Goal: Task Accomplishment & Management: Complete application form

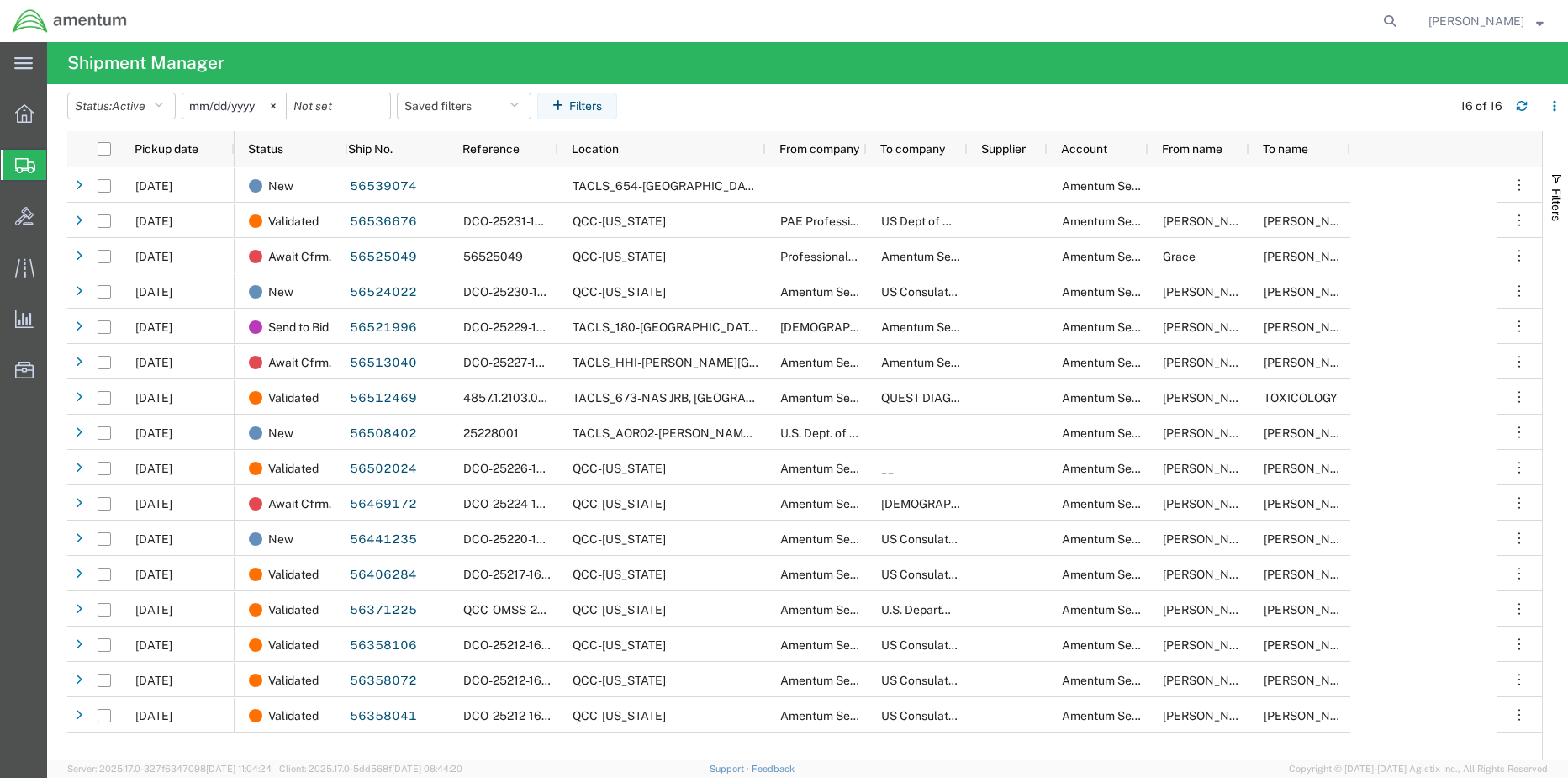
click at [21, 165] on icon at bounding box center [25, 165] width 20 height 15
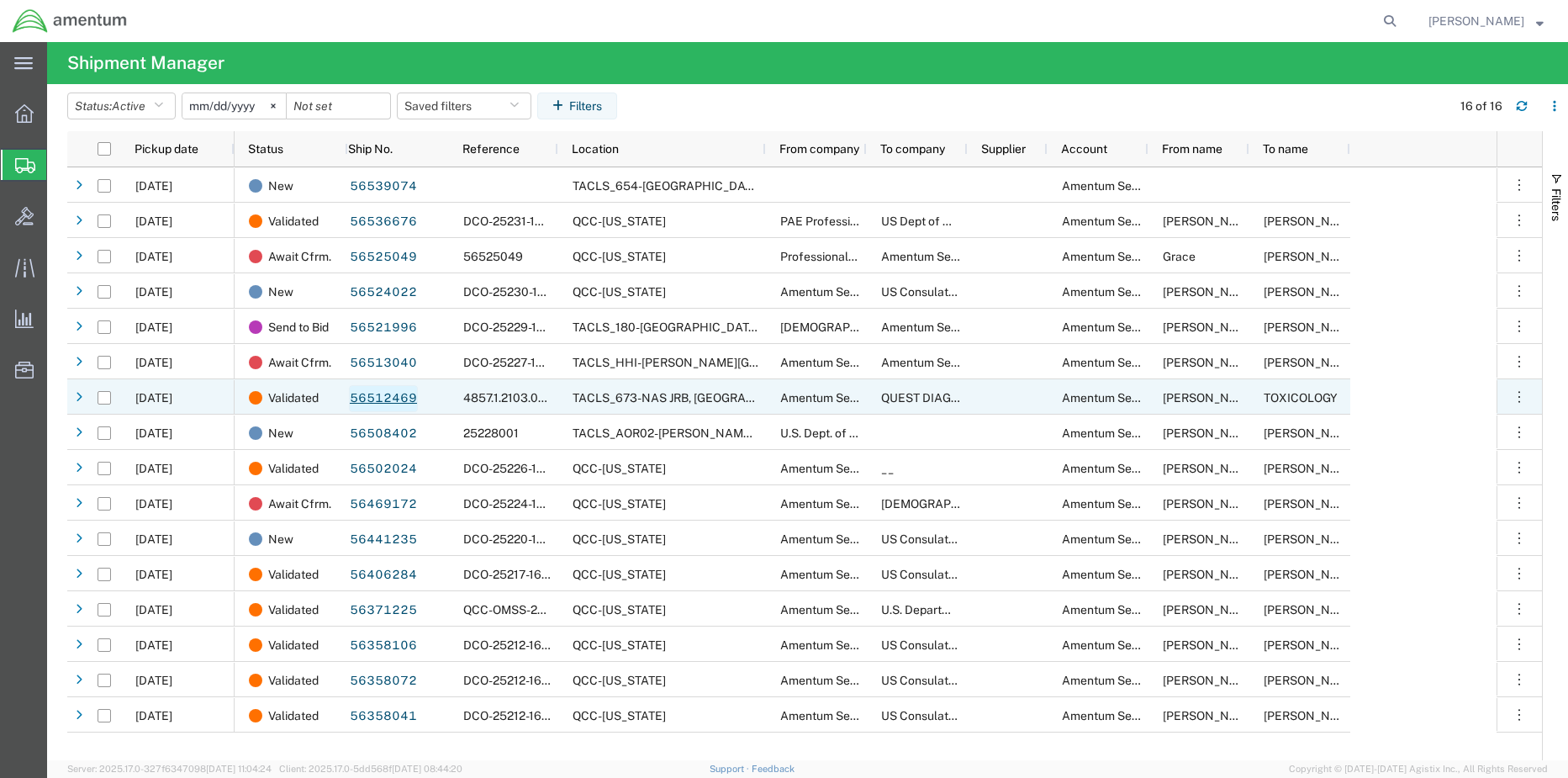
click at [380, 400] on link "56512469" at bounding box center [383, 398] width 69 height 26
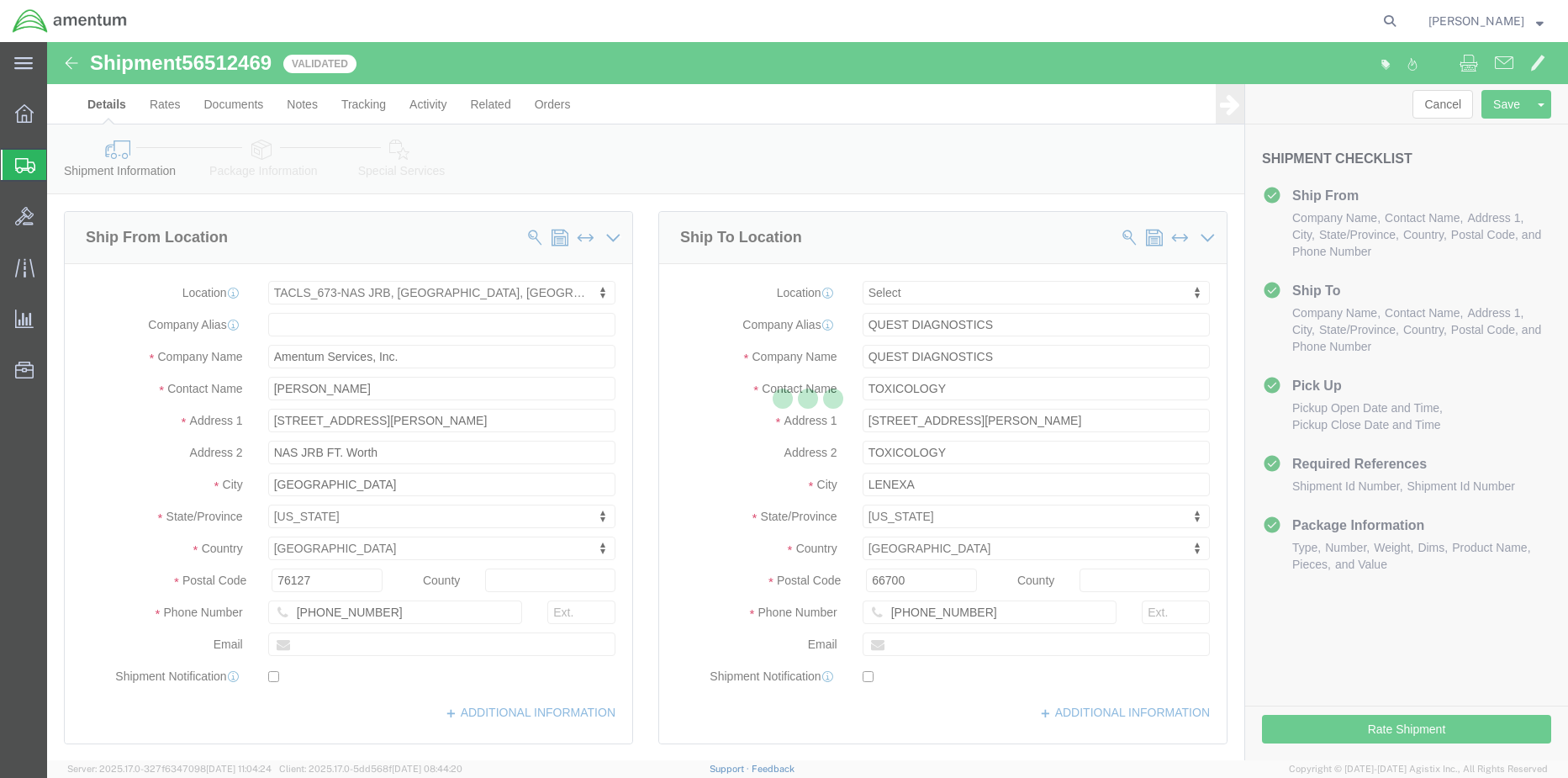
click at [1434, 106] on div at bounding box center [808, 400] width 1522 height 717
select select "42735"
select select
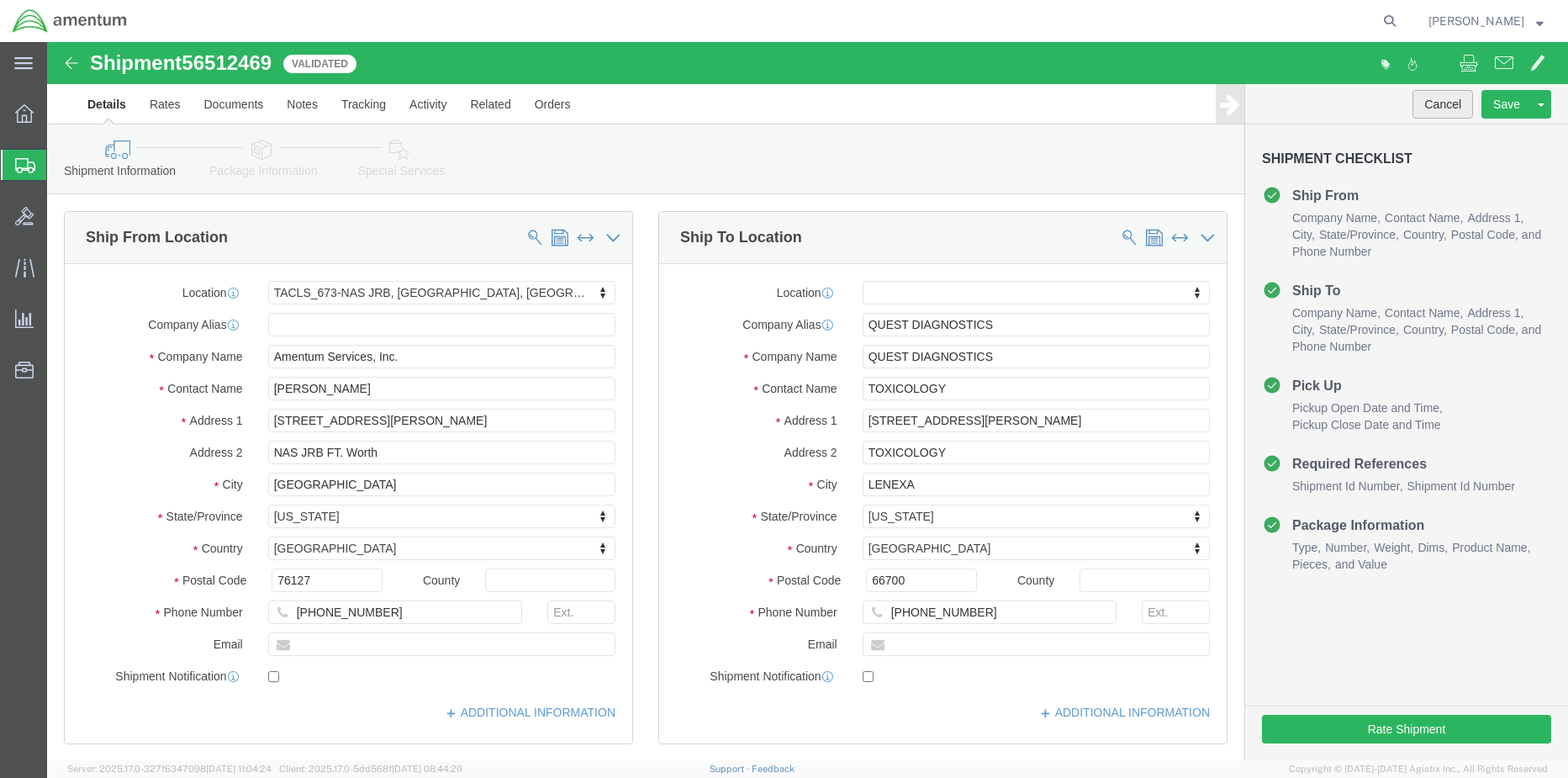
click button "Cancel"
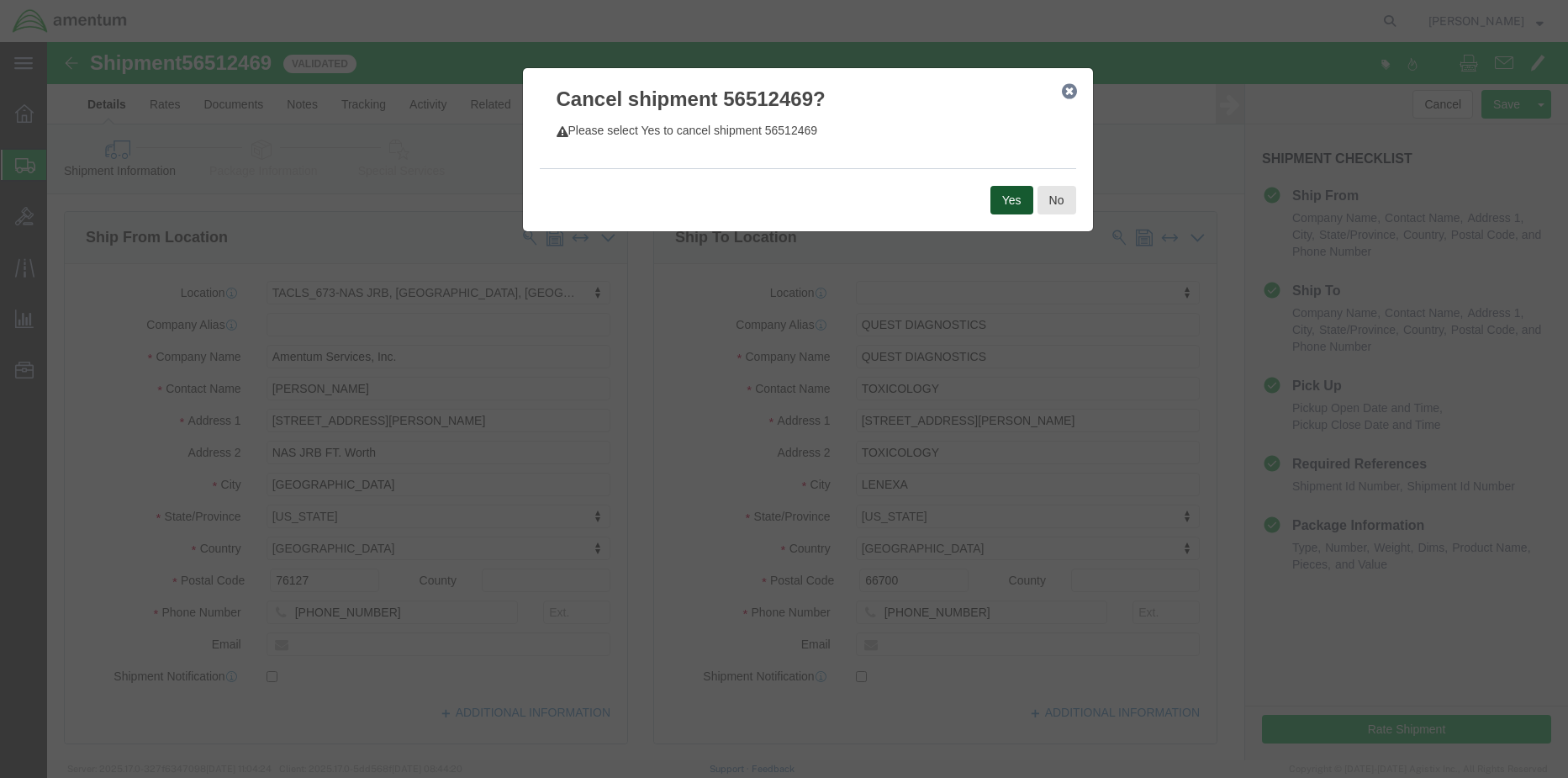
click button "Yes"
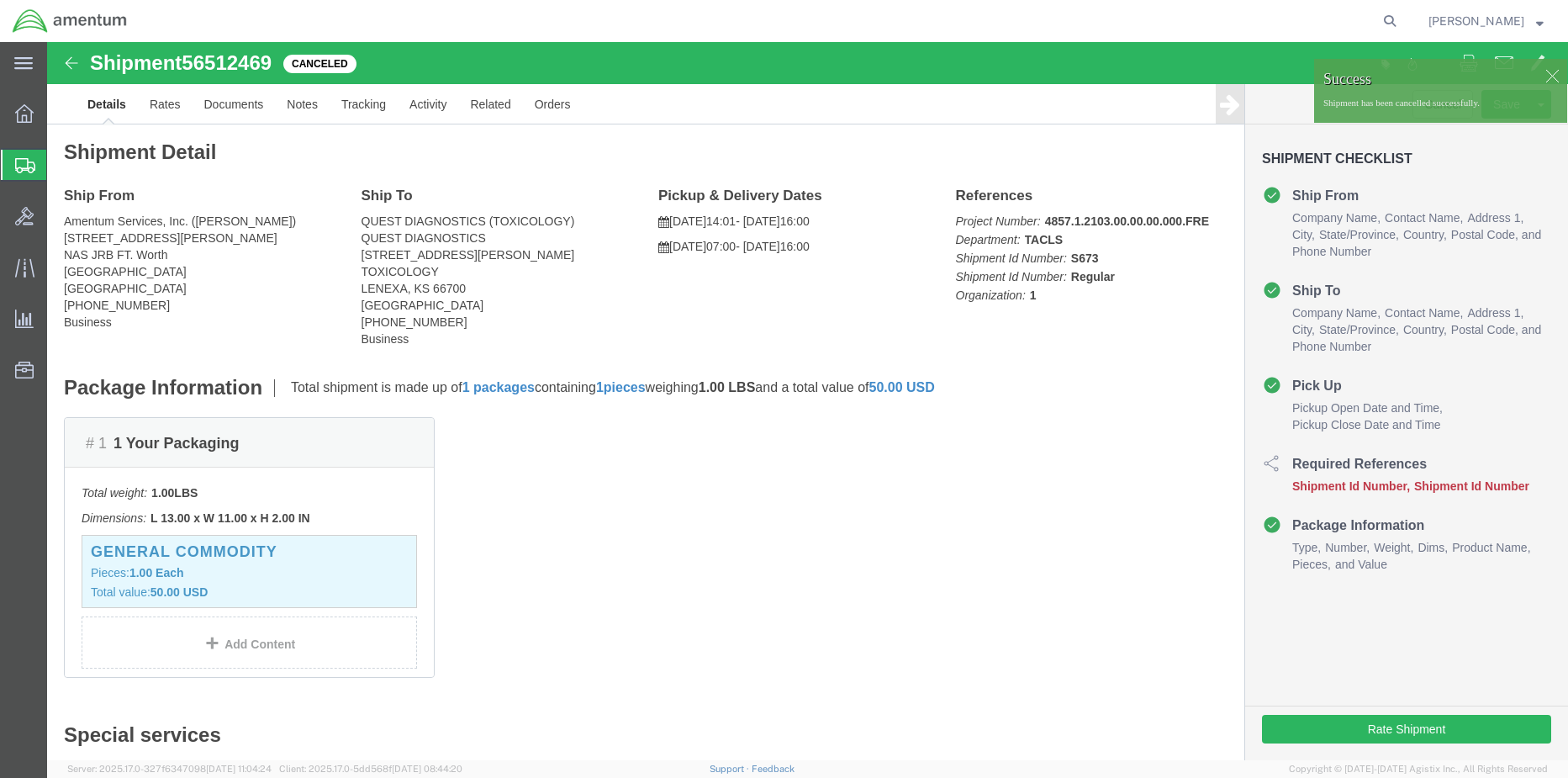
click at [0, 0] on span "Shipment Manager" at bounding box center [0, 0] width 0 height 0
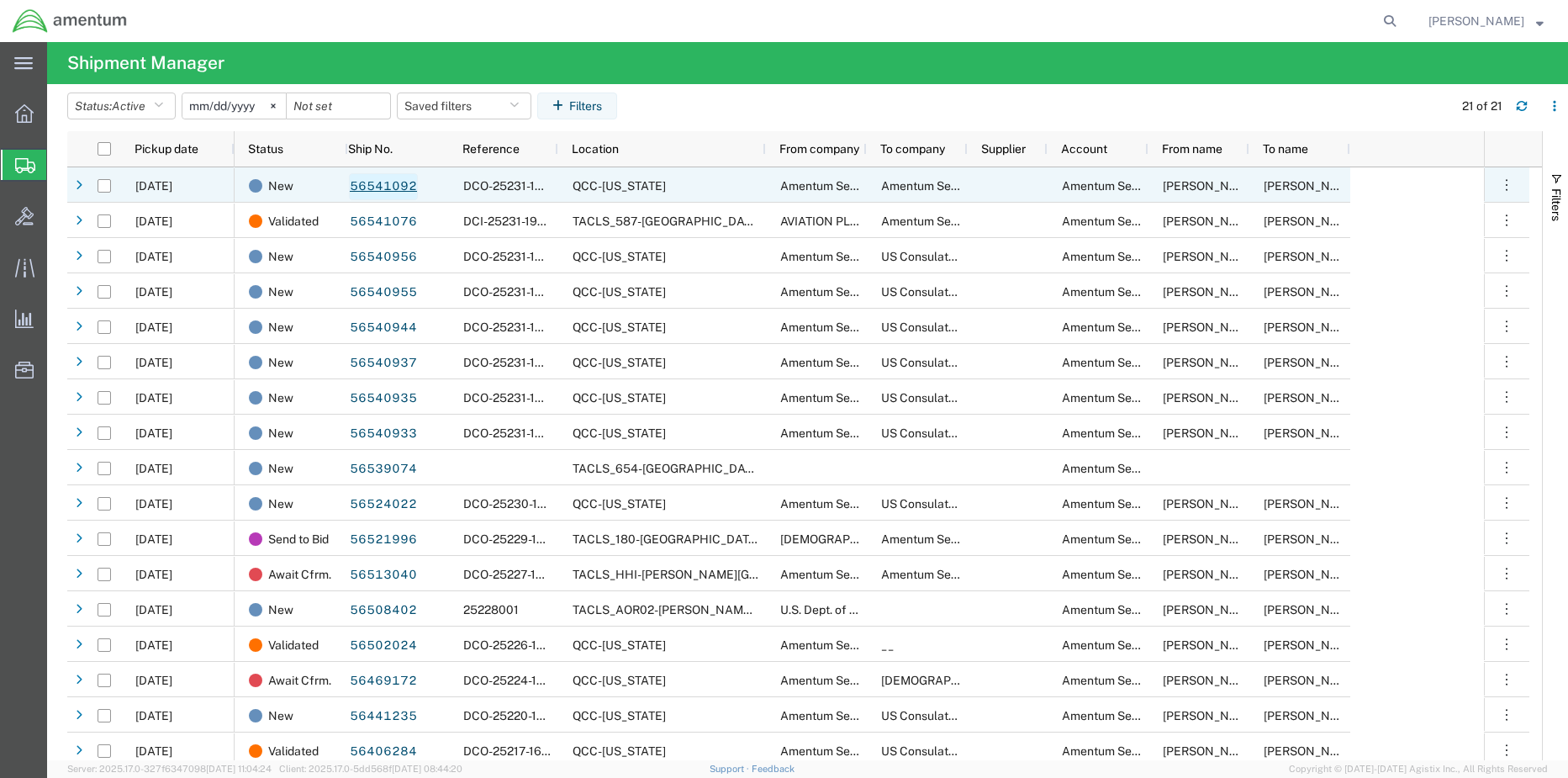
click at [386, 183] on link "56541092" at bounding box center [383, 186] width 69 height 26
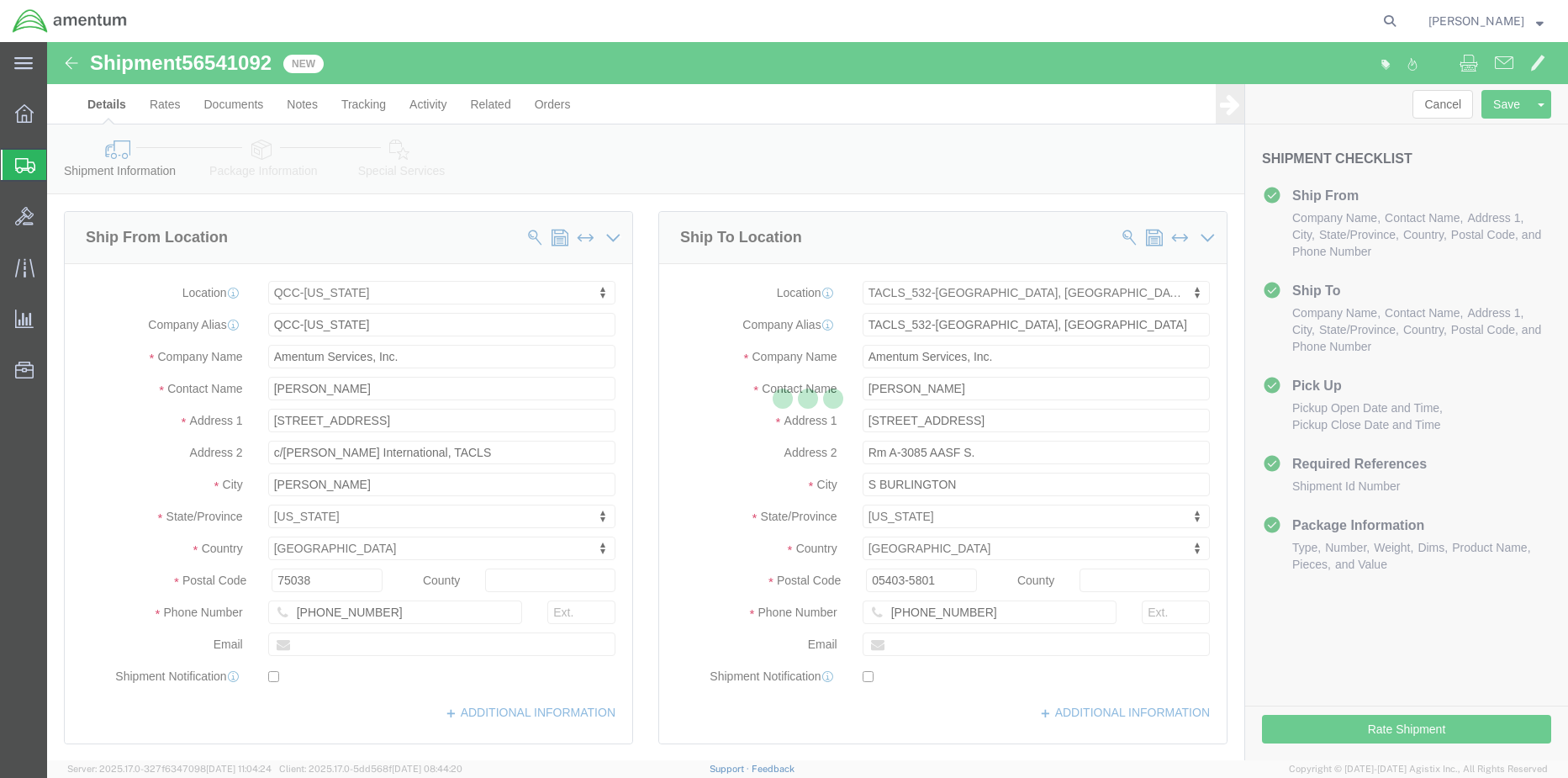
select select "42668"
select select "42693"
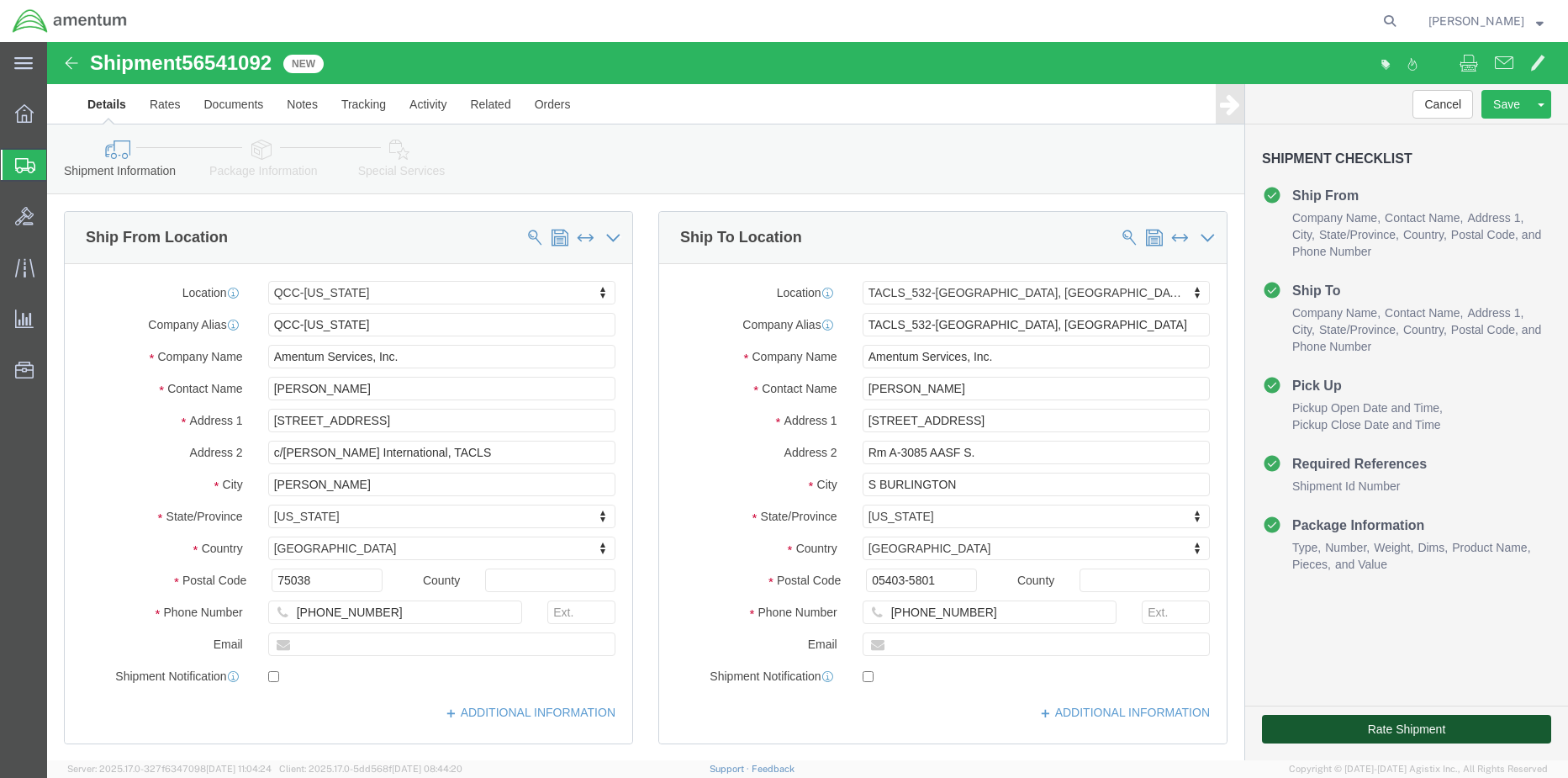
click button "Rate Shipment"
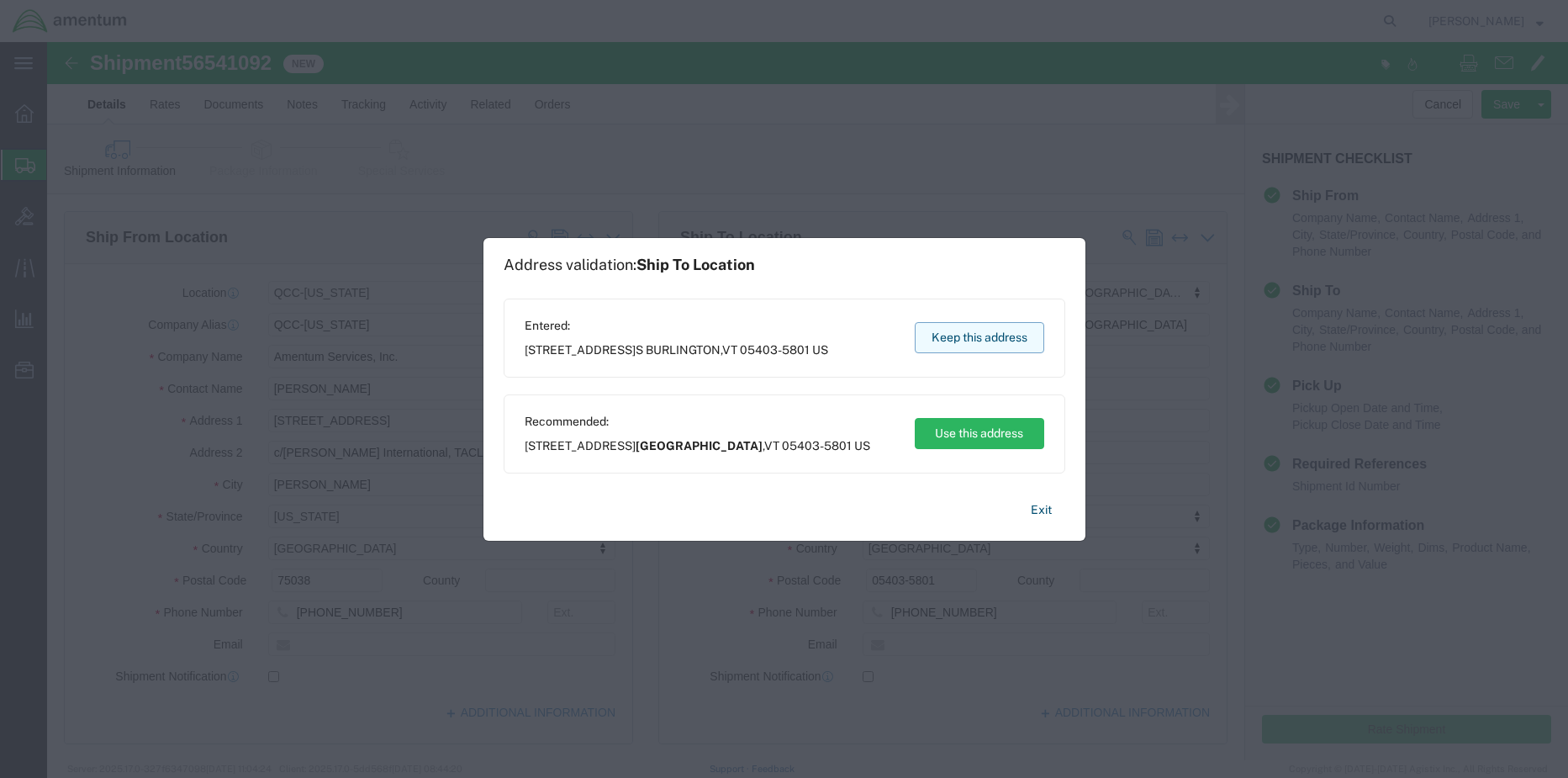
click at [988, 337] on button "Keep this address" at bounding box center [980, 337] width 130 height 31
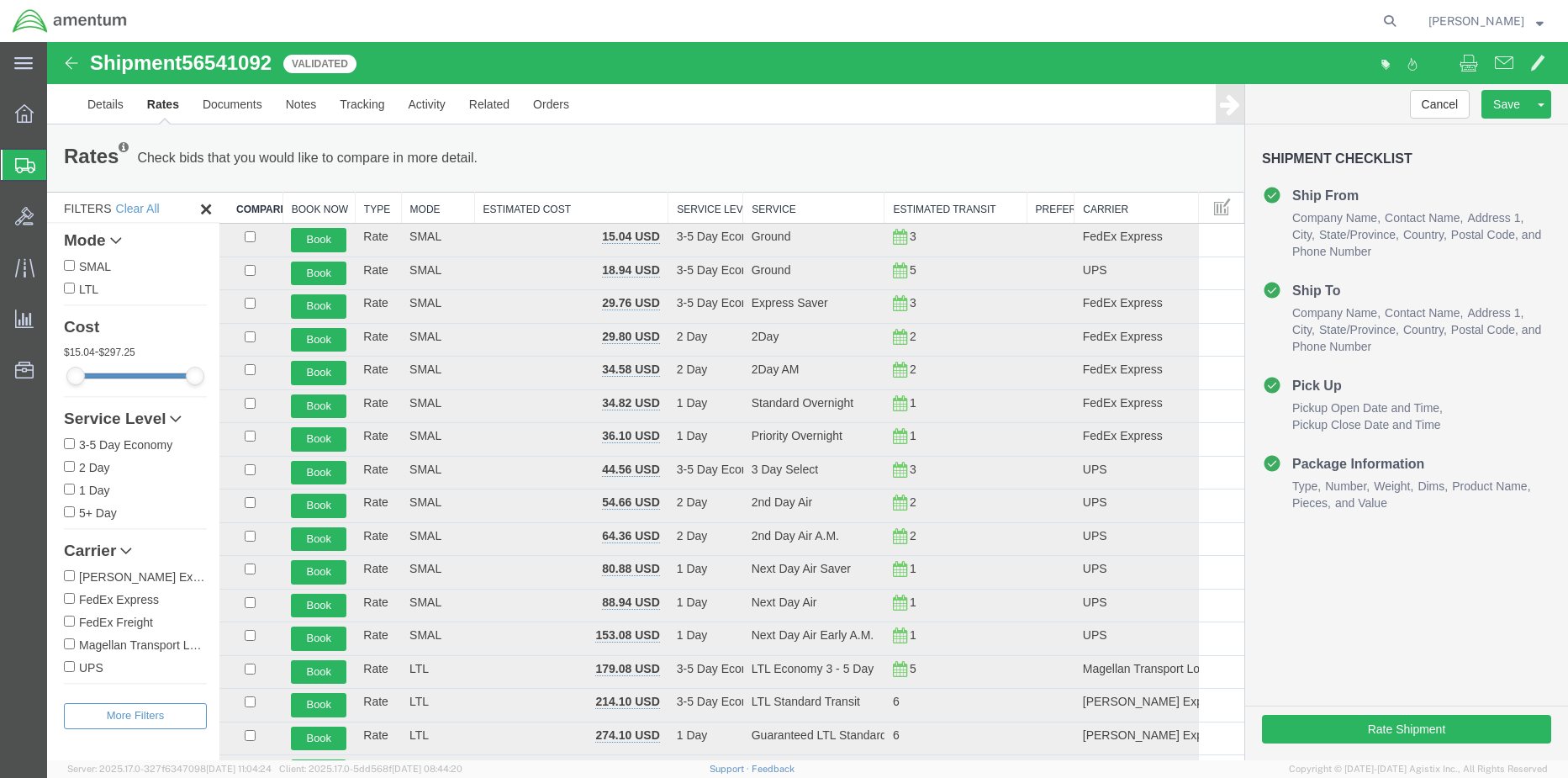
click at [72, 596] on input "FedEx Express" at bounding box center [70, 598] width 11 height 11
checkbox input "true"
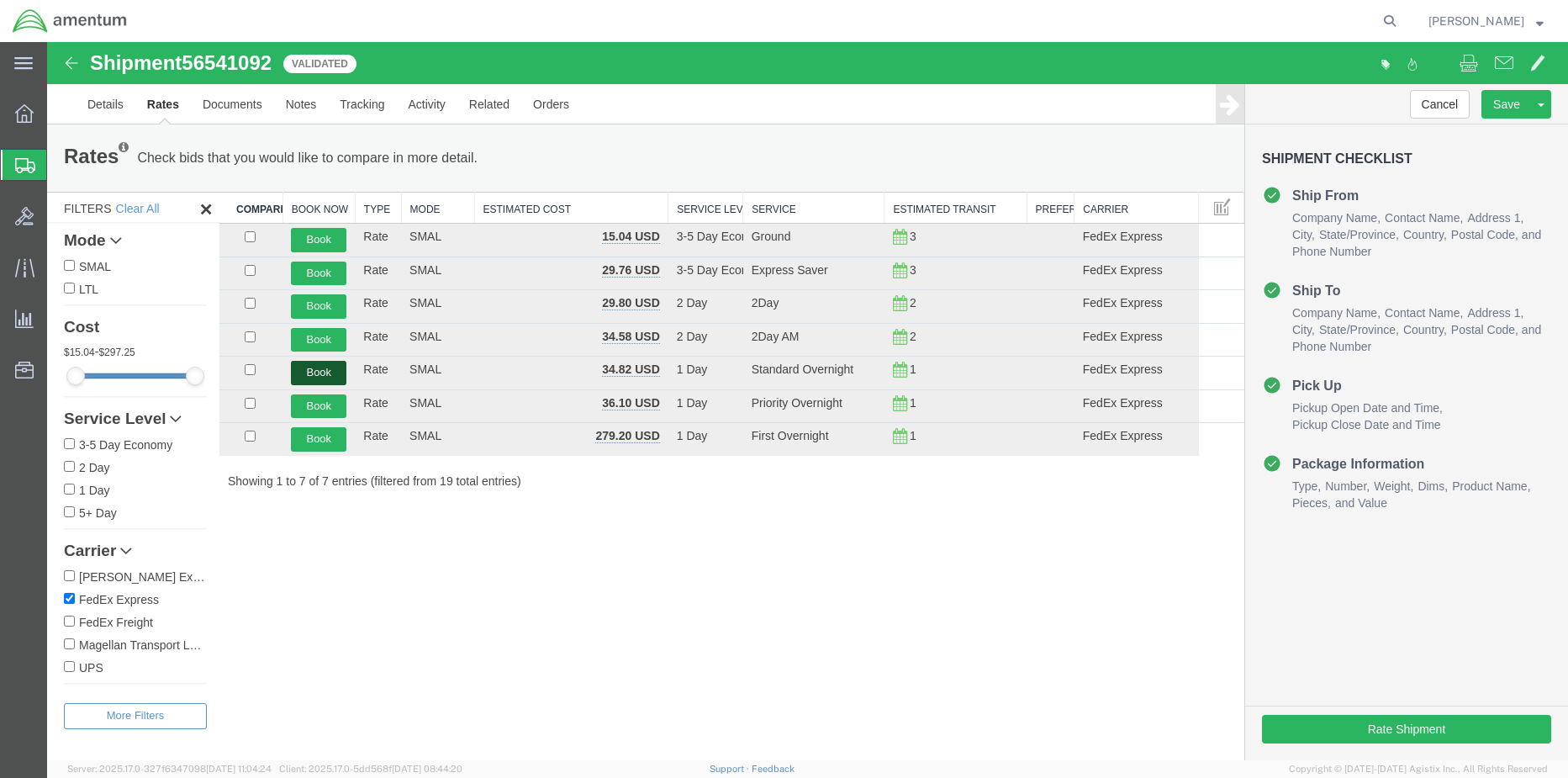
click at [302, 372] on button "Book" at bounding box center [319, 372] width 56 height 25
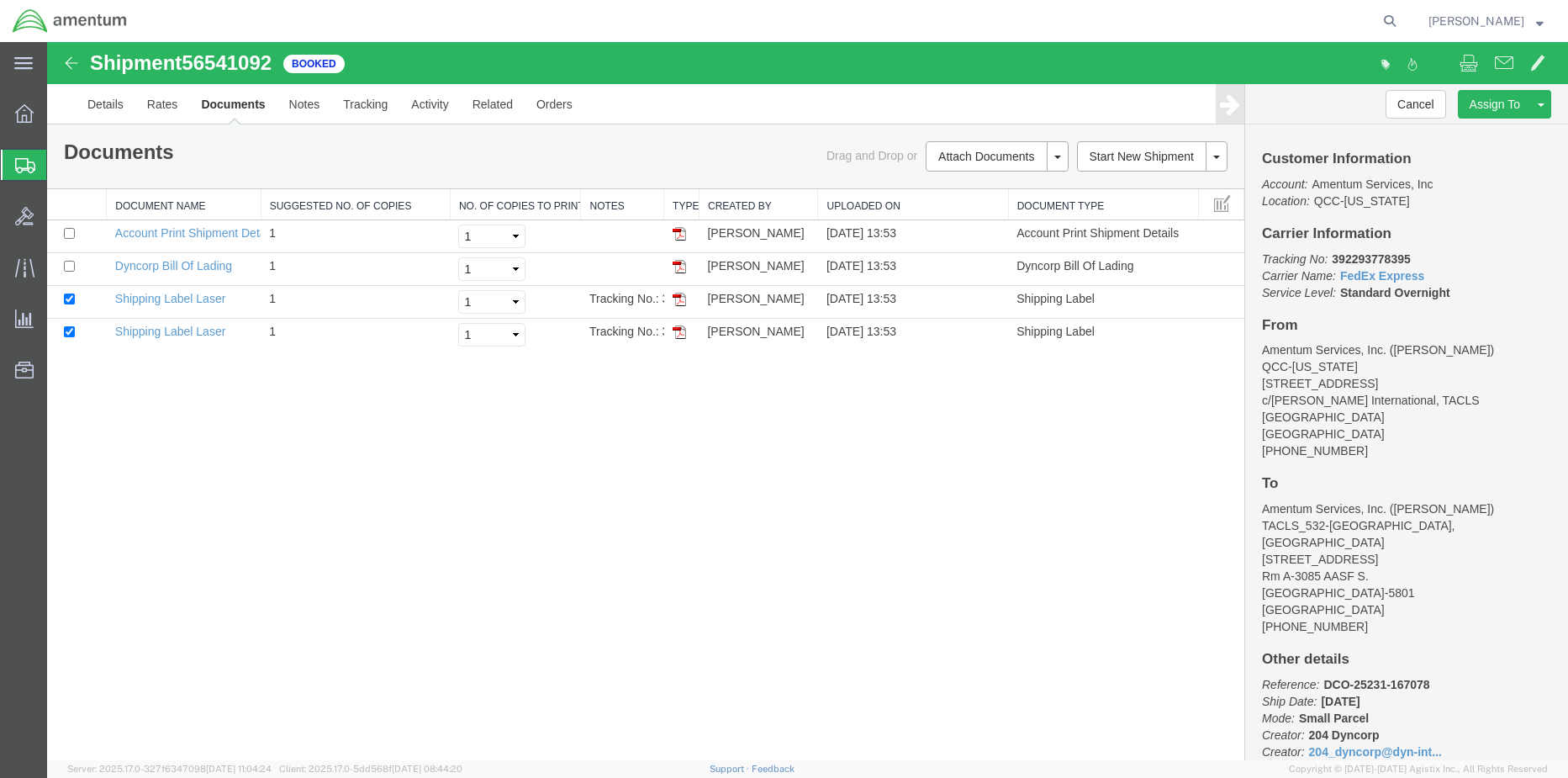
drag, startPoint x: 677, startPoint y: 297, endPoint x: 1530, endPoint y: 336, distance: 853.9
click at [677, 297] on img at bounding box center [679, 299] width 13 height 13
click at [672, 332] on img at bounding box center [679, 332] width 13 height 13
click at [0, 0] on span "Shipment Manager" at bounding box center [0, 0] width 0 height 0
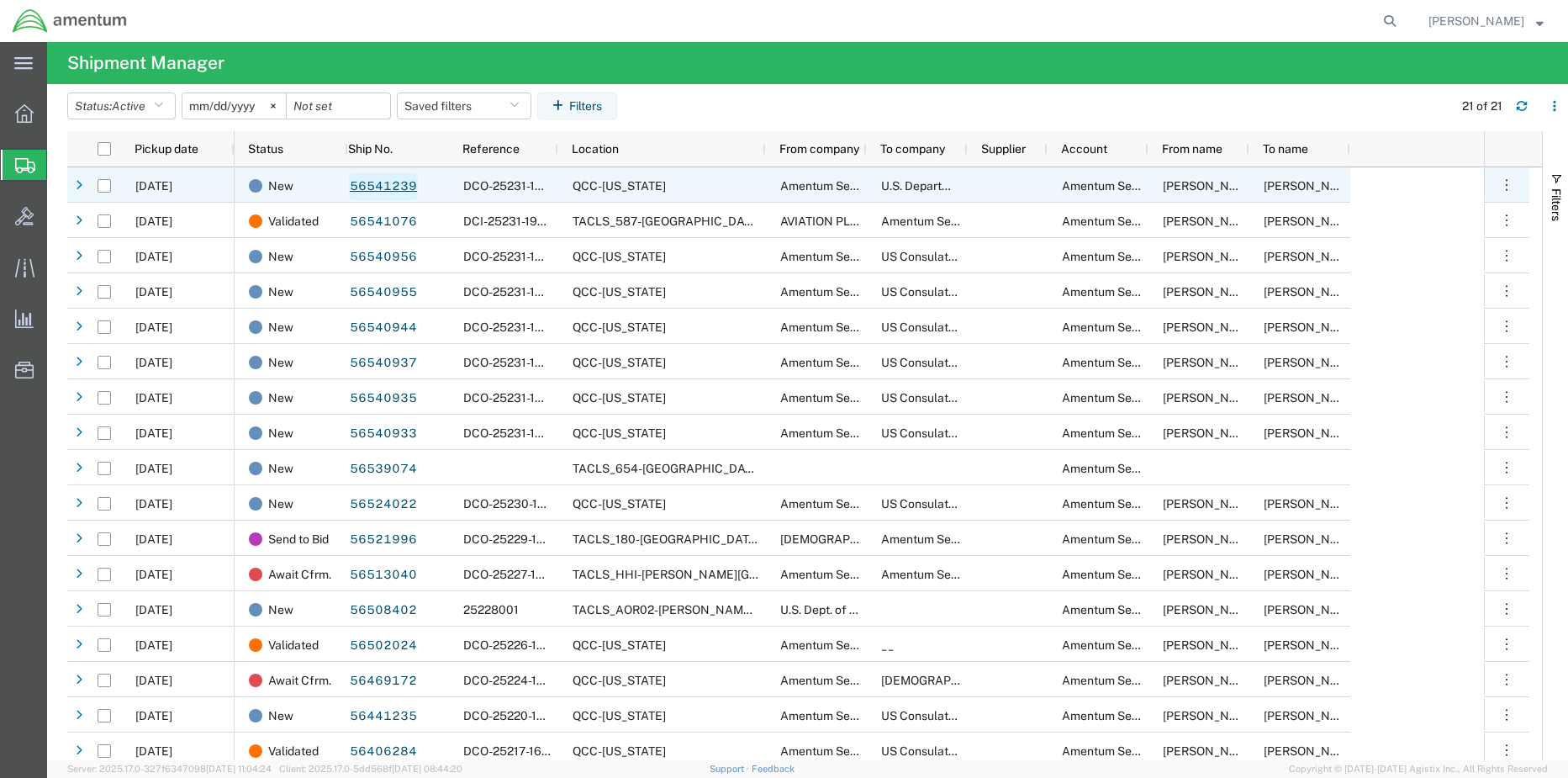
click at [392, 186] on link "56541239" at bounding box center [383, 186] width 69 height 26
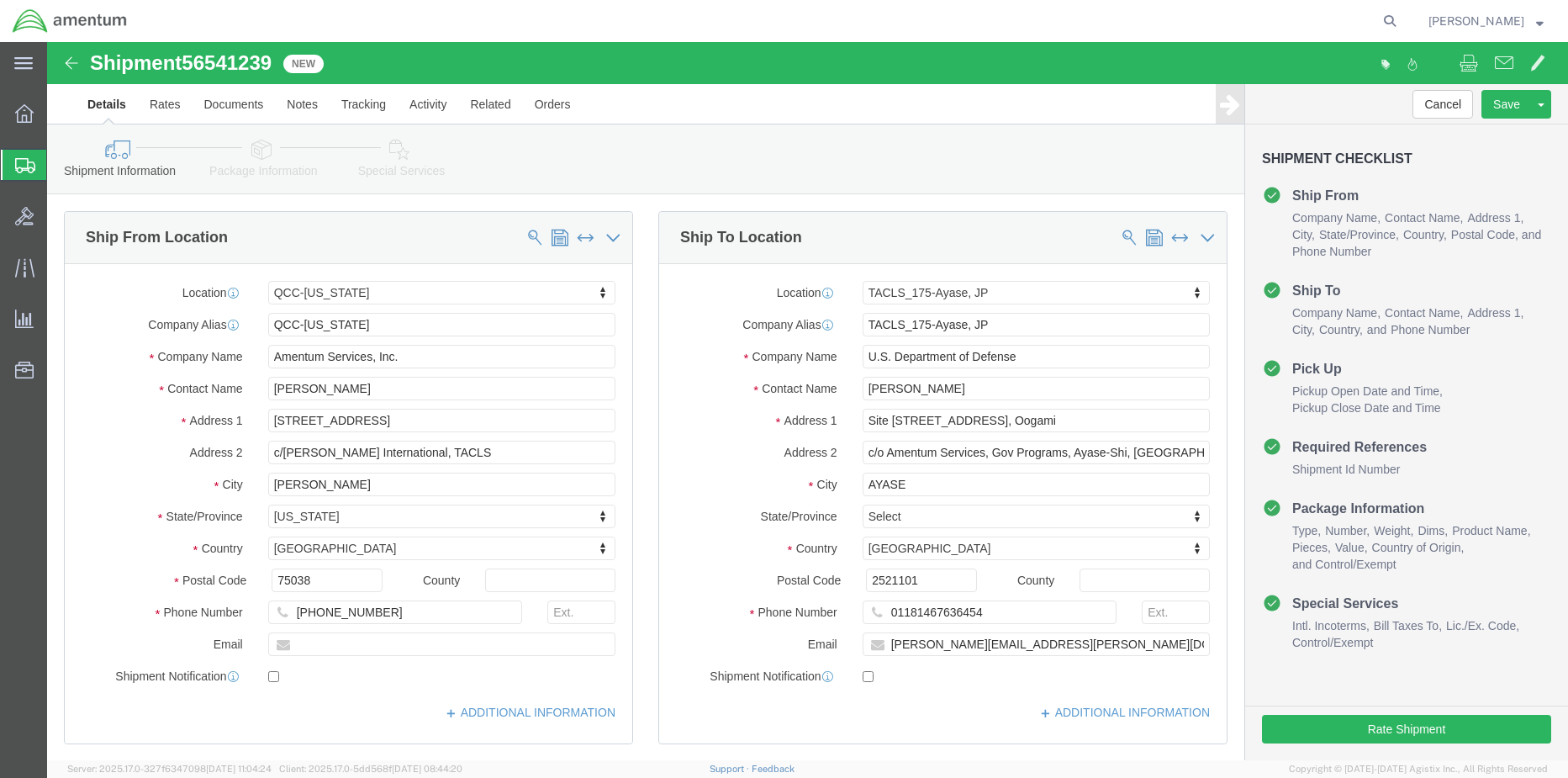
select select "42668"
select select "60371"
drag, startPoint x: 397, startPoint y: 159, endPoint x: 351, endPoint y: 117, distance: 62.3
click icon
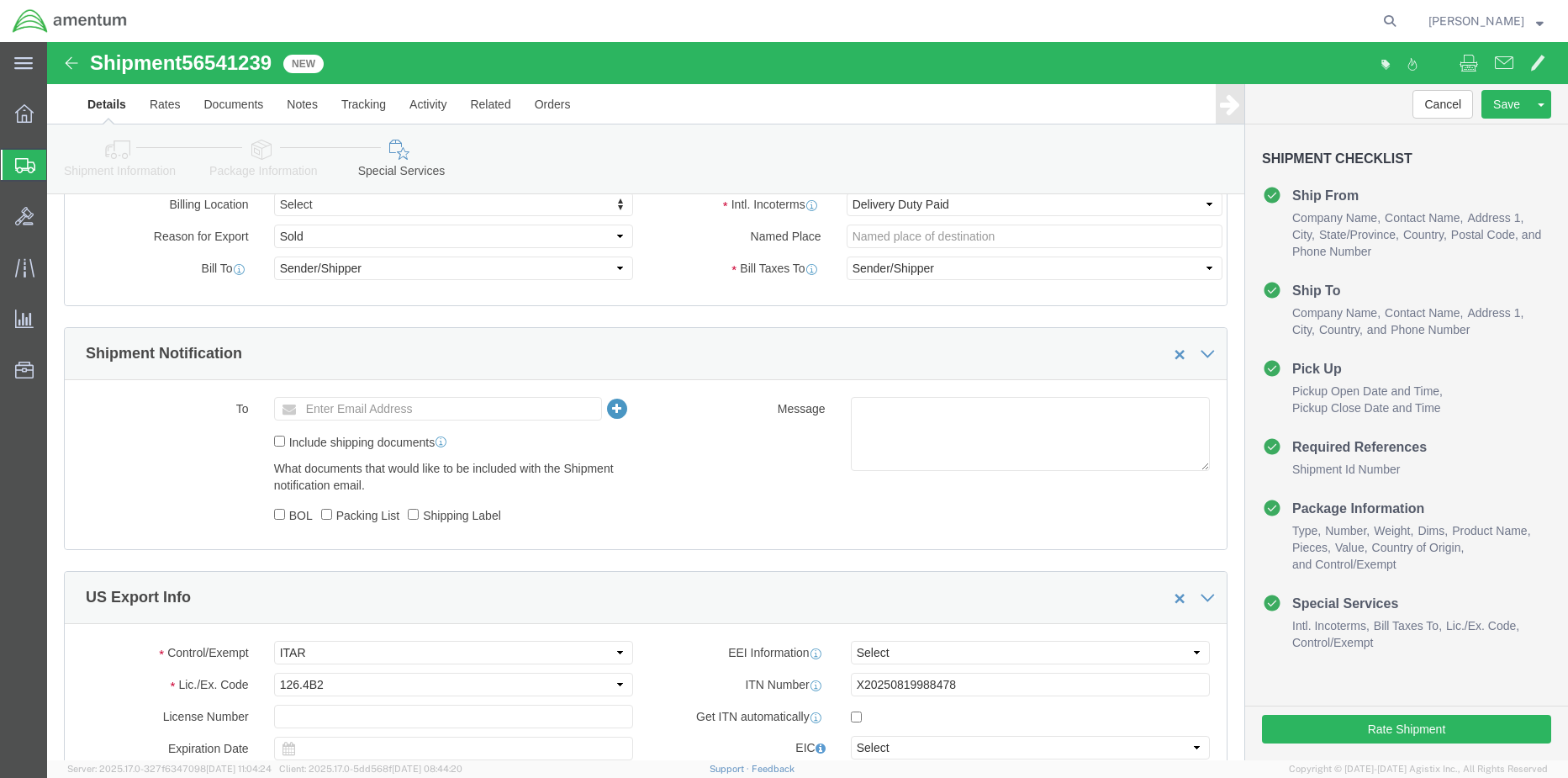
scroll to position [1009, 0]
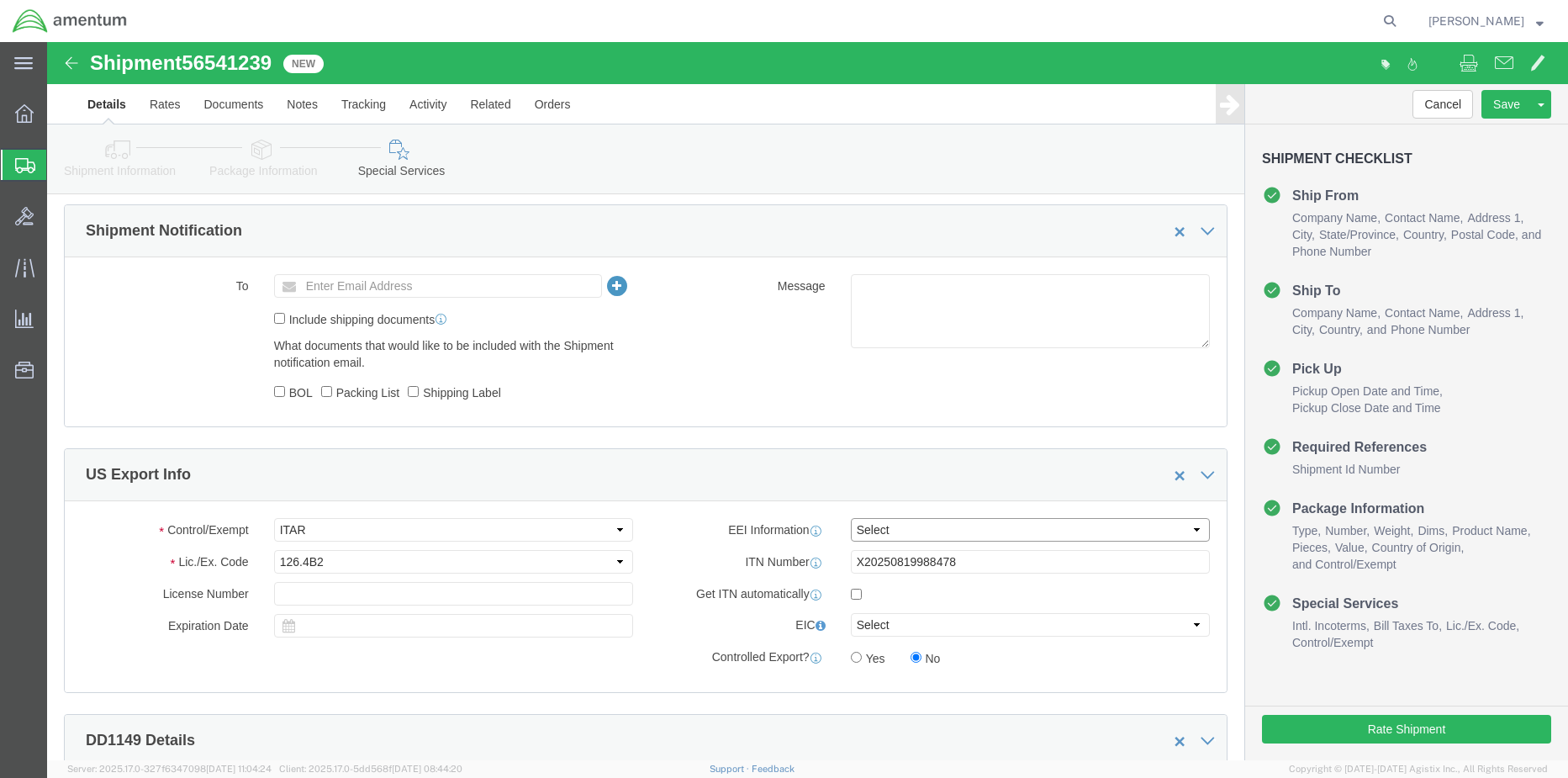
click select "Select AES-Direct EEI Carrier File EEI EEI Exempt"
select select "AESD"
click select "Select AES-Direct EEI Carrier File EEI EEI Exempt"
click button "Rate Shipment"
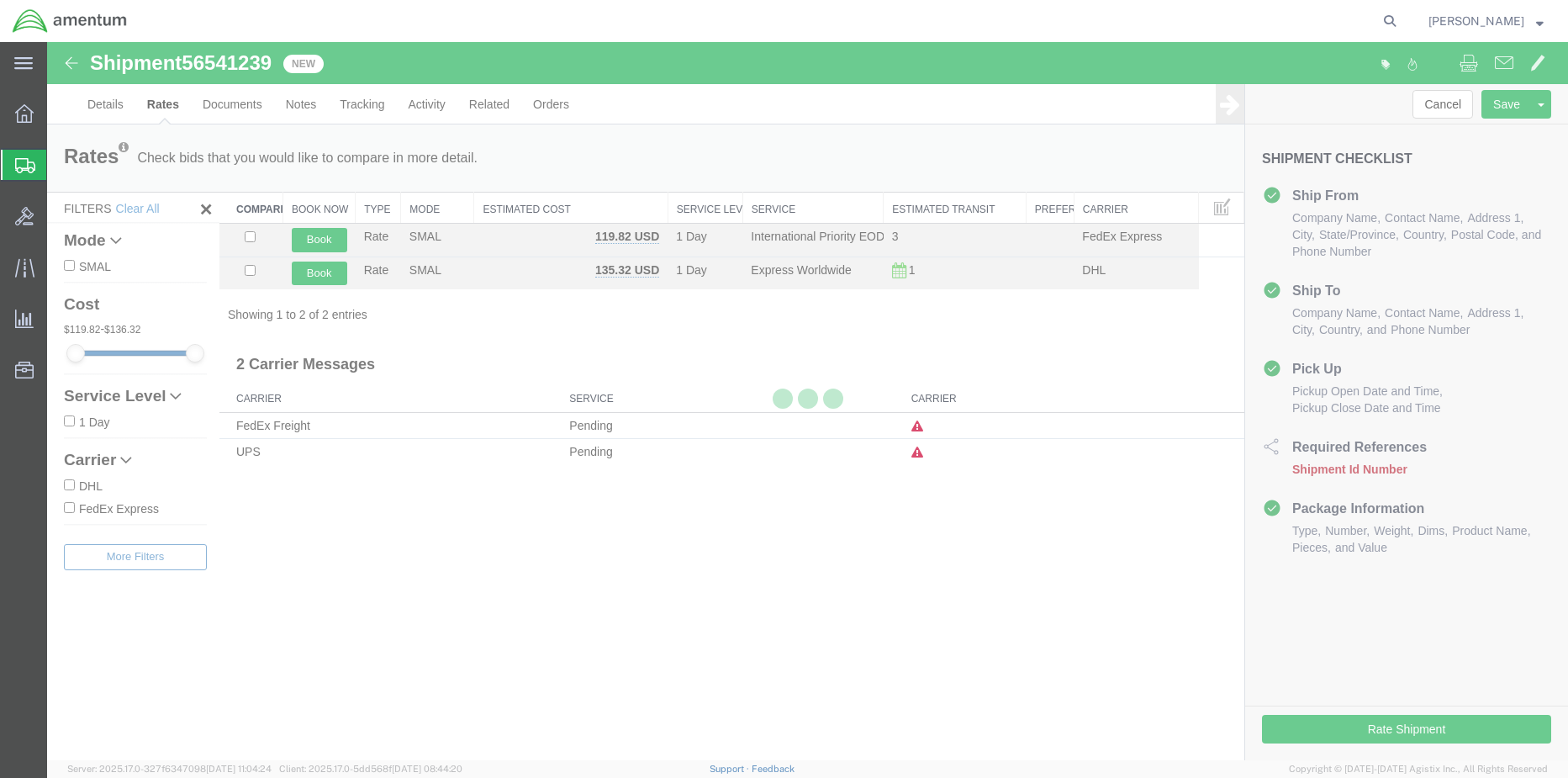
scroll to position [0, 0]
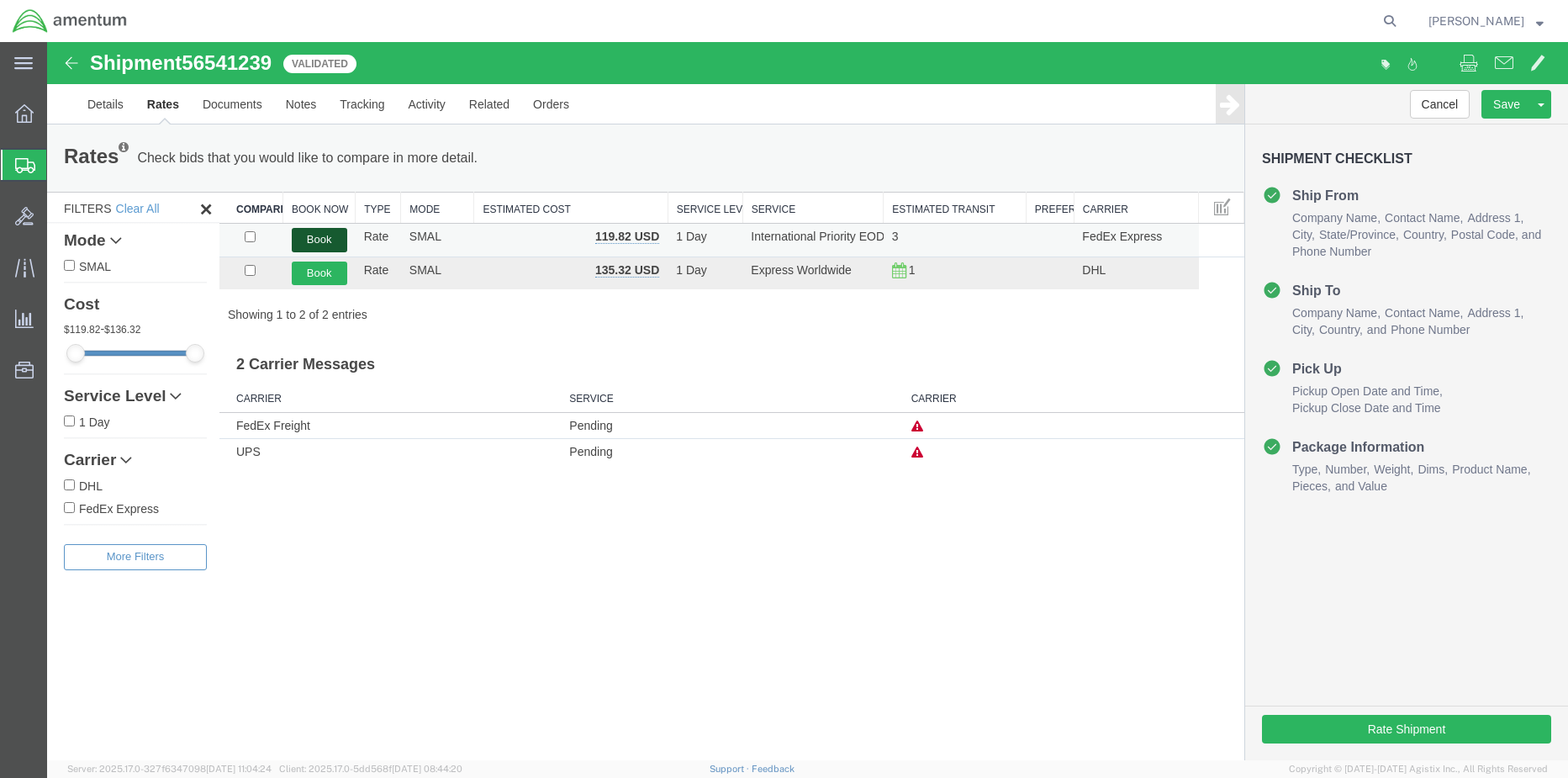
click at [322, 240] on button "Book" at bounding box center [320, 240] width 56 height 25
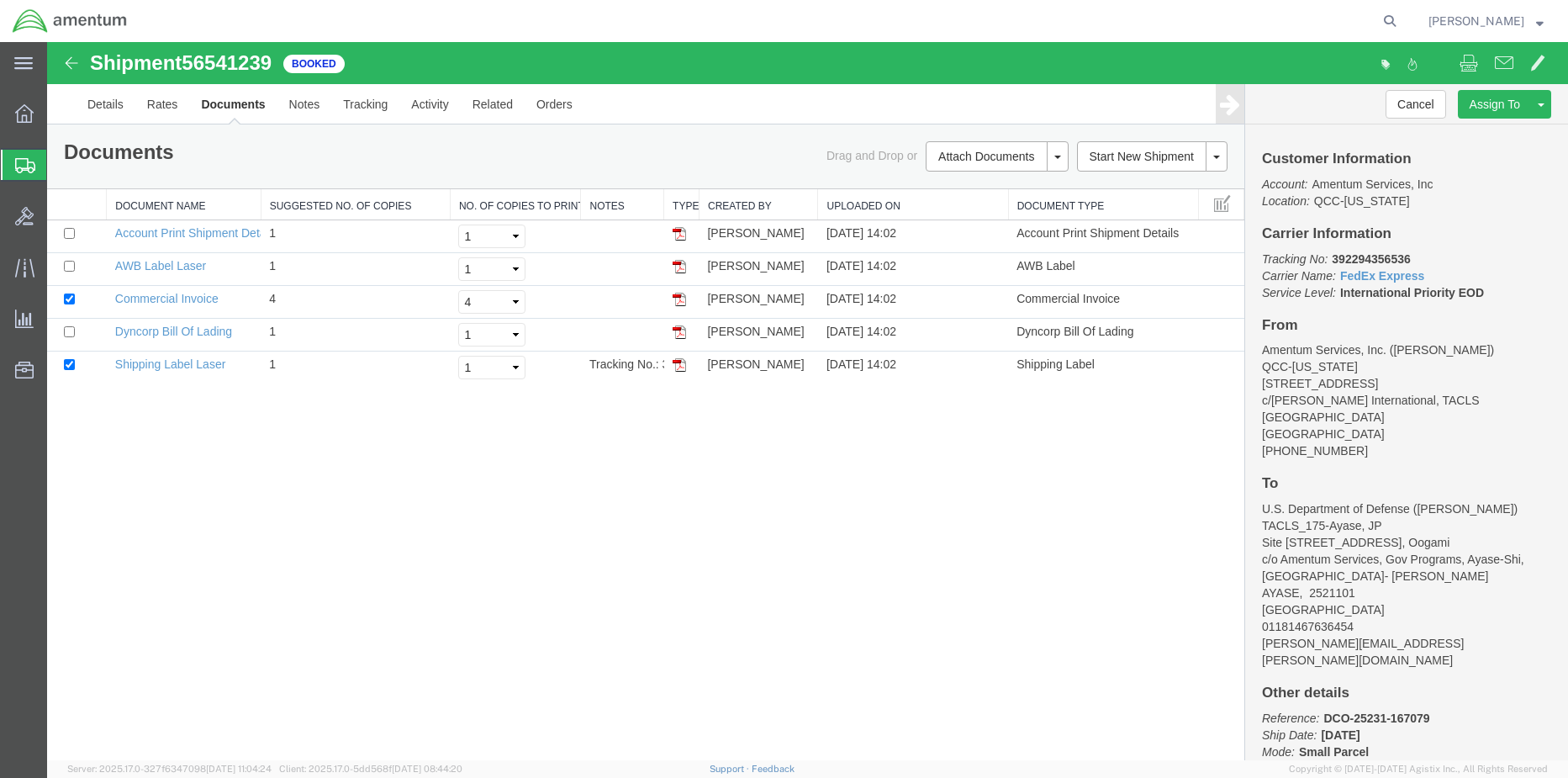
drag, startPoint x: 686, startPoint y: 364, endPoint x: 1490, endPoint y: 250, distance: 812.0
click at [686, 364] on img at bounding box center [679, 365] width 13 height 13
click at [680, 268] on img at bounding box center [679, 267] width 13 height 13
click at [0, 0] on span "Shipment Manager" at bounding box center [0, 0] width 0 height 0
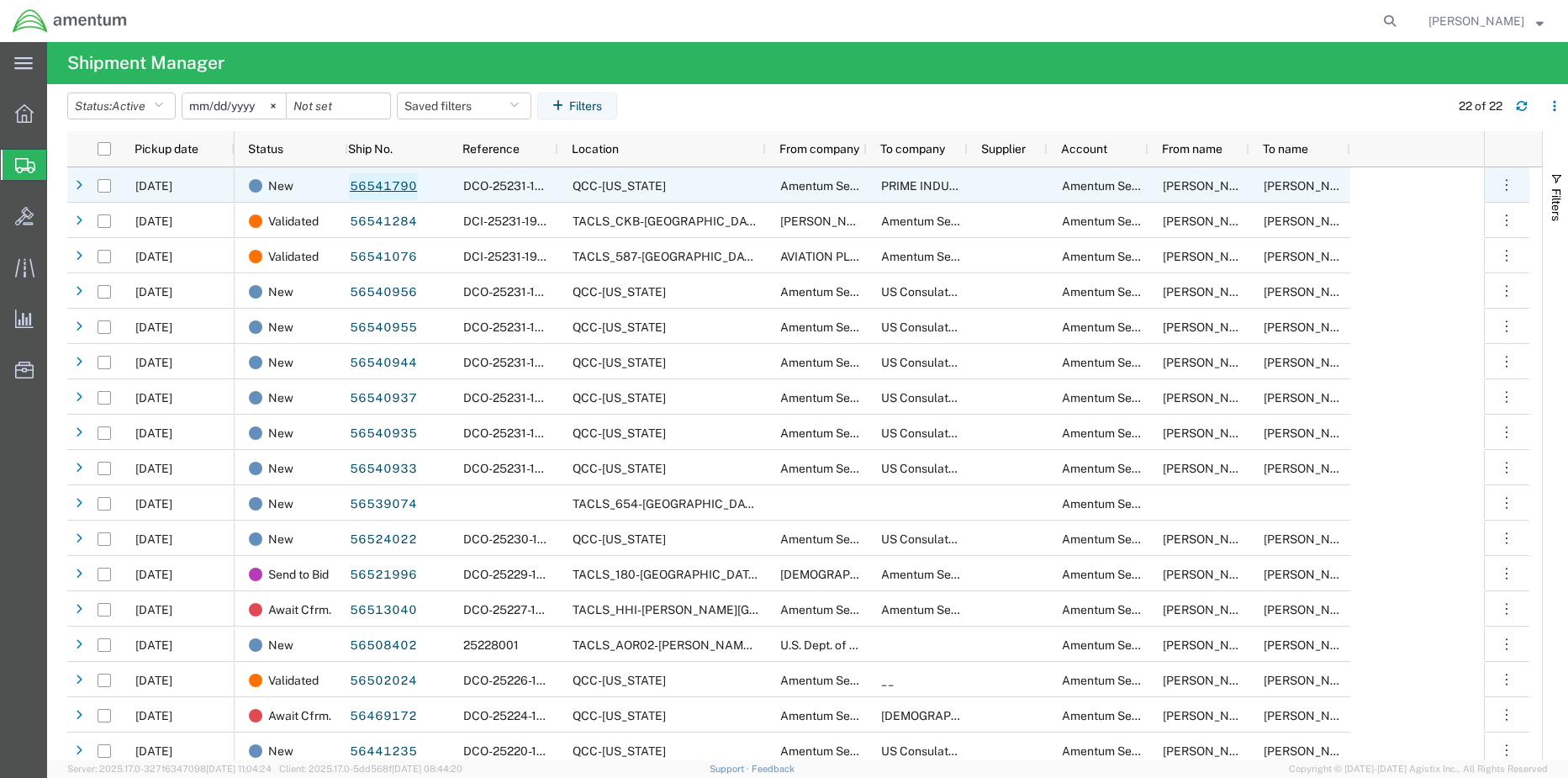
click at [397, 182] on link "56541790" at bounding box center [383, 186] width 69 height 26
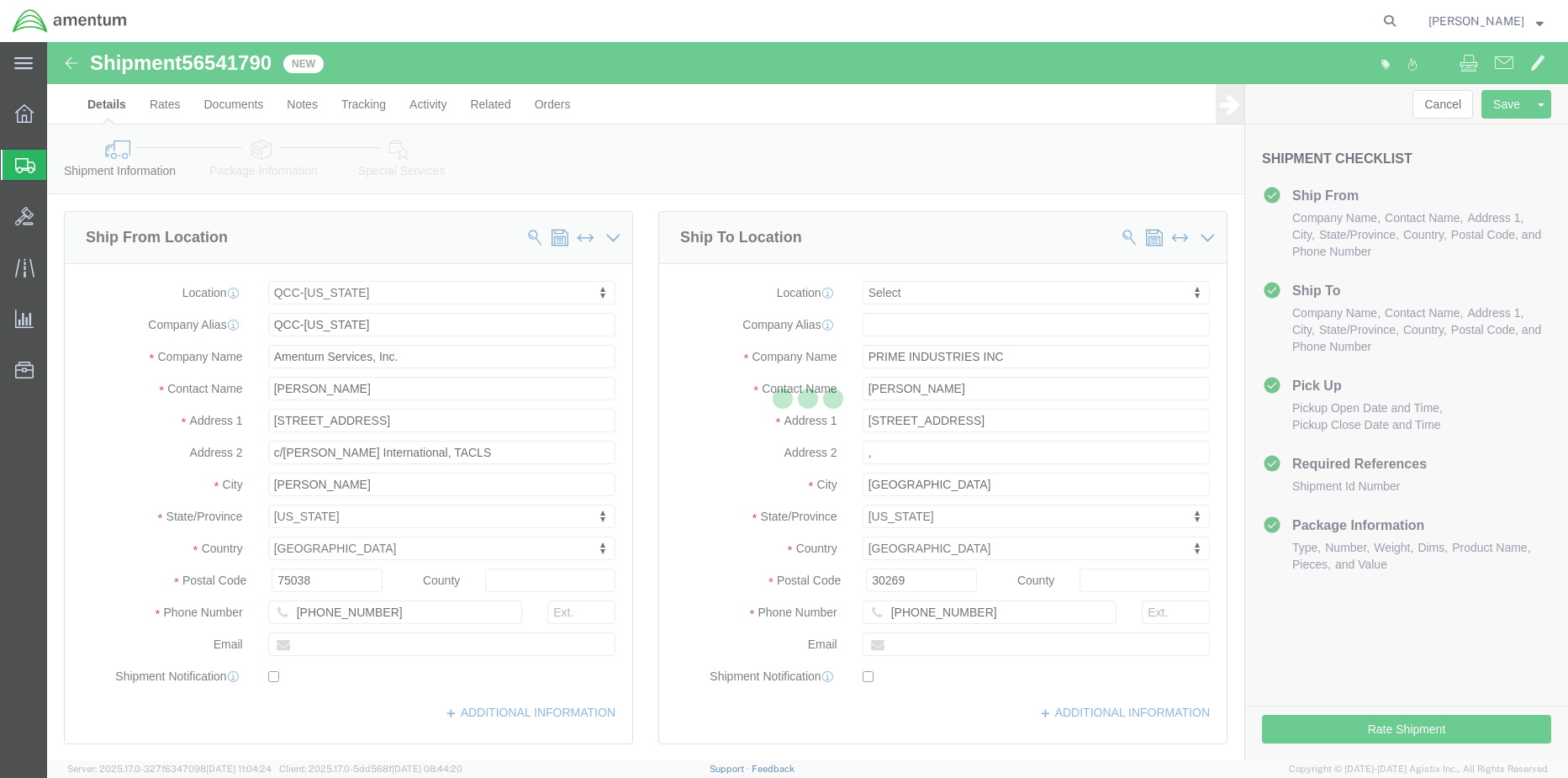
select select "42668"
select select
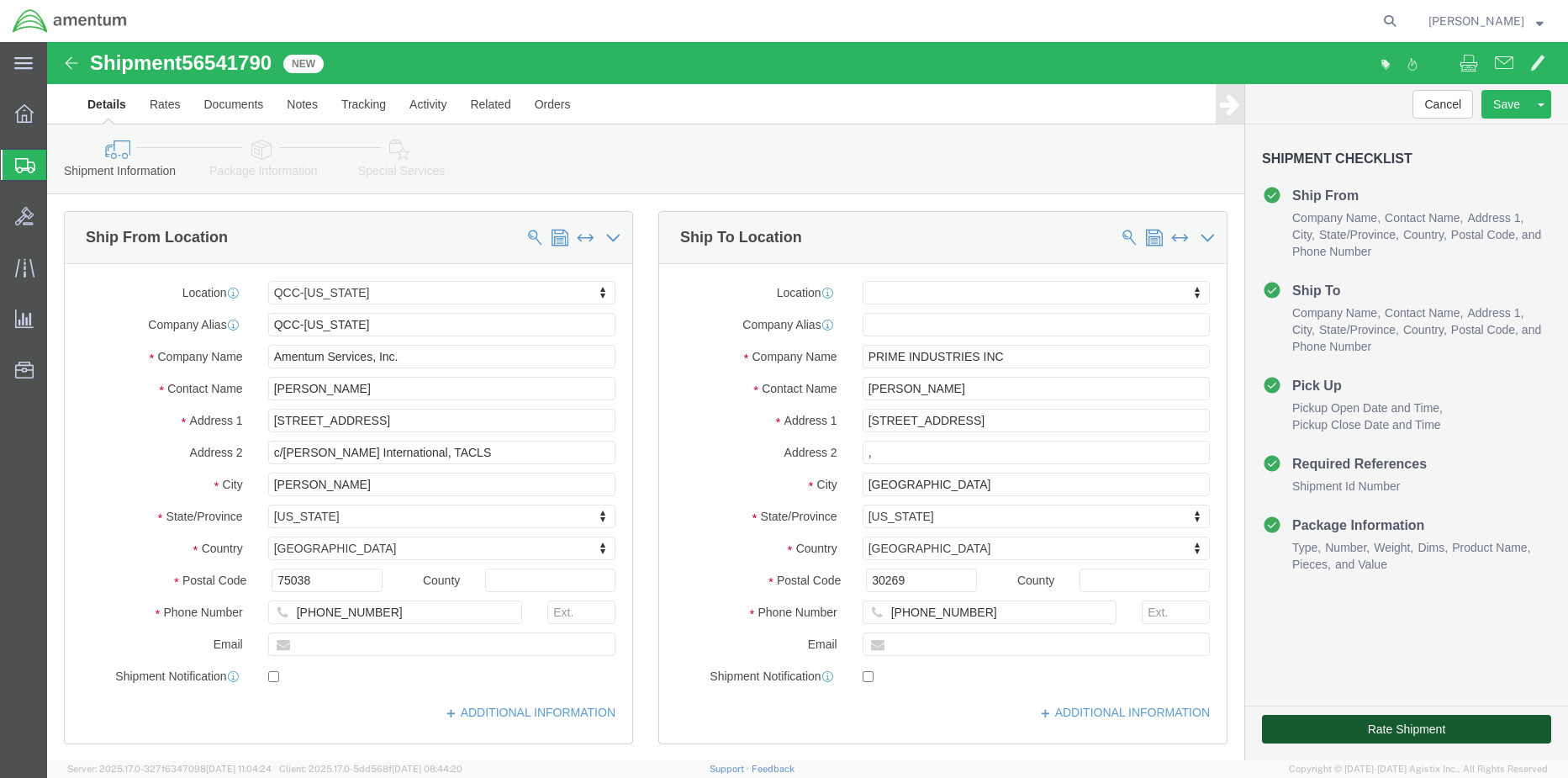
click button "Rate Shipment"
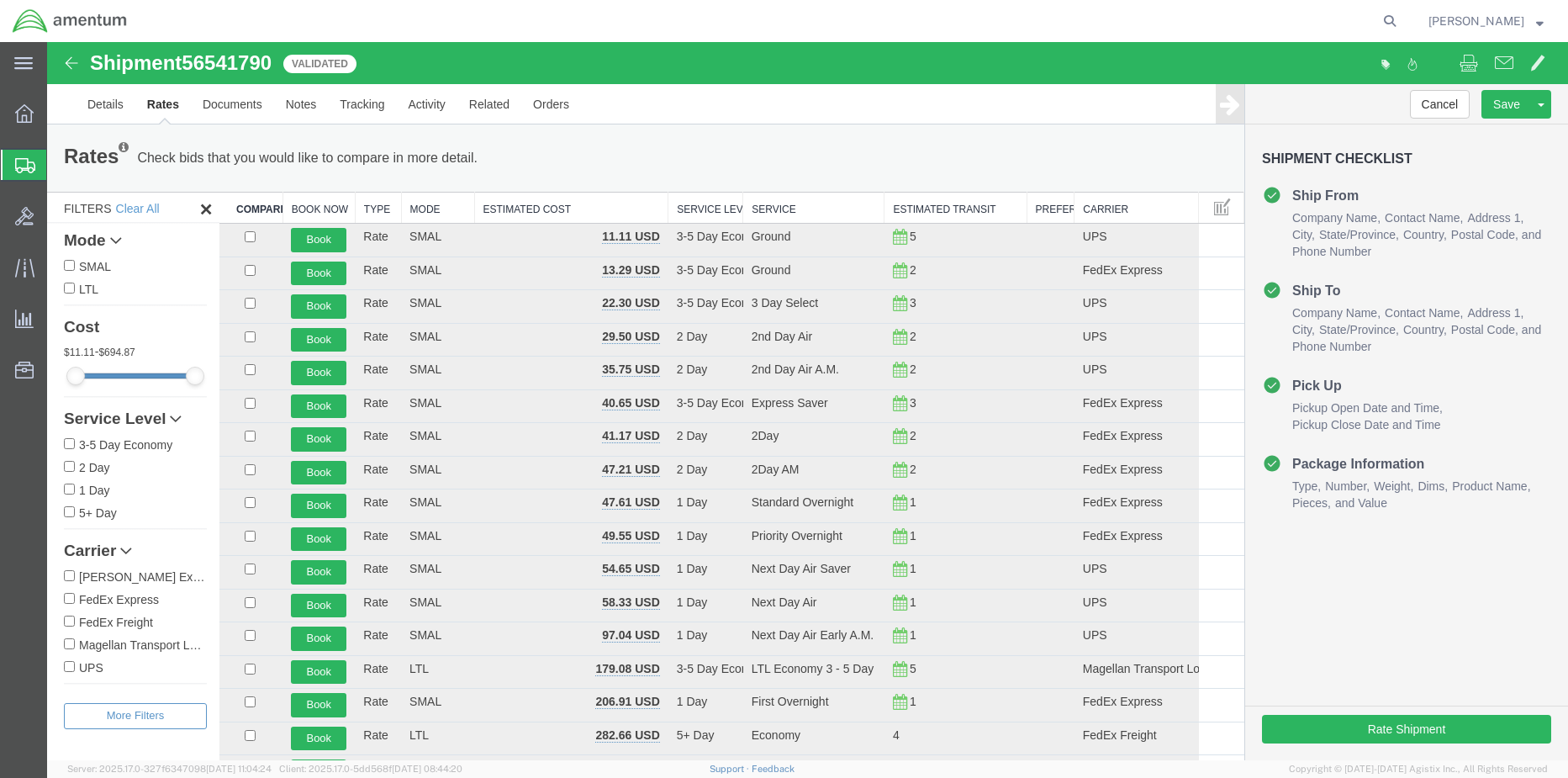
click at [69, 596] on input "FedEx Express" at bounding box center [70, 598] width 11 height 11
checkbox input "true"
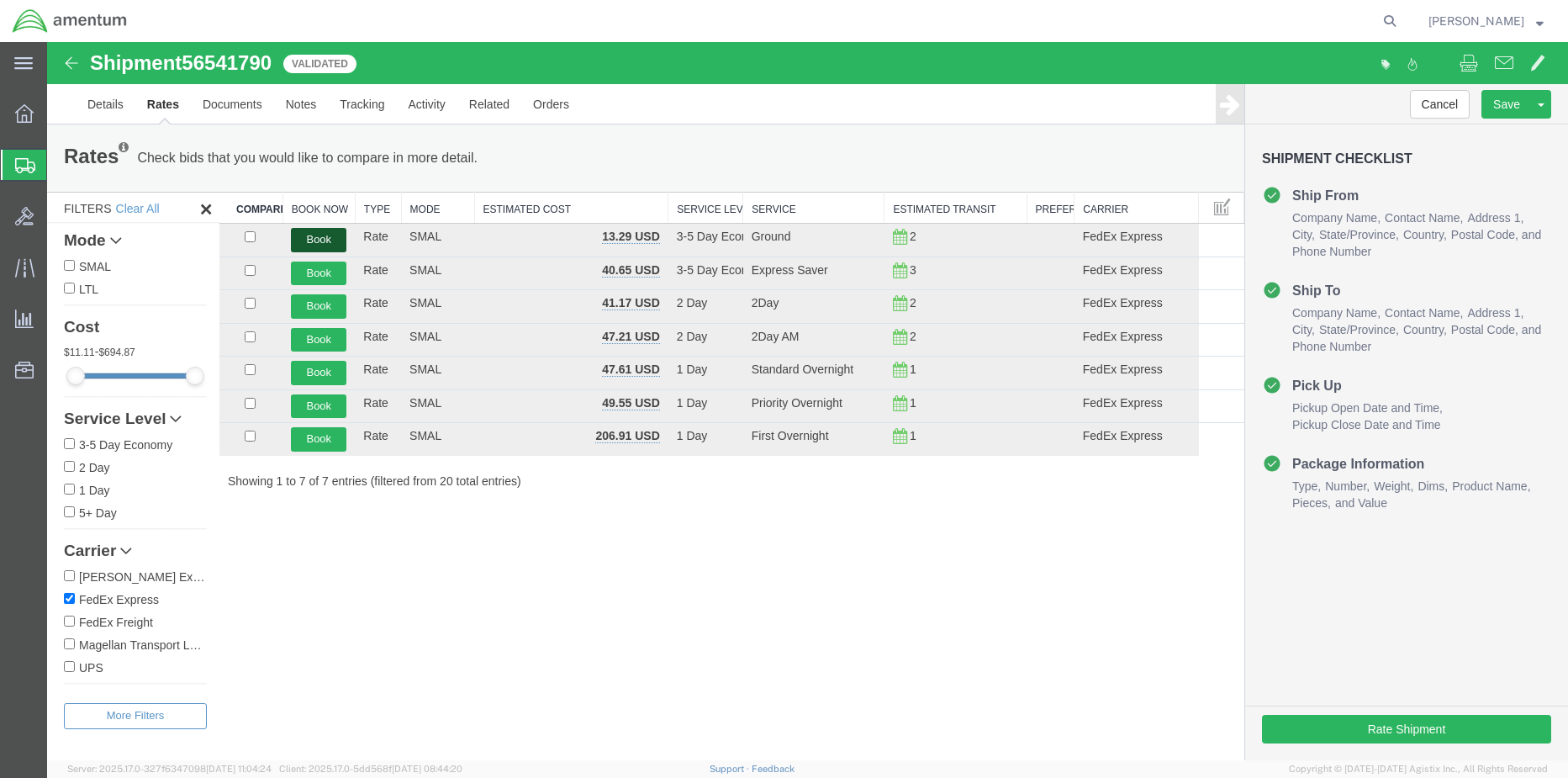
click at [308, 239] on button "Book" at bounding box center [319, 240] width 56 height 25
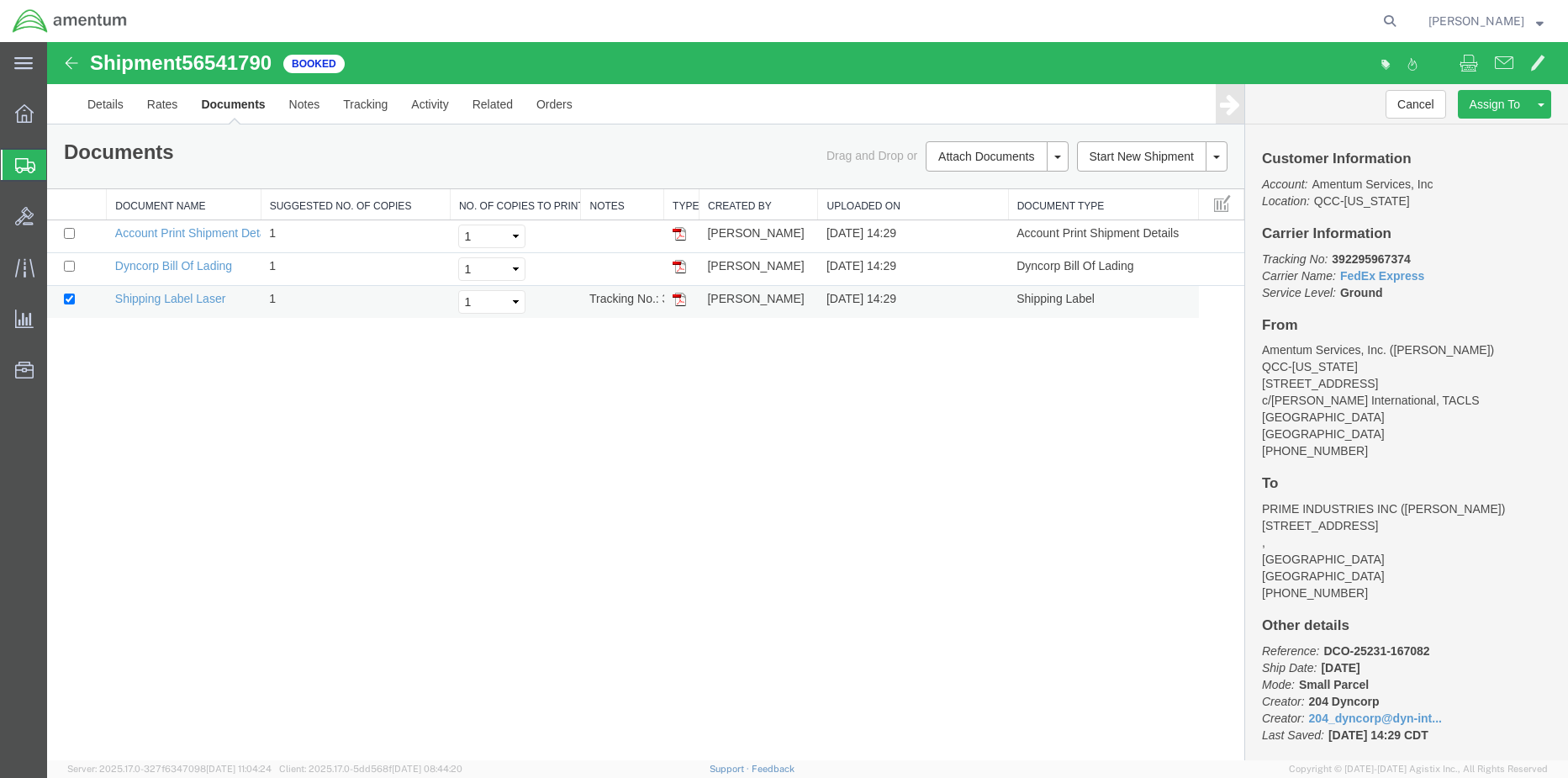
click at [676, 300] on img at bounding box center [679, 299] width 13 height 13
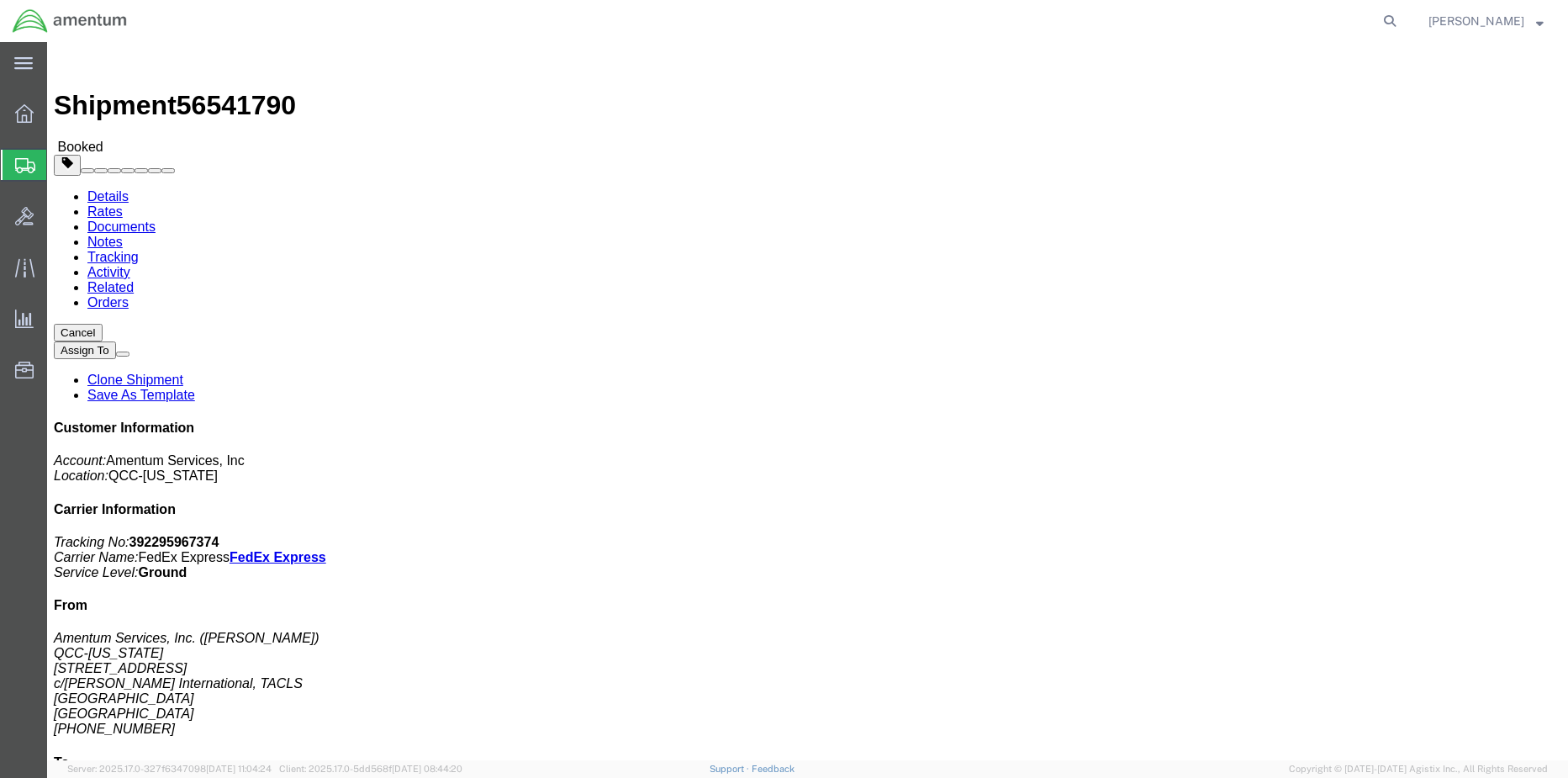
click at [0, 0] on span "Shipment Manager" at bounding box center [0, 0] width 0 height 0
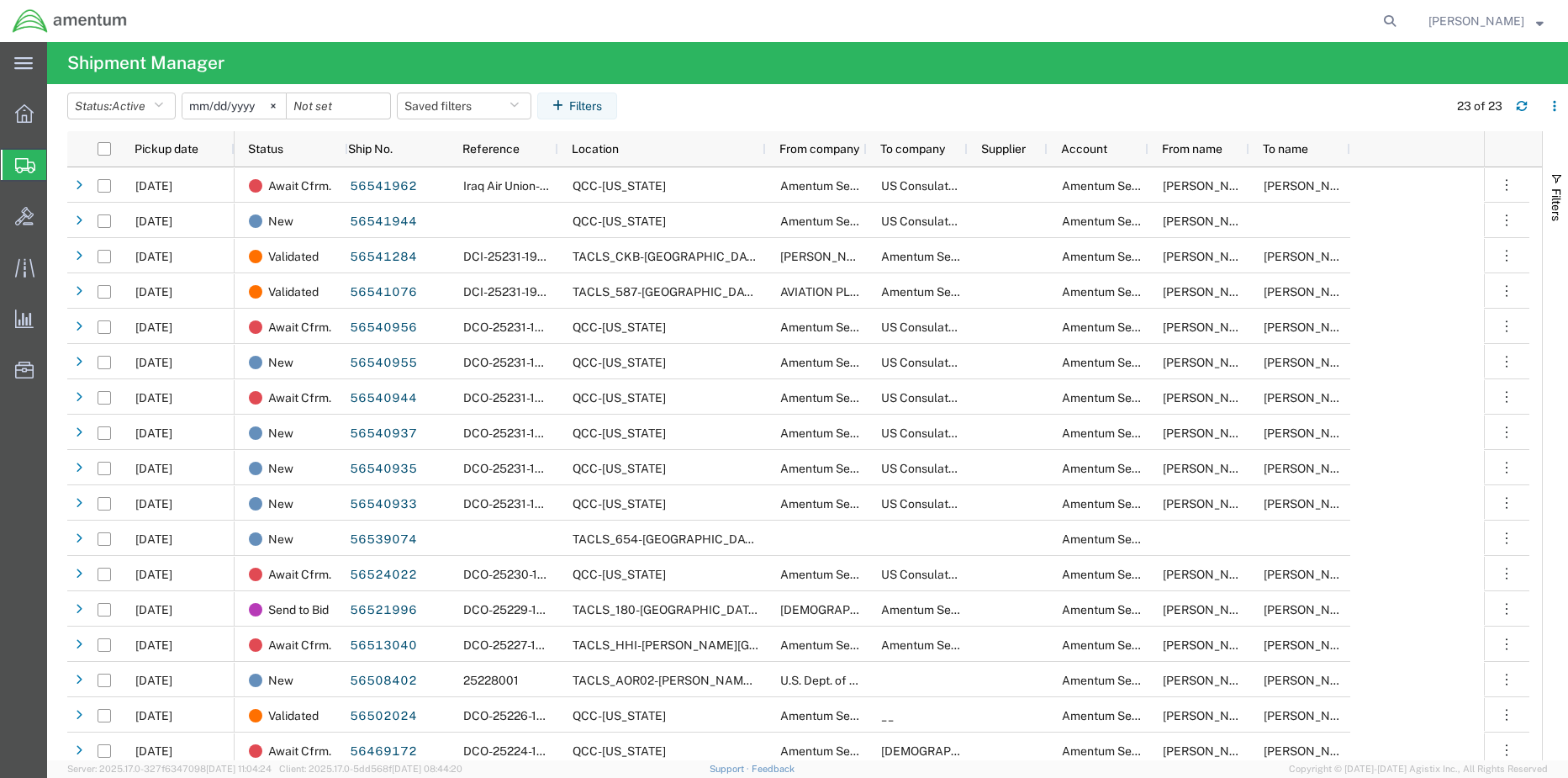
click at [0, 0] on span "Create Shipment" at bounding box center [0, 0] width 0 height 0
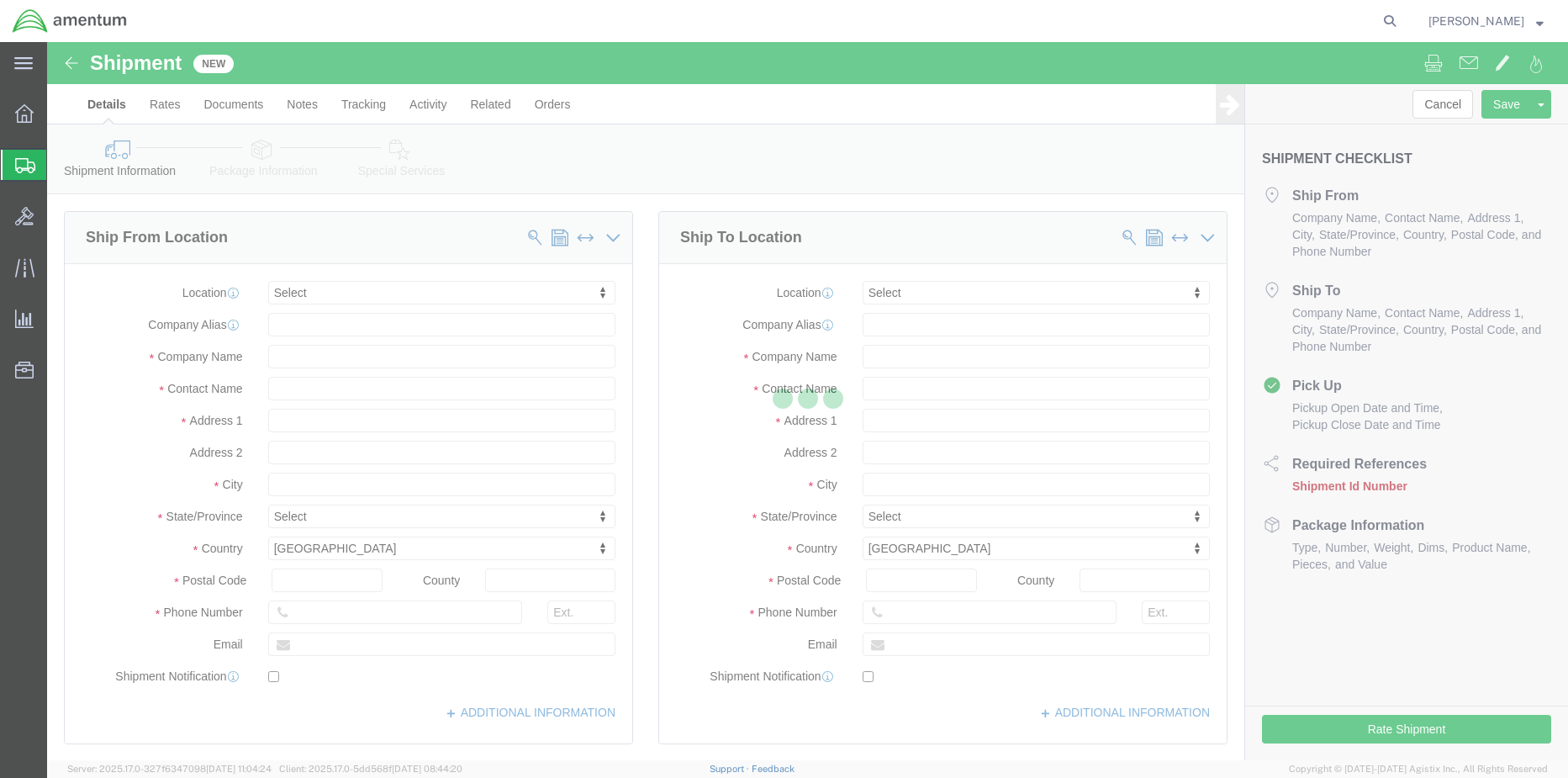
select select
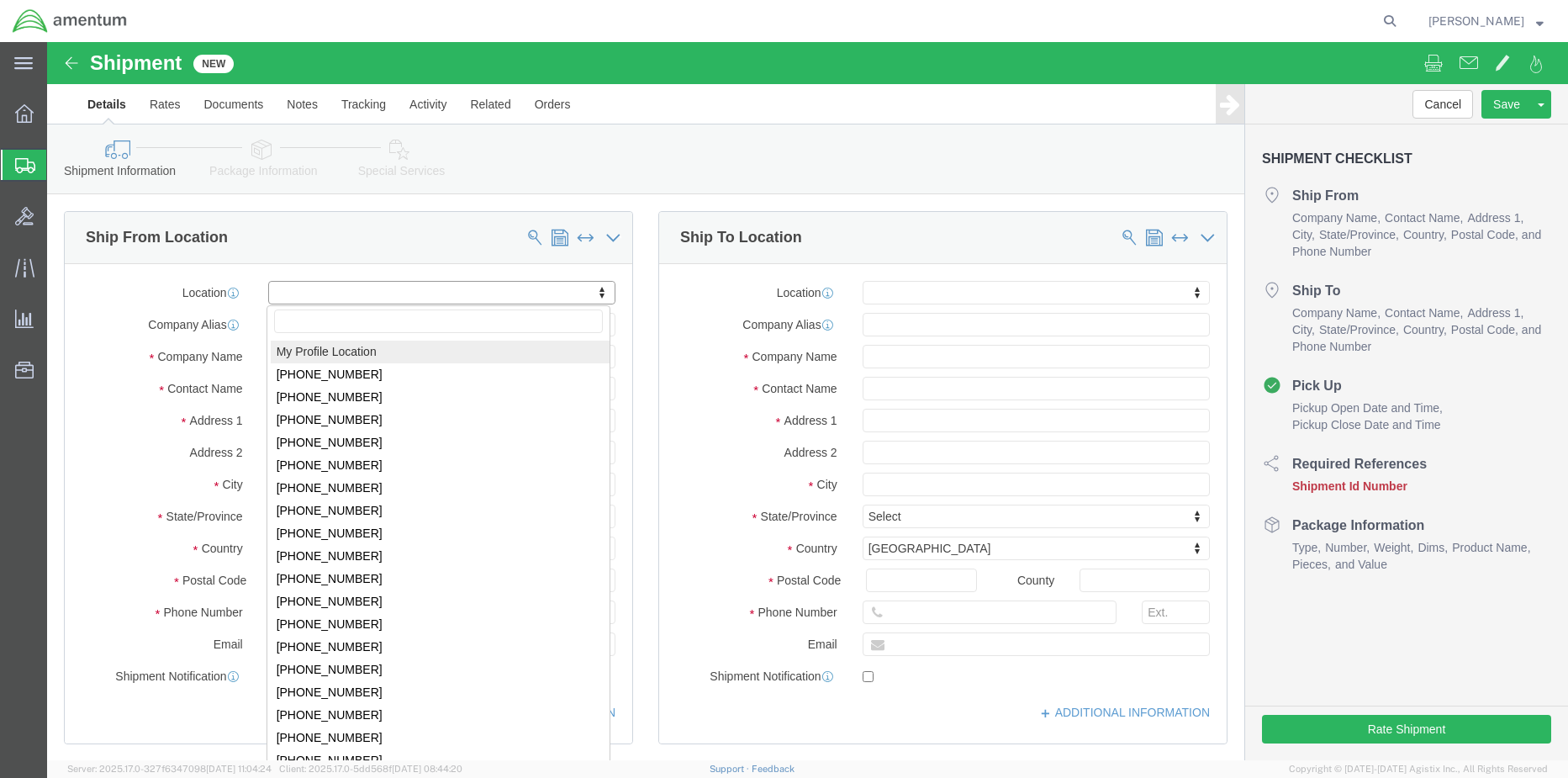
select select "MYPROFILE"
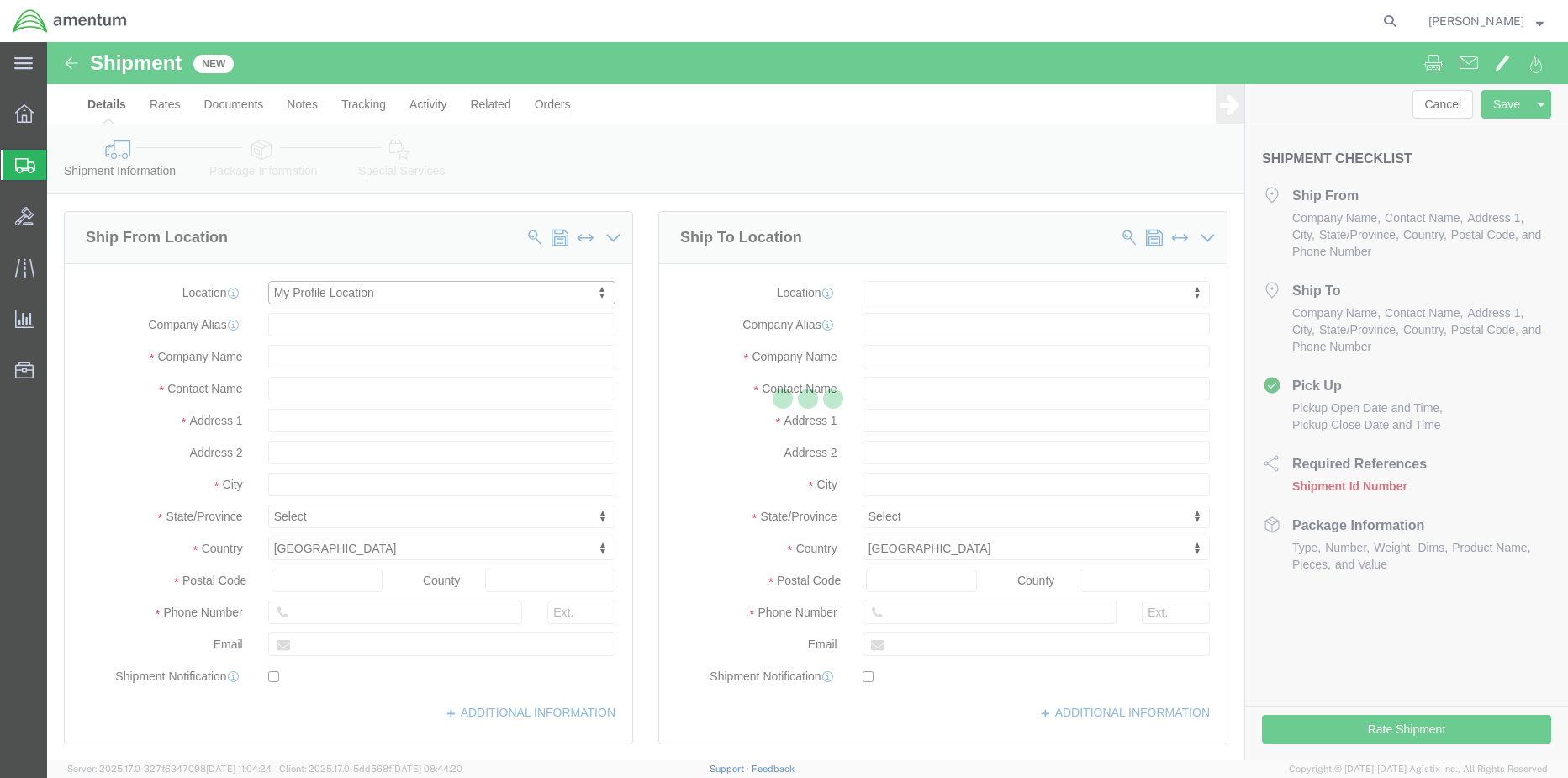
select select "TX"
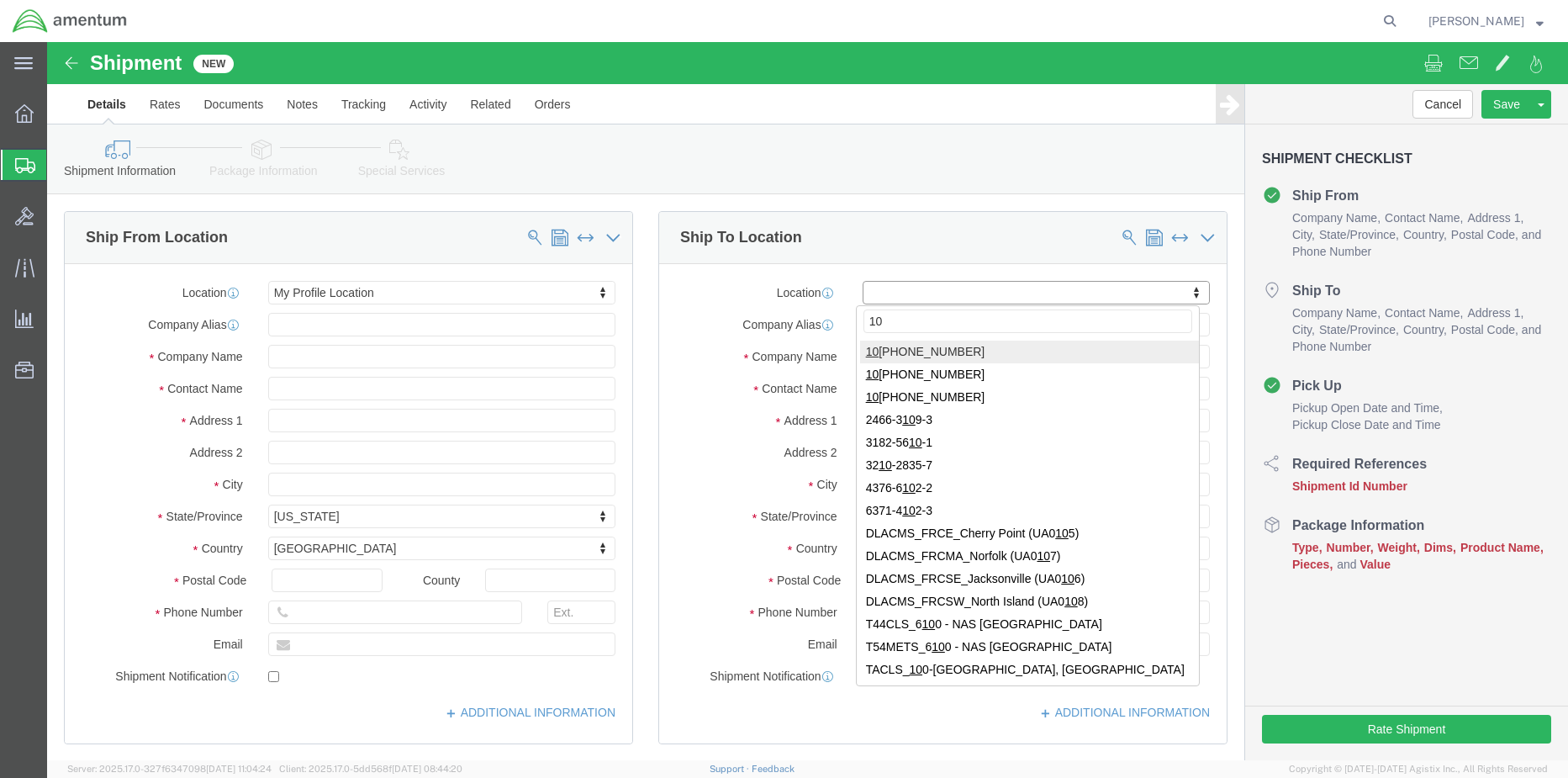
type input "100"
select select "52728"
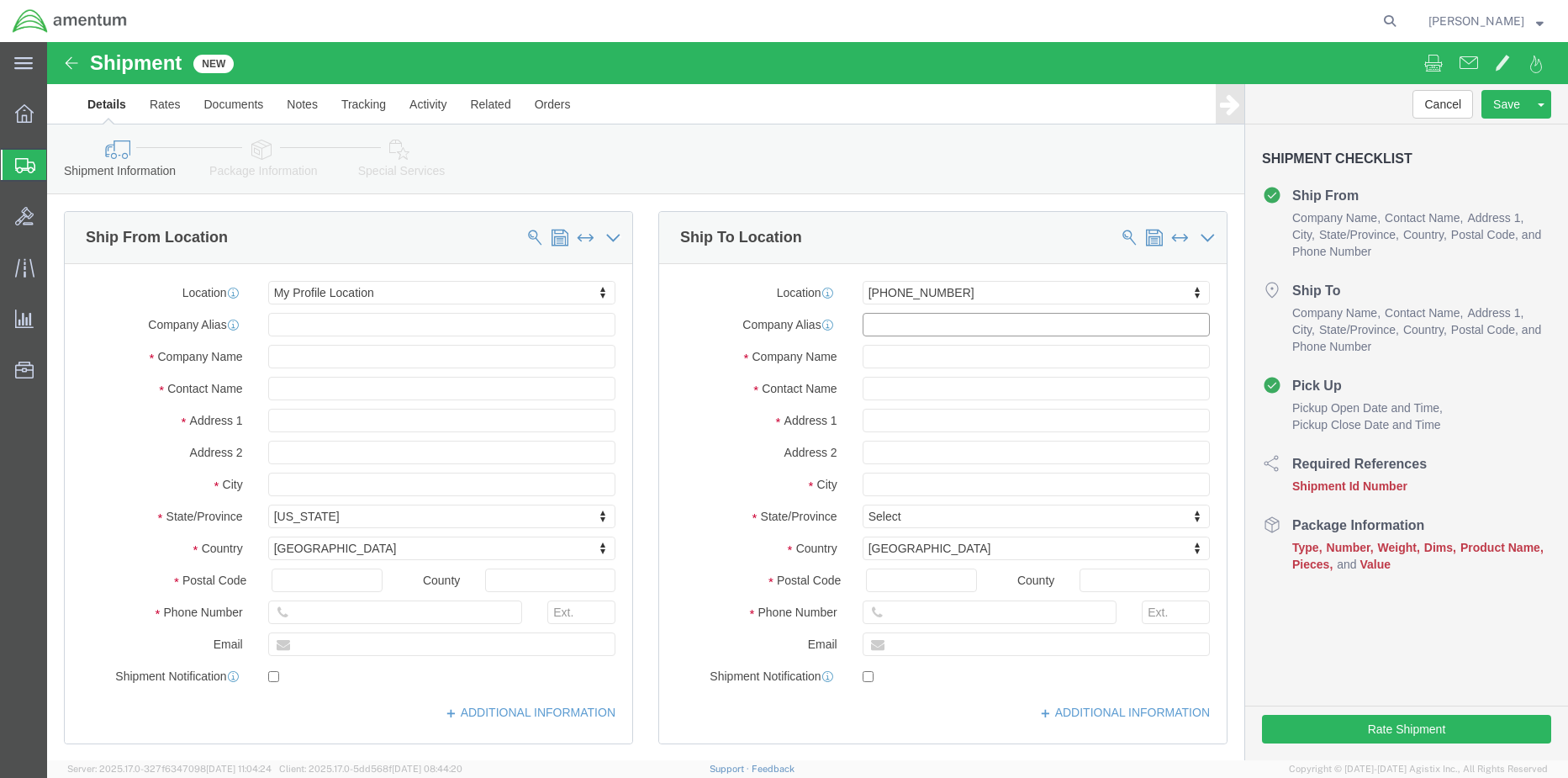
select select "MD"
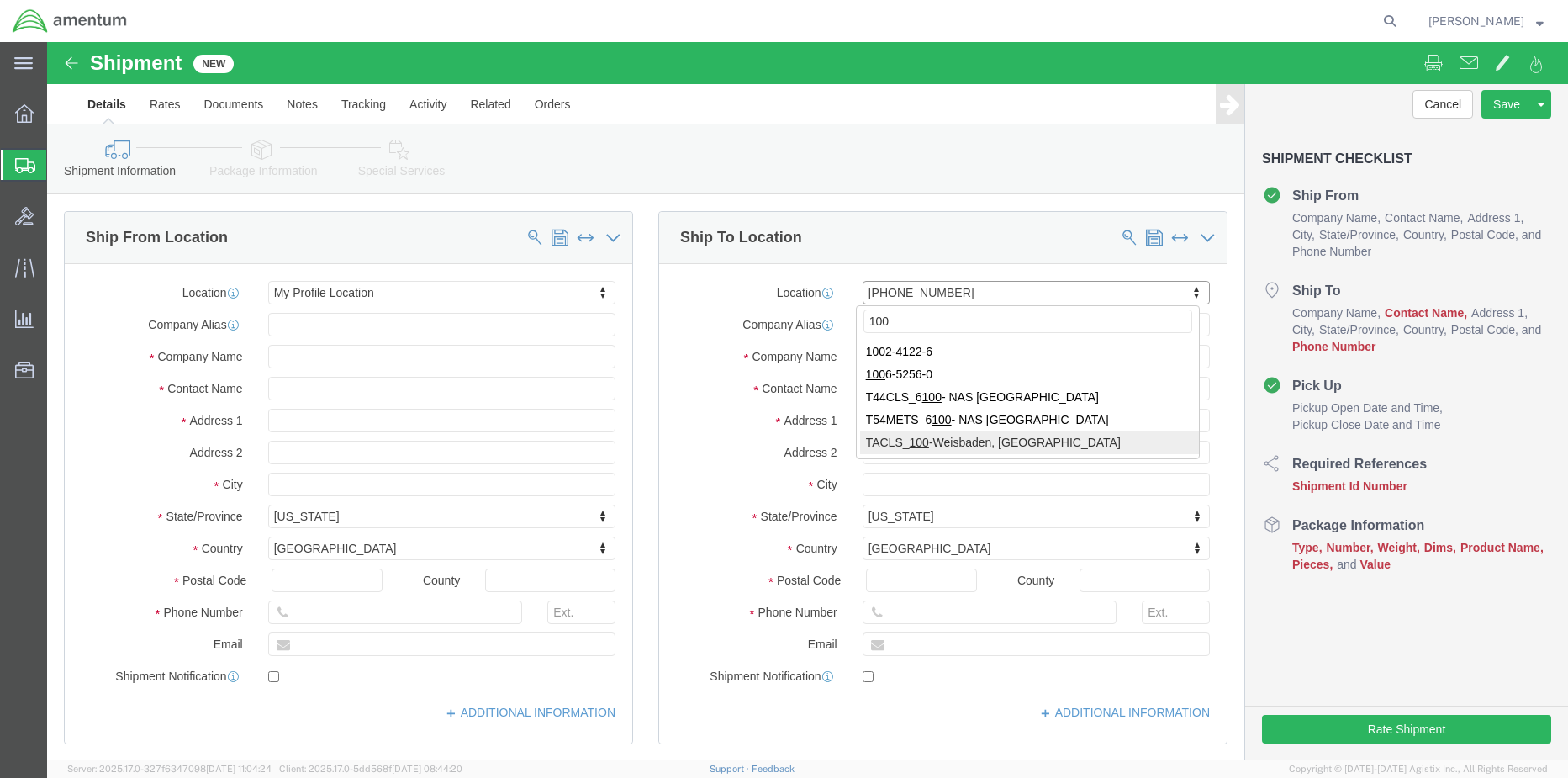
type input "100"
select select "42677"
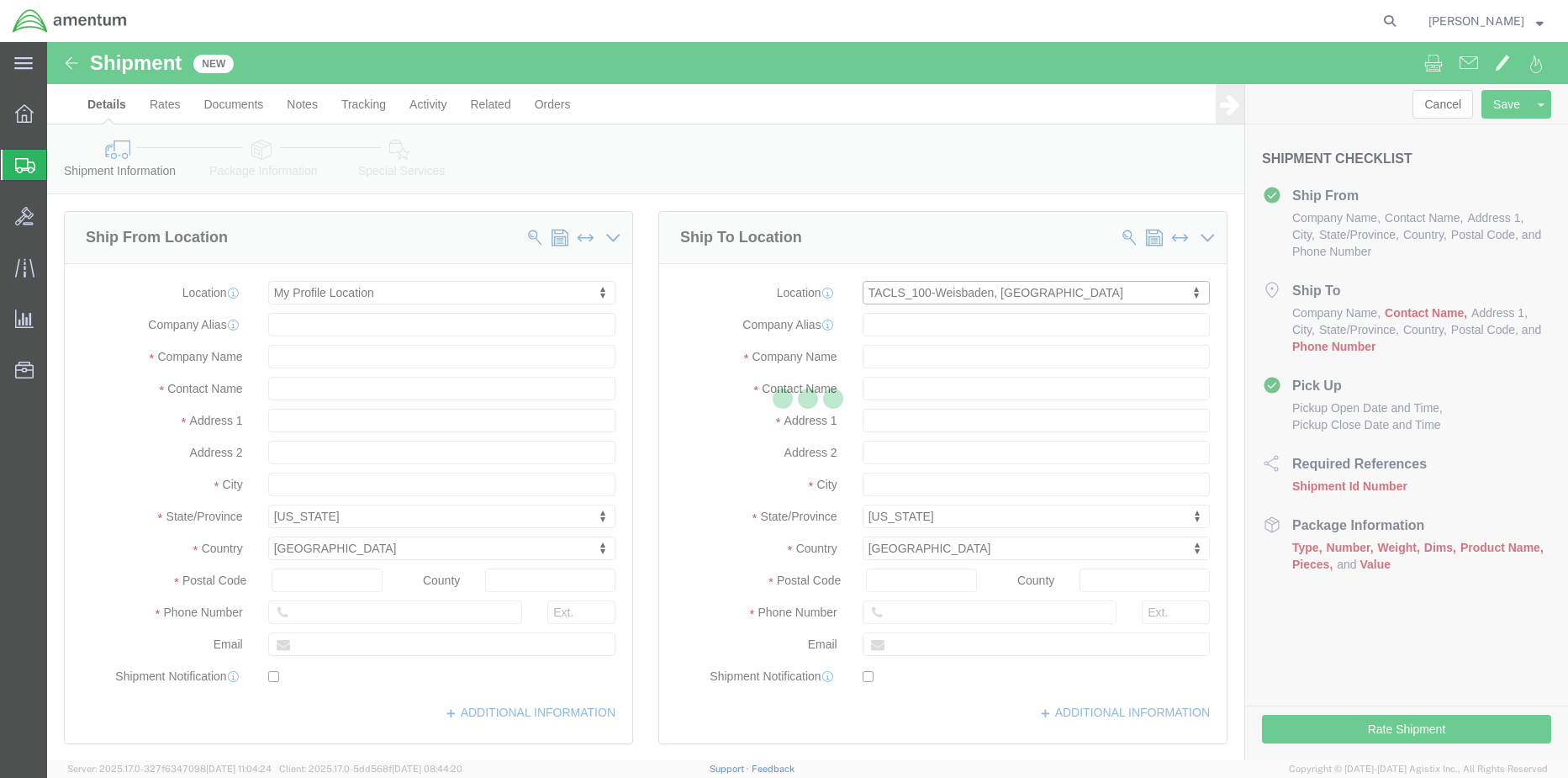
select select
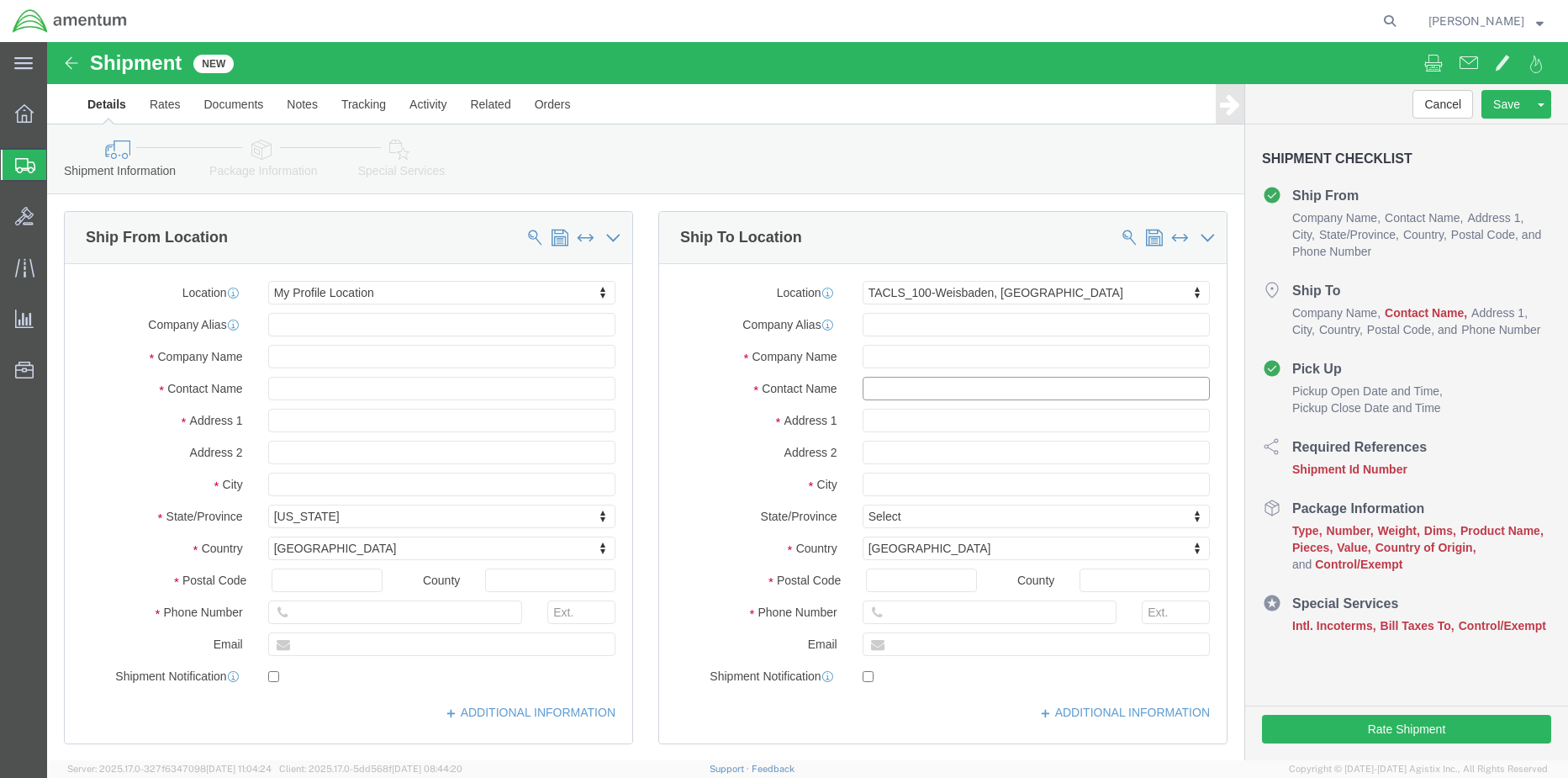
click input "text"
type input "c"
type input "CW2 DRAKE WOODSIDE"
click input "checkbox"
checkbox input "false"
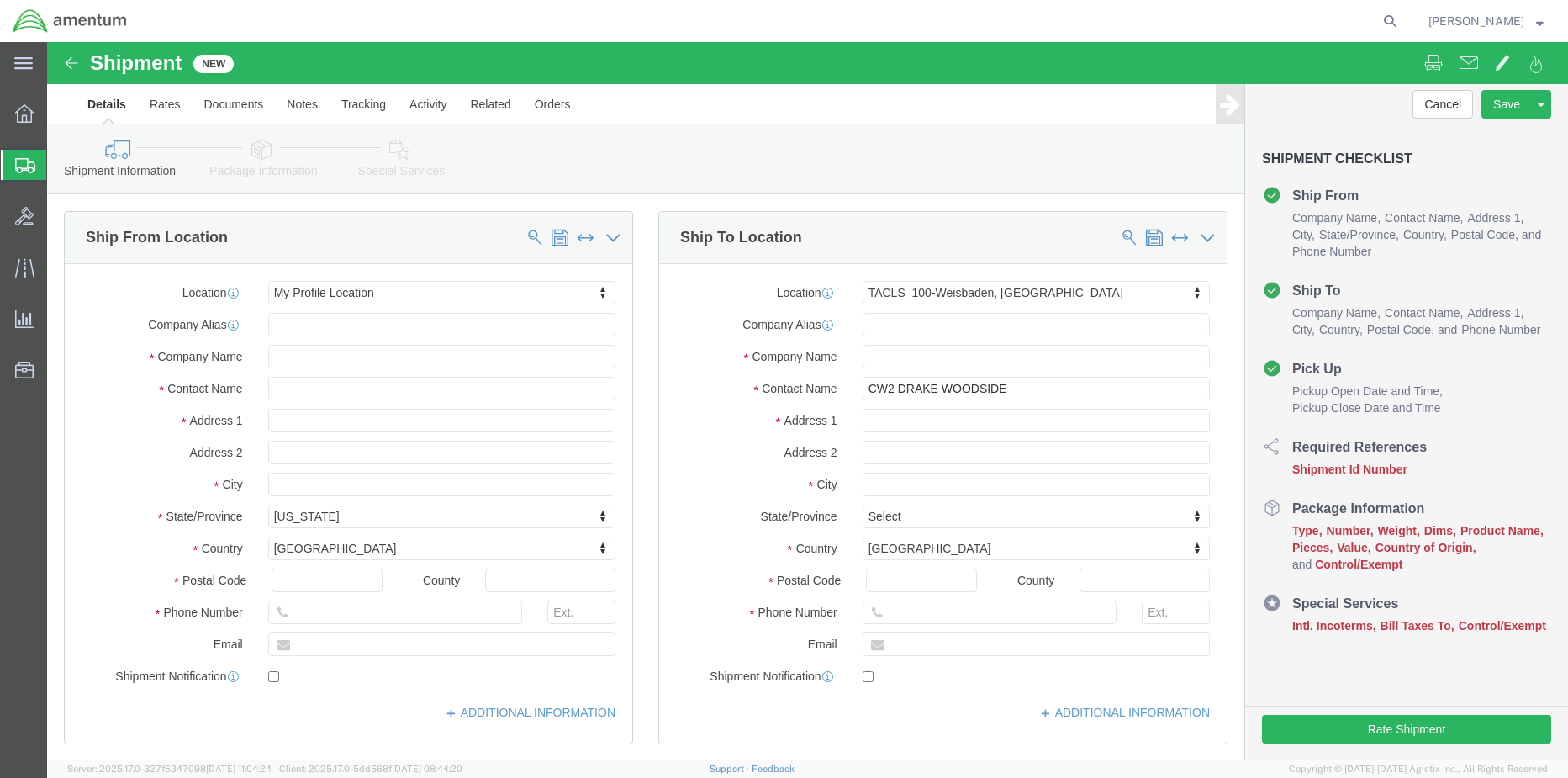
click icon
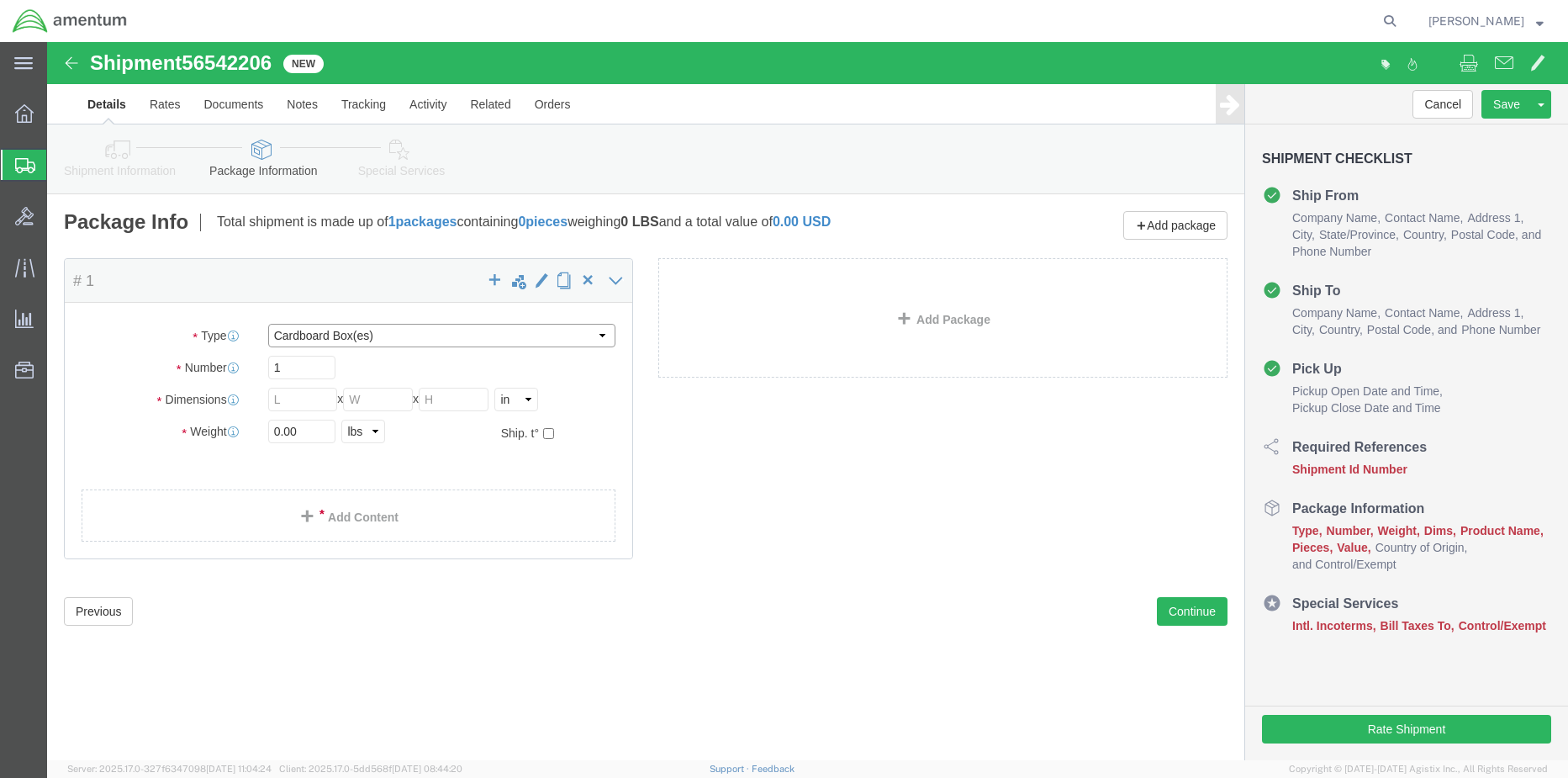
click select "Select BCK Boxes Bale(s) Basket(s) Bolt(s) Bottle(s) Buckets Bulk Bundle(s) Can…"
select select "CRAT"
click select "Select BCK Boxes Bale(s) Basket(s) Bolt(s) Bottle(s) Buckets Bulk Bundle(s) Can…"
click input "text"
type input "83"
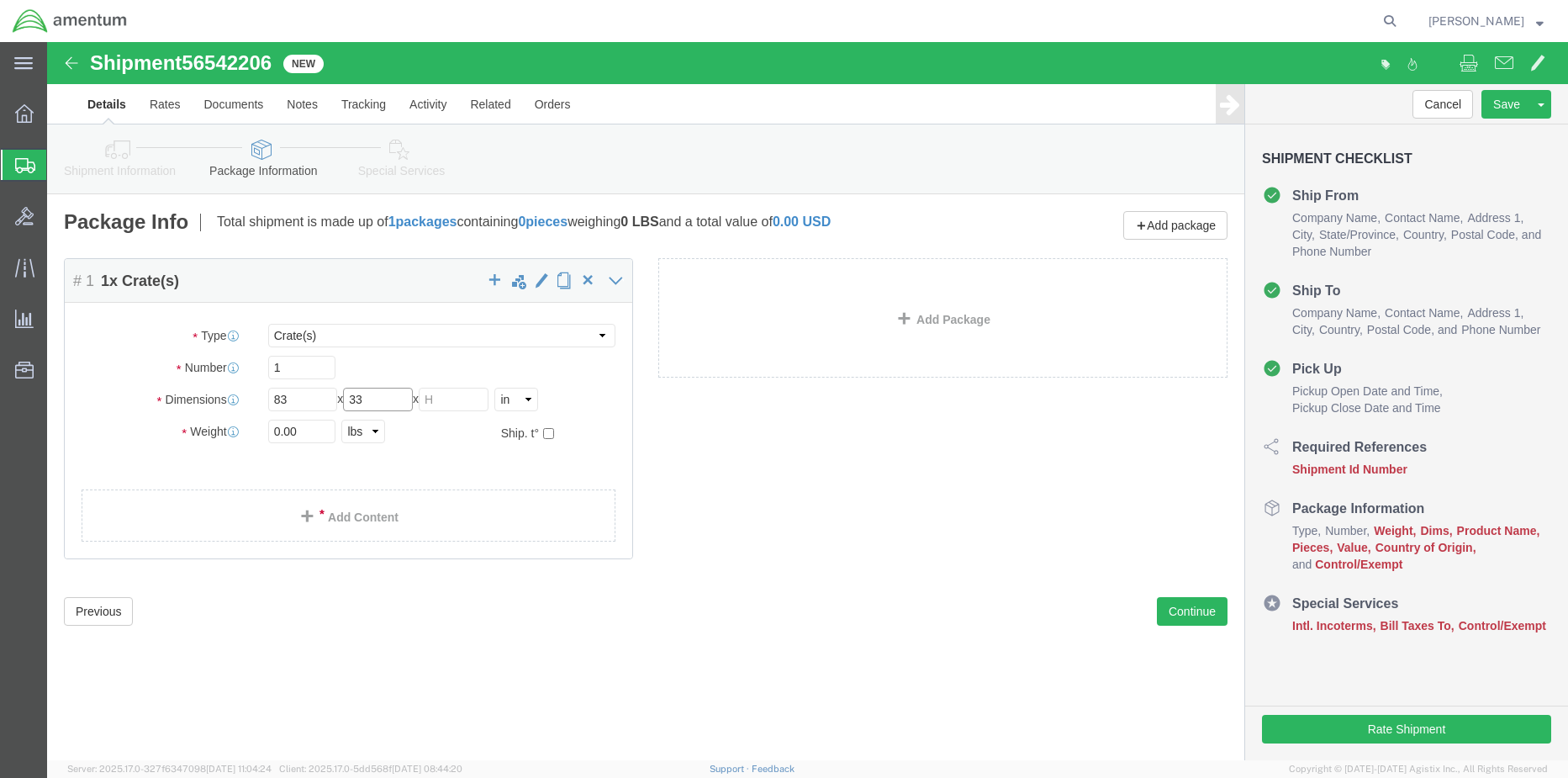
type input "33"
type input "74"
type input "1190"
click div "Package Content # 1 1 x Crate(s) Package Type Select BCK Boxes Bale(s) Basket(s…"
click link "Add Content"
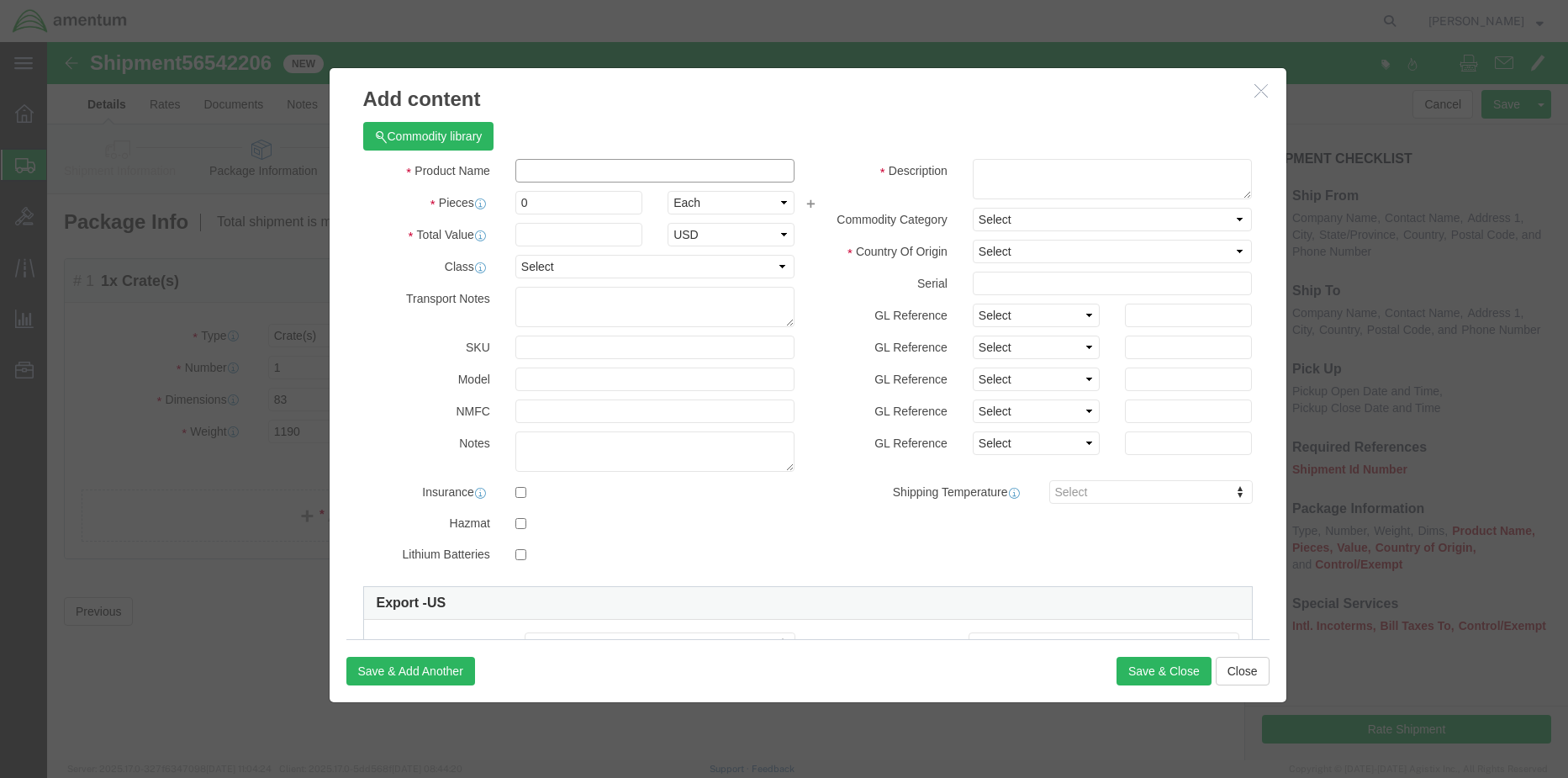
click input "text"
type input "TOOL SET"
select select "US"
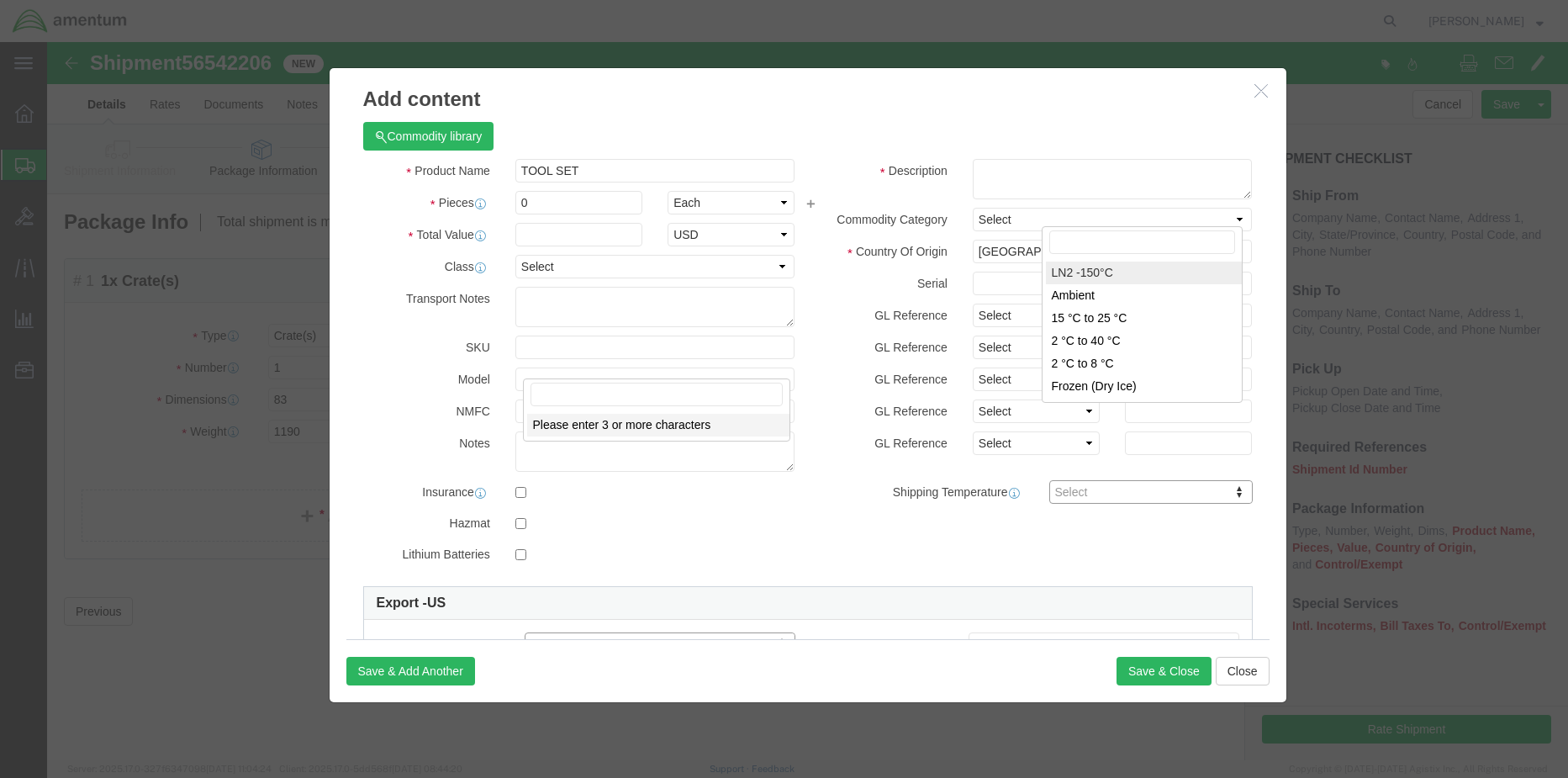
scroll to position [278, 0]
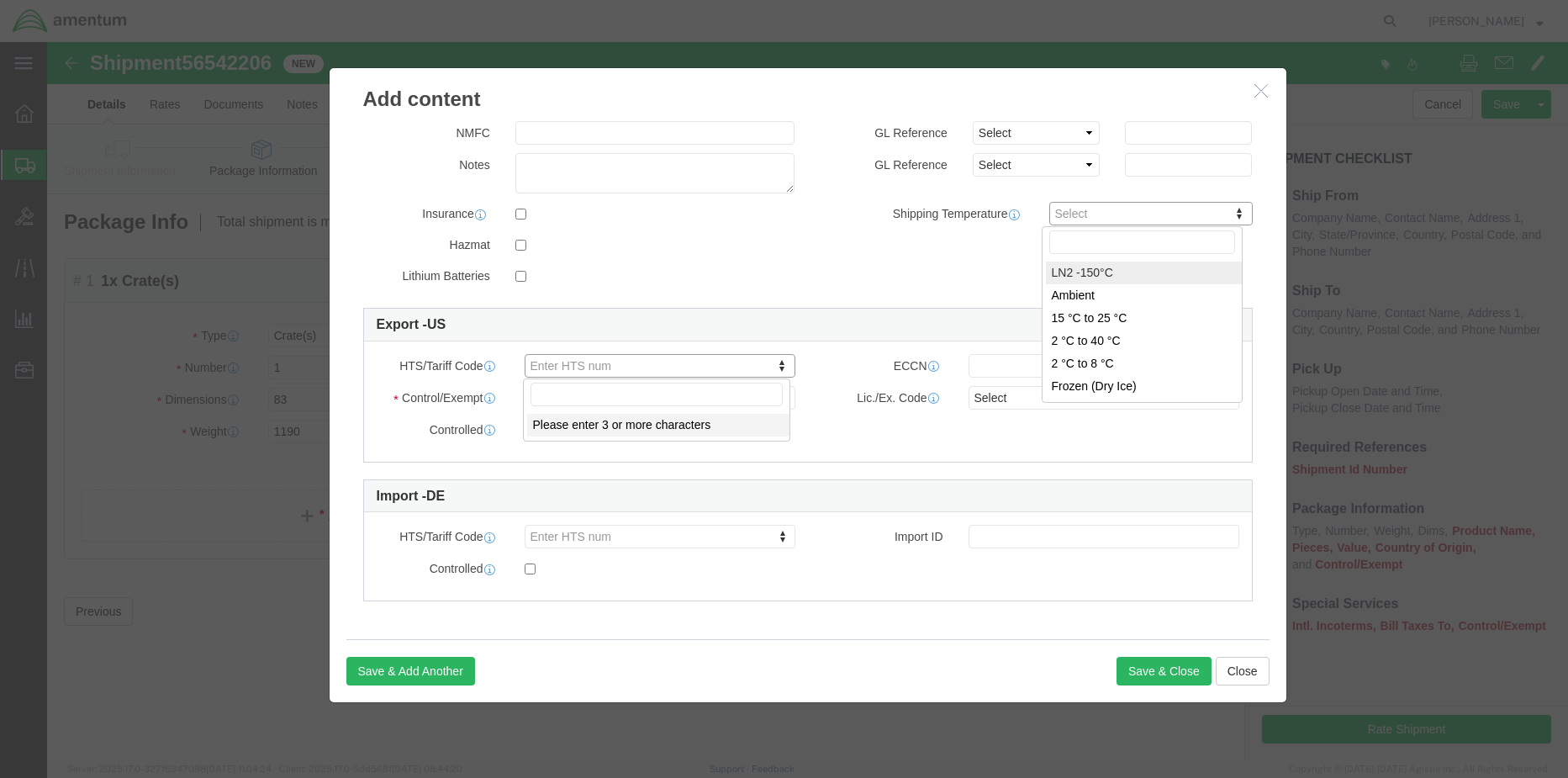
click div "Commodity library Product Name TOOL SET Pieces 0 Select Bag Barrels 100Board Fe…"
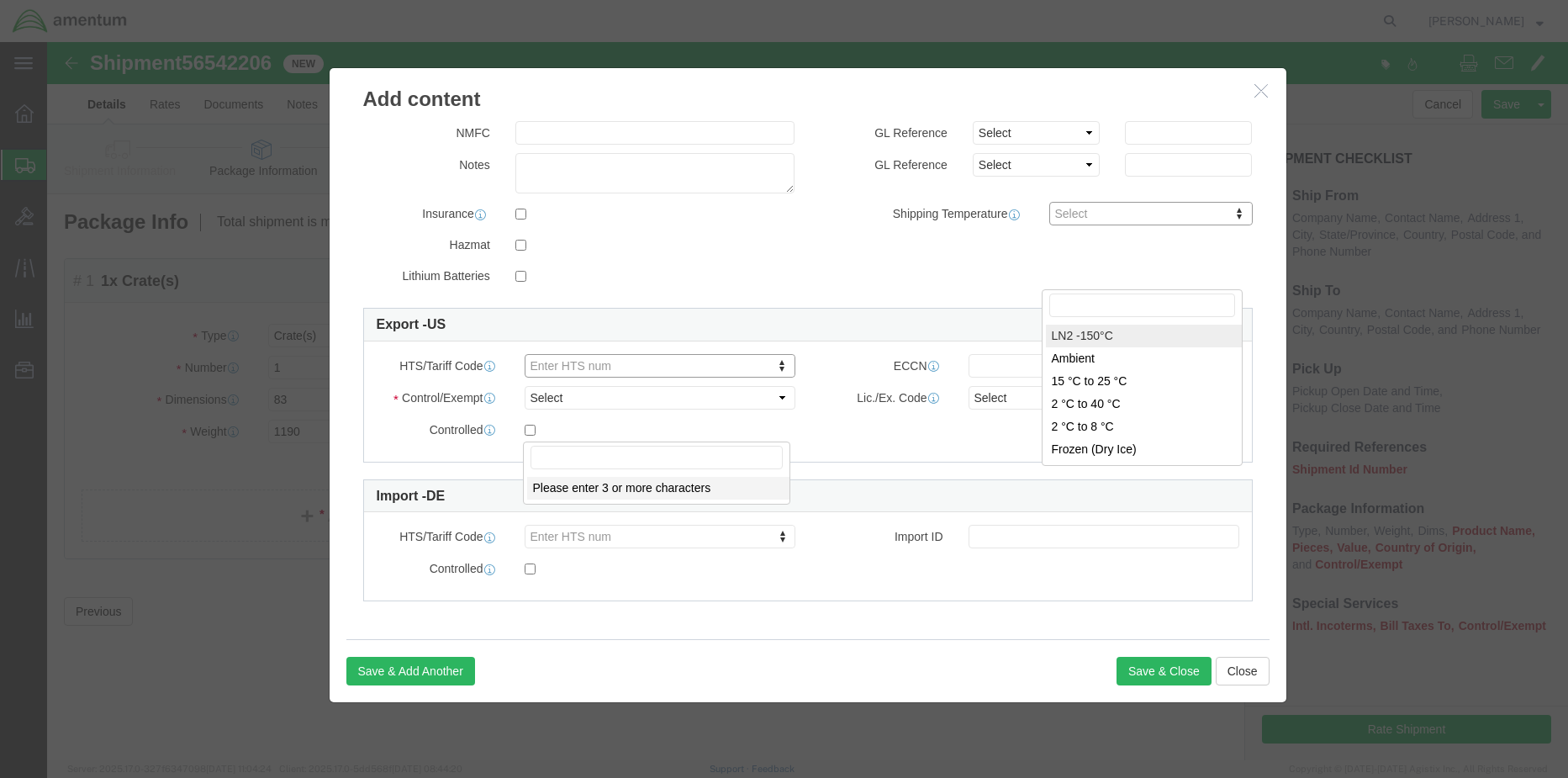
scroll to position [0, 0]
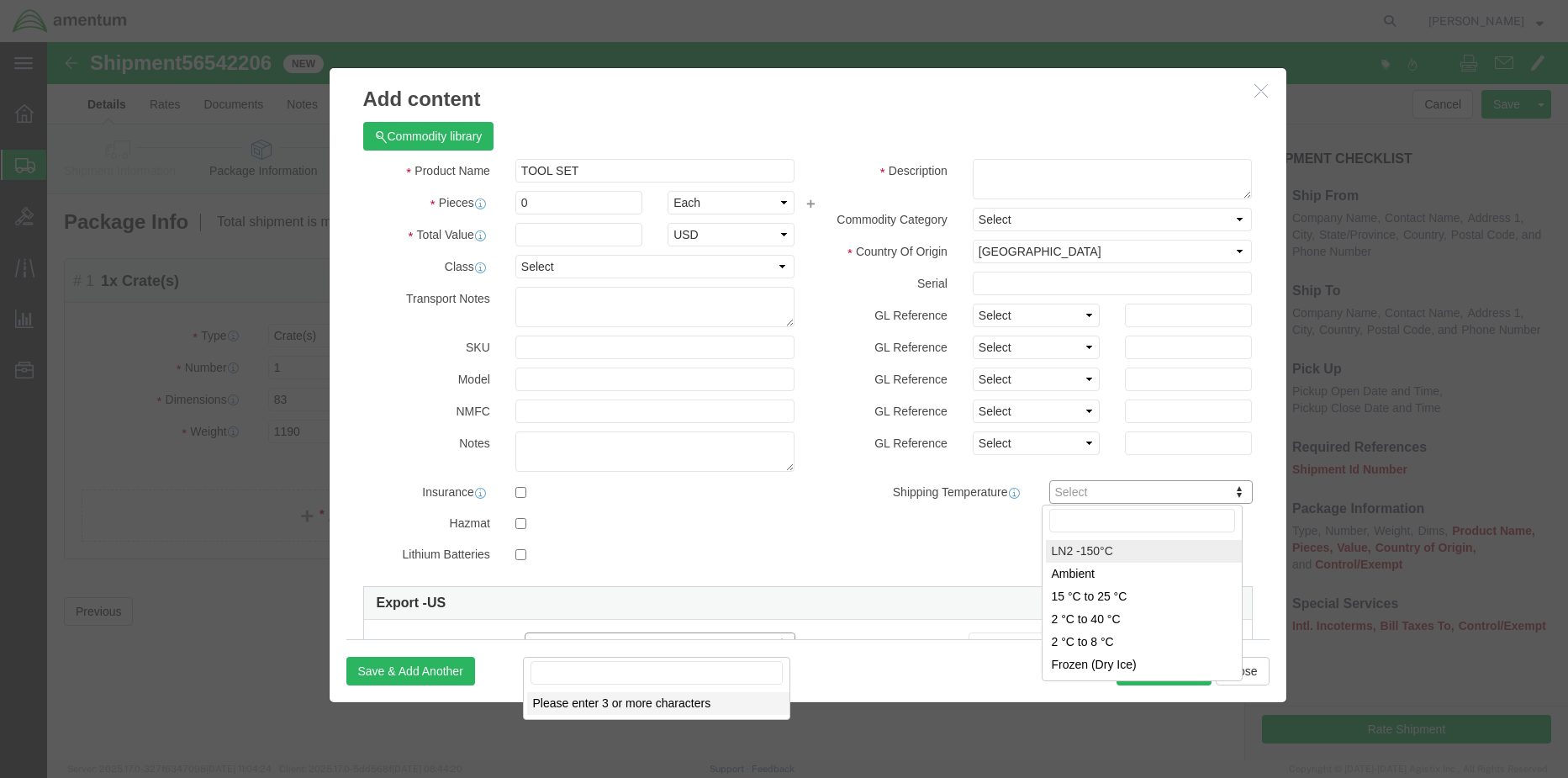
drag, startPoint x: 518, startPoint y: 164, endPoint x: 427, endPoint y: 155, distance: 91.4
click div "Pieces 0 Select Bag Barrels 100Board Feet Bottle Box Blister Pack Carats Can Ca…"
click input "0"
drag, startPoint x: 523, startPoint y: 164, endPoint x: 383, endPoint y: 159, distance: 140.1
click div "Pieces Number of pieces inside all the packages 0 Select Bag Barrels 100Board F…"
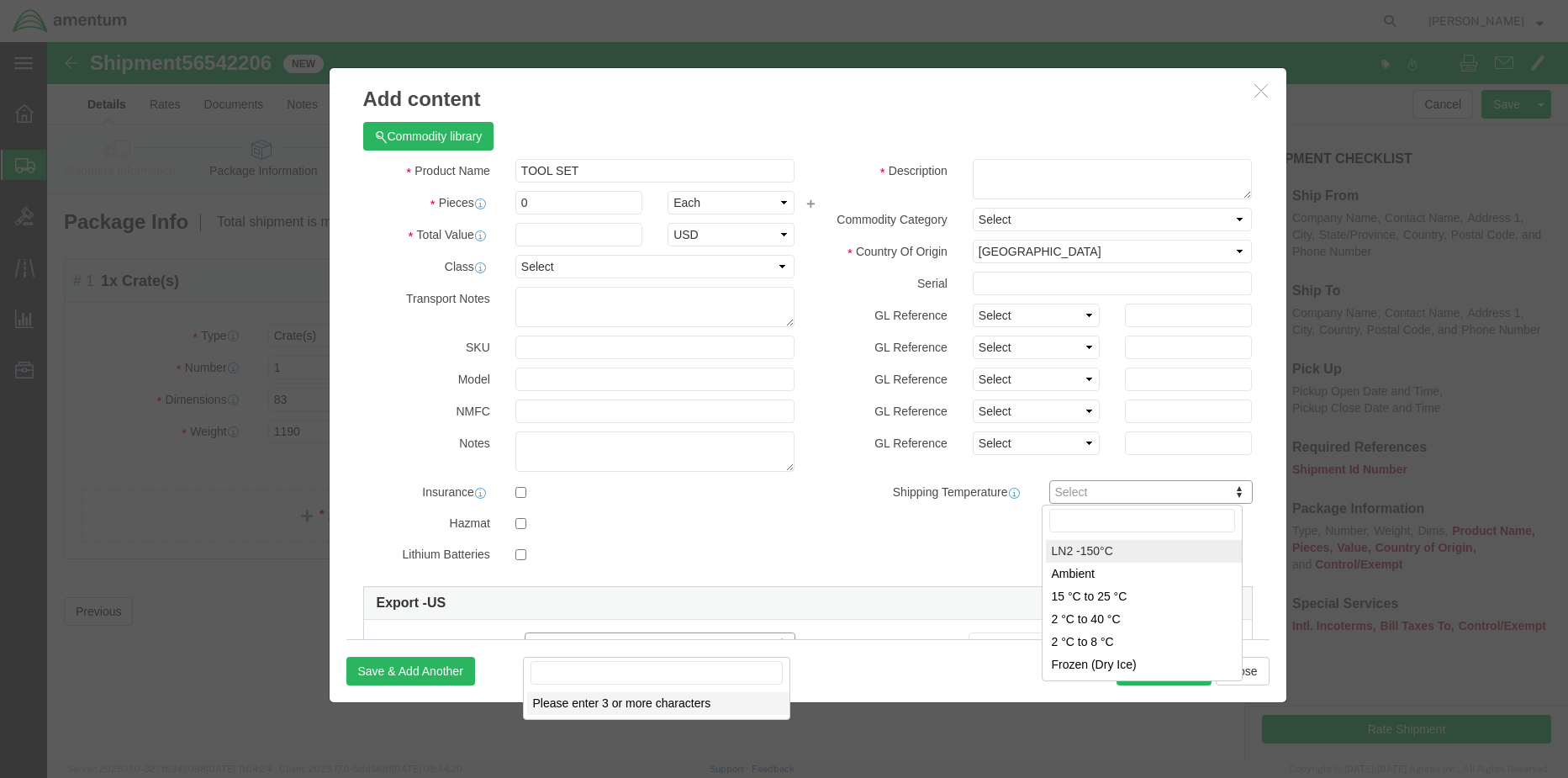
click input "0"
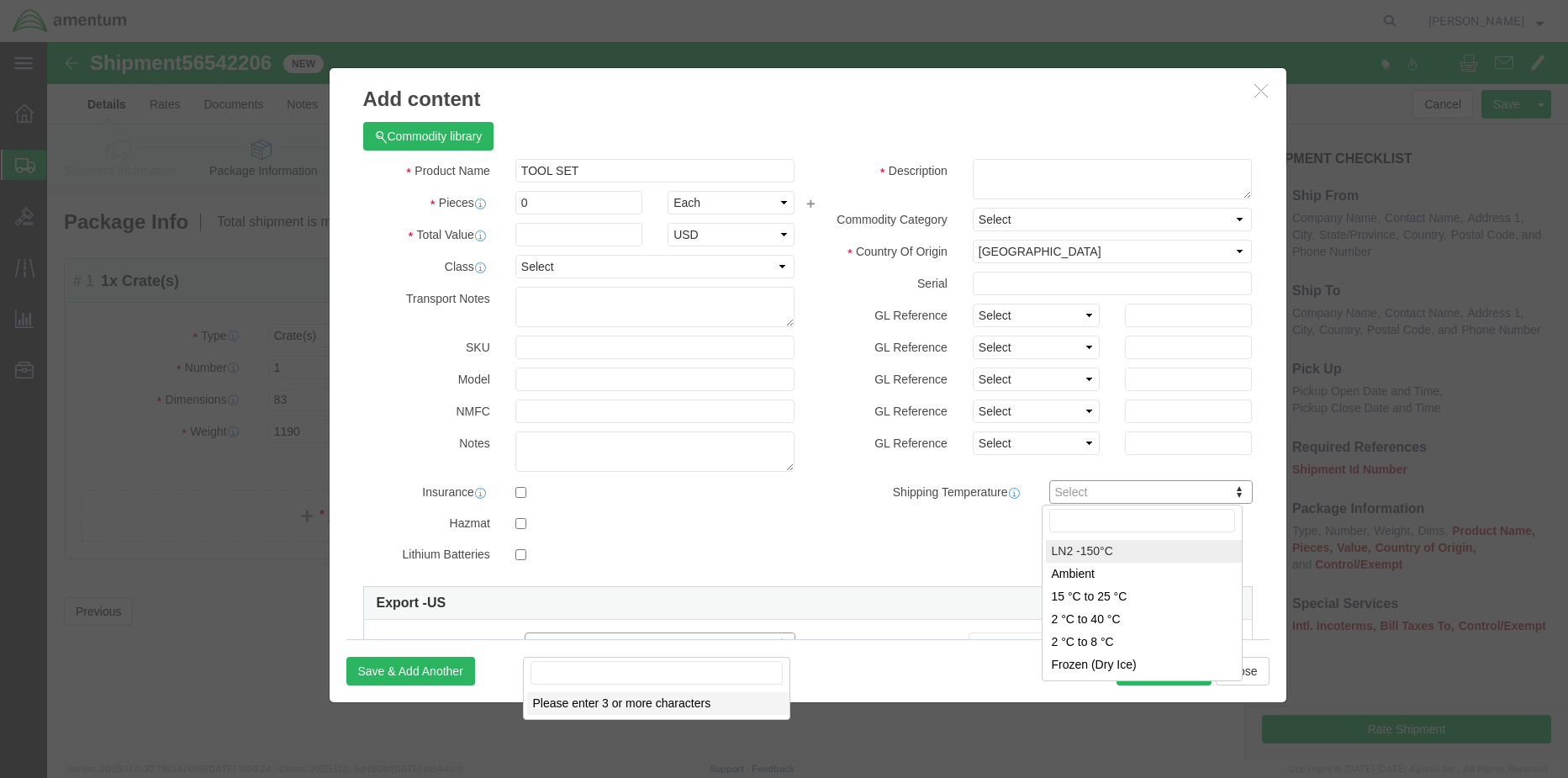
click div "Product Name TOOL SET Pieces 0 Select Bag Barrels 100Board Feet Bottle Box Blis…"
click h3 "Add content"
click icon "button"
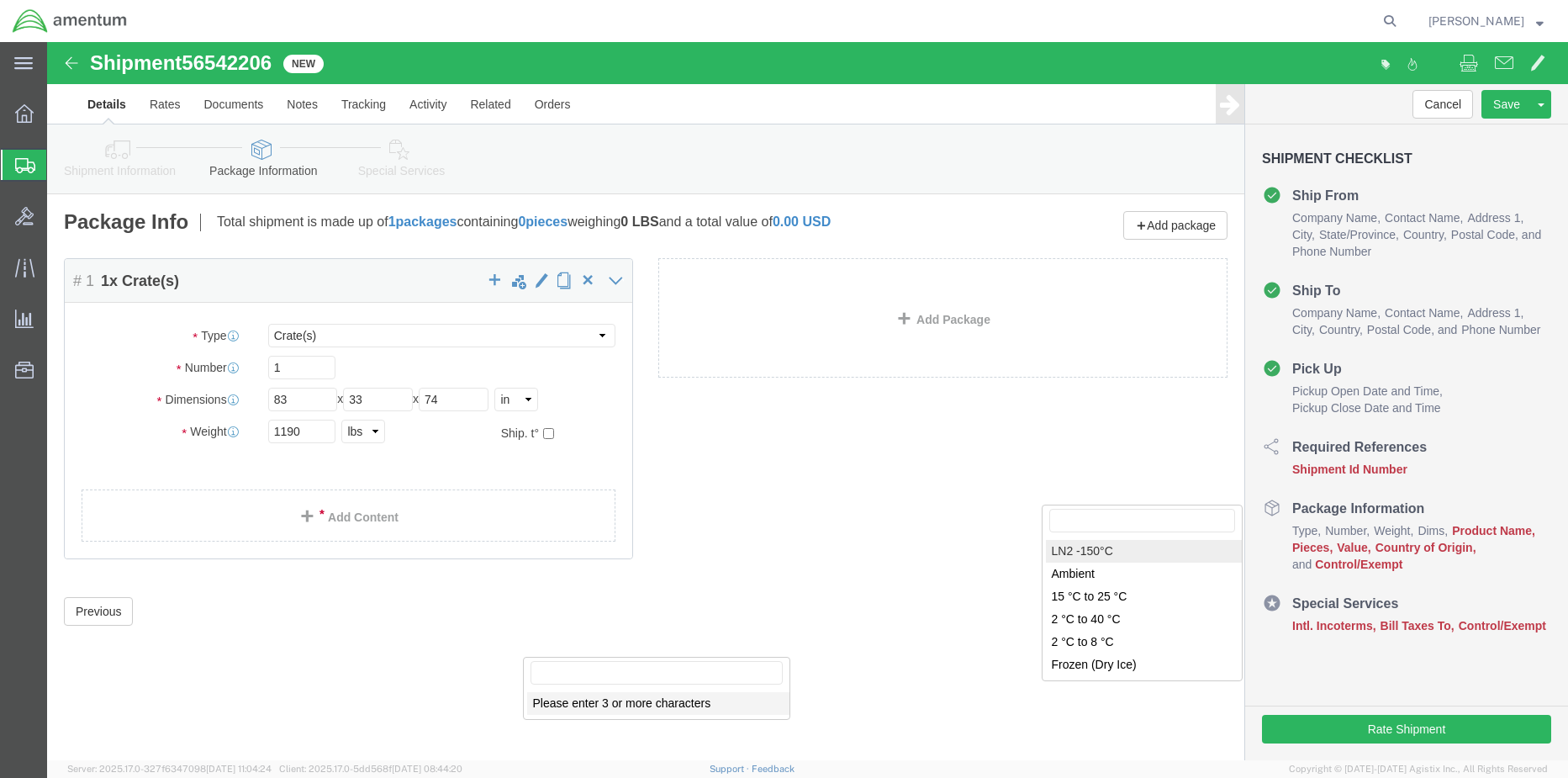
click div "Package Content # 1 1 x Crate(s) Package Type Select BCK Boxes Bale(s) Basket(s…"
click at [0, 0] on span "Shipment Manager" at bounding box center [0, 0] width 0 height 0
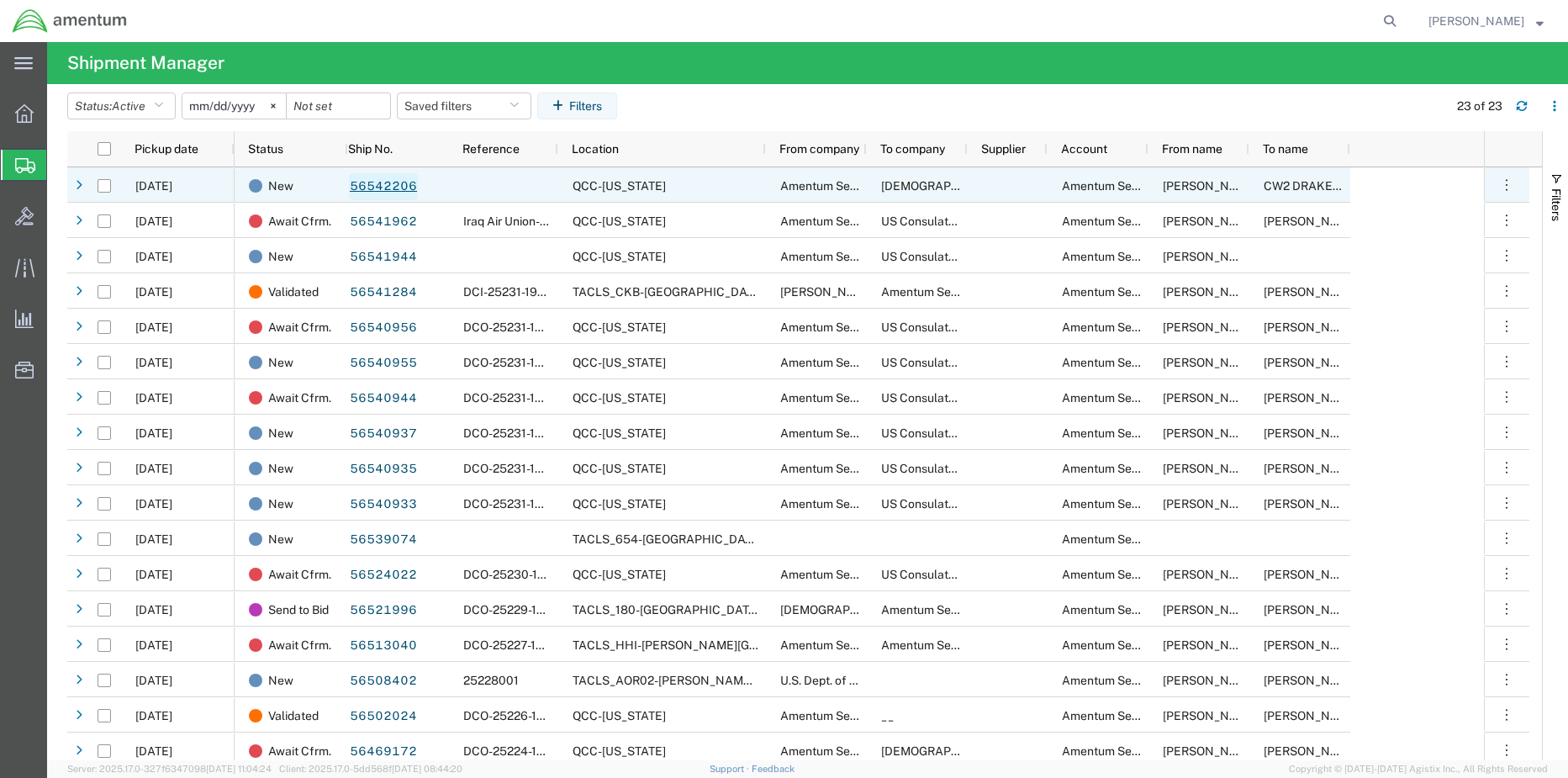
click at [400, 187] on link "56542206" at bounding box center [383, 186] width 69 height 26
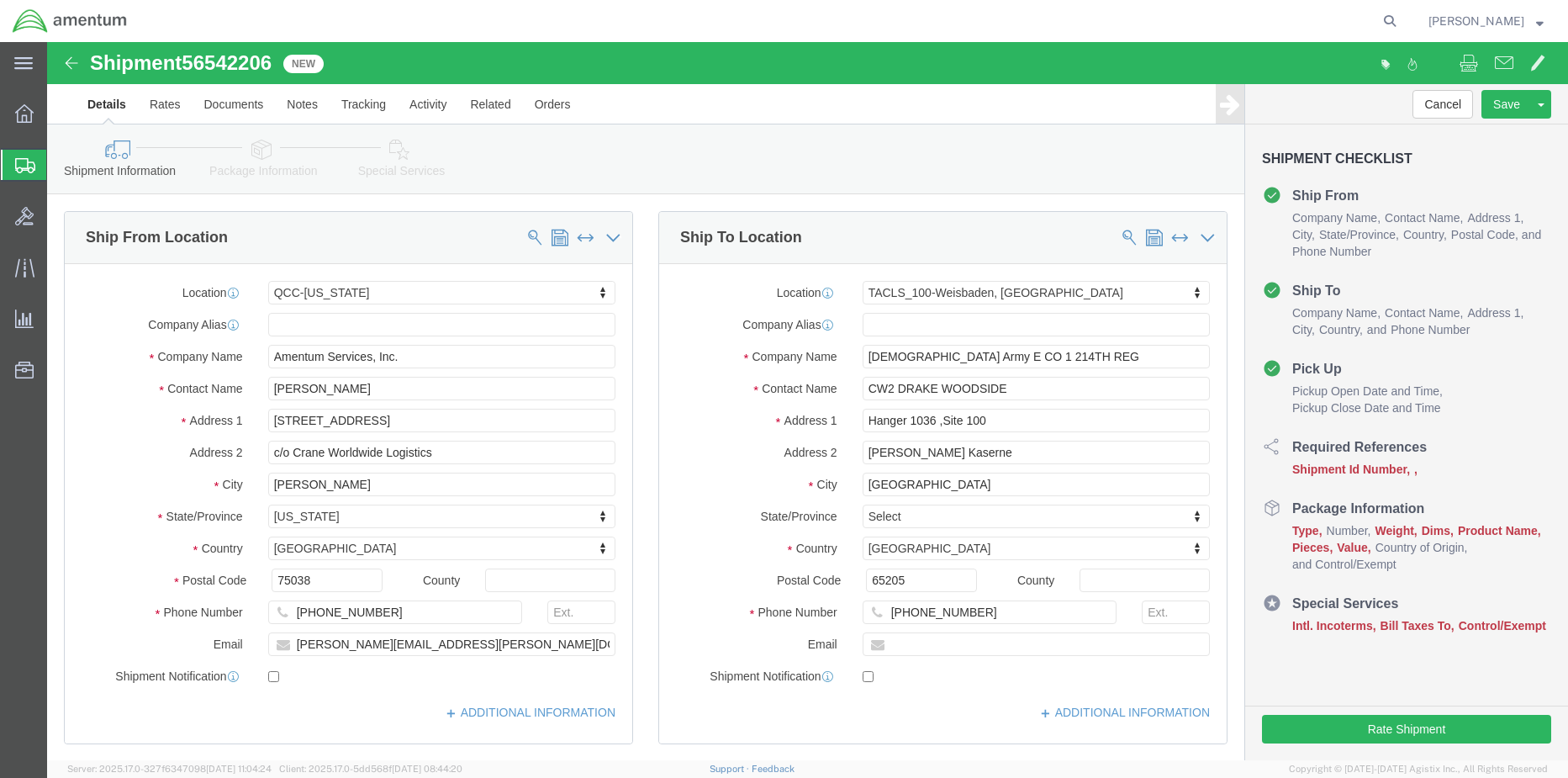
select select "42668"
select select "42677"
click link "Package Information"
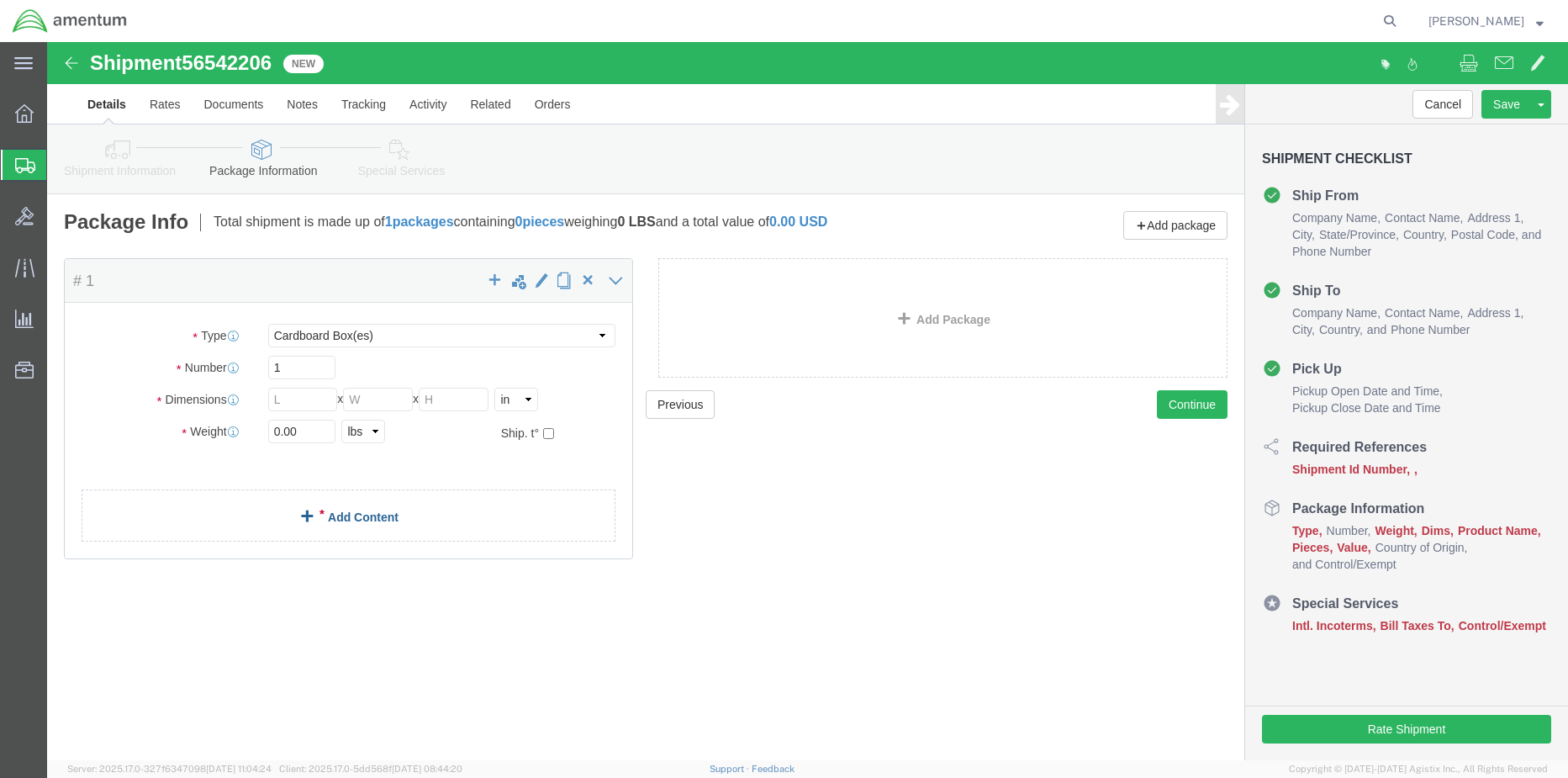
click link "Add Content"
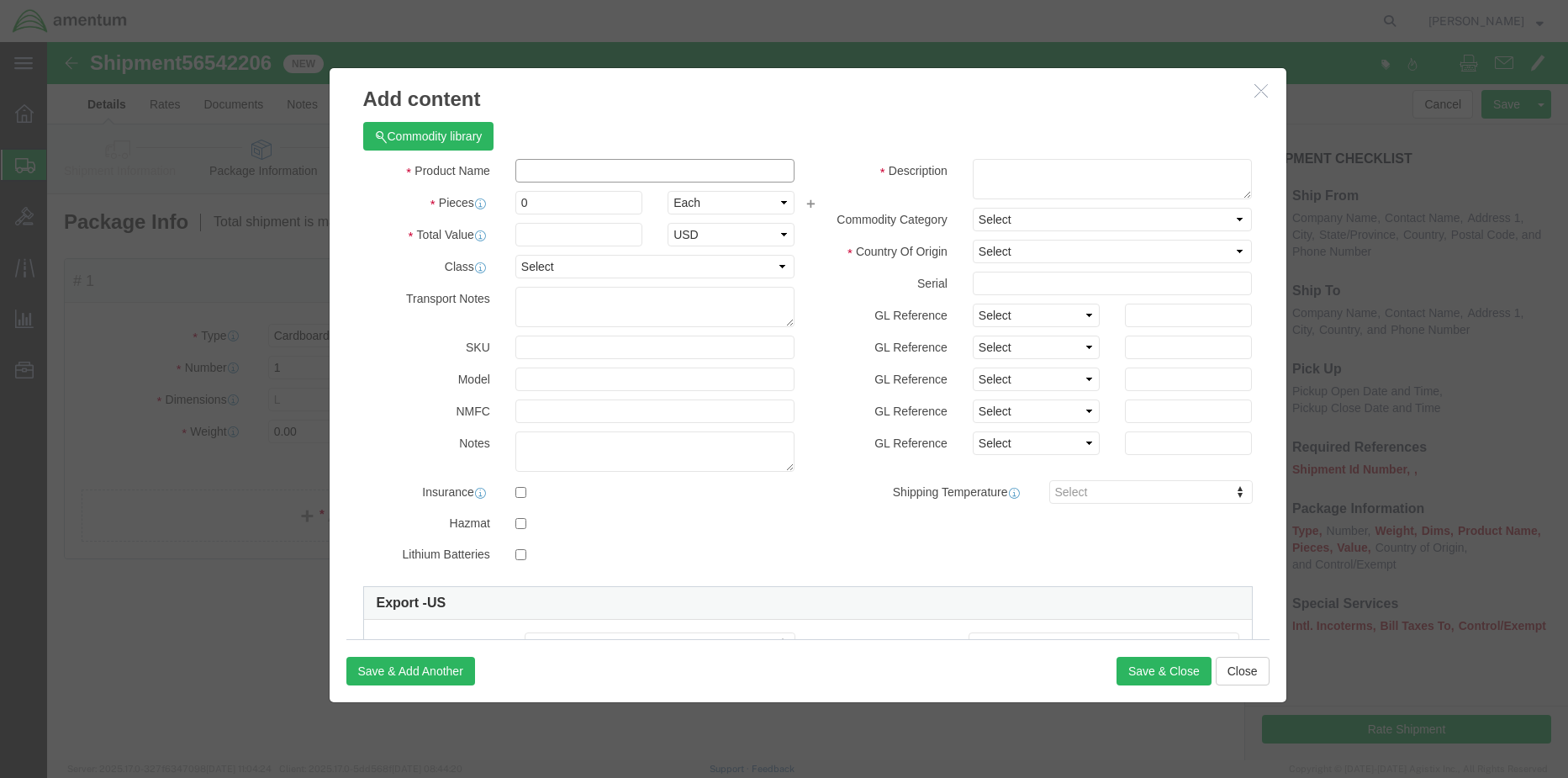
click input "text"
type input "TOOLSET"
type input "1"
type input "5941.00"
select select "USD"
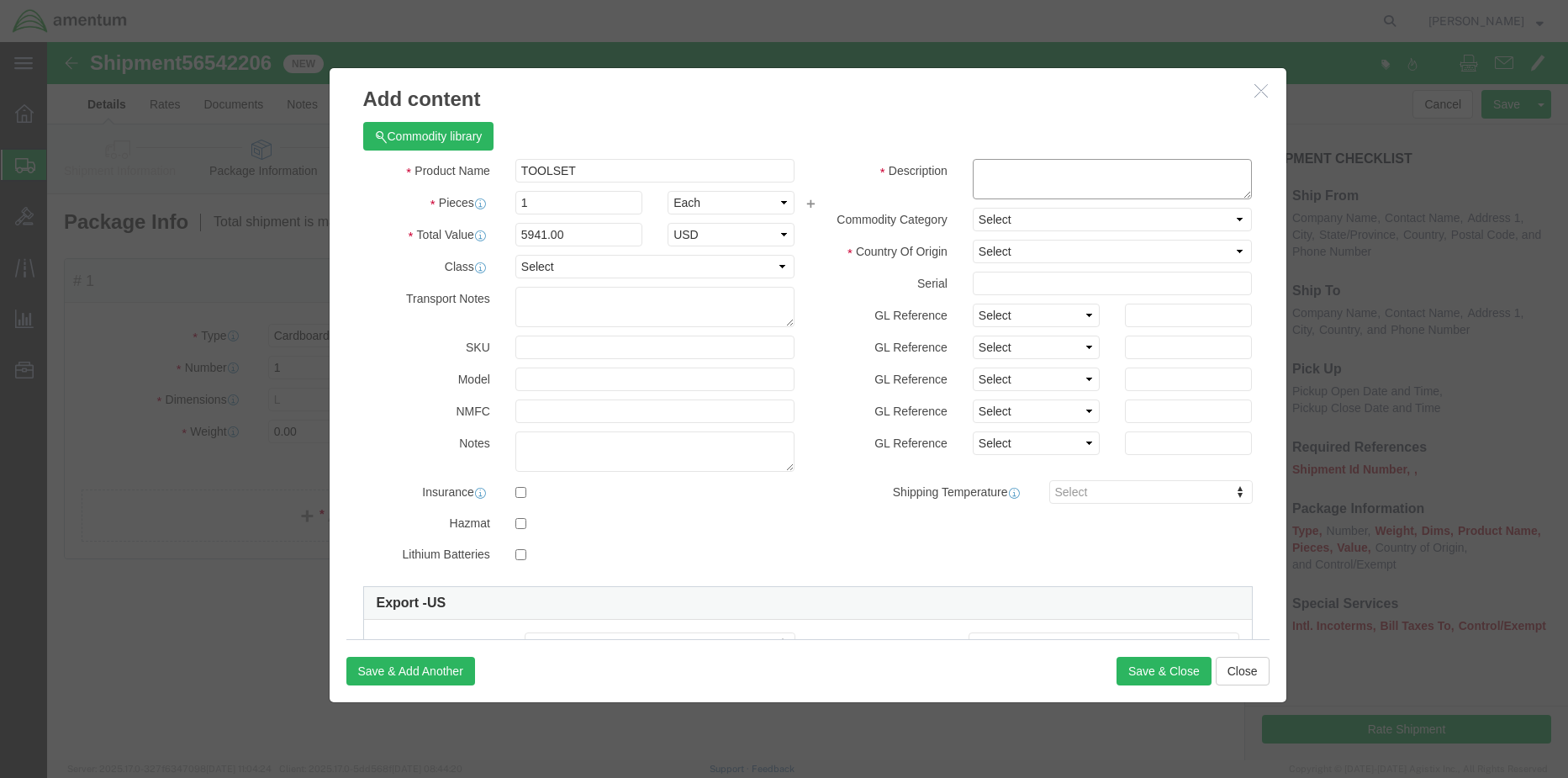
click textarea
type textarea "TOOLSET"
click select "Select Afghanistan Åland Islands Albania Algeria American Samoa Andorra Angola …"
select select "US"
click select "Select Afghanistan Åland Islands Albania Algeria American Samoa Andorra Angola …"
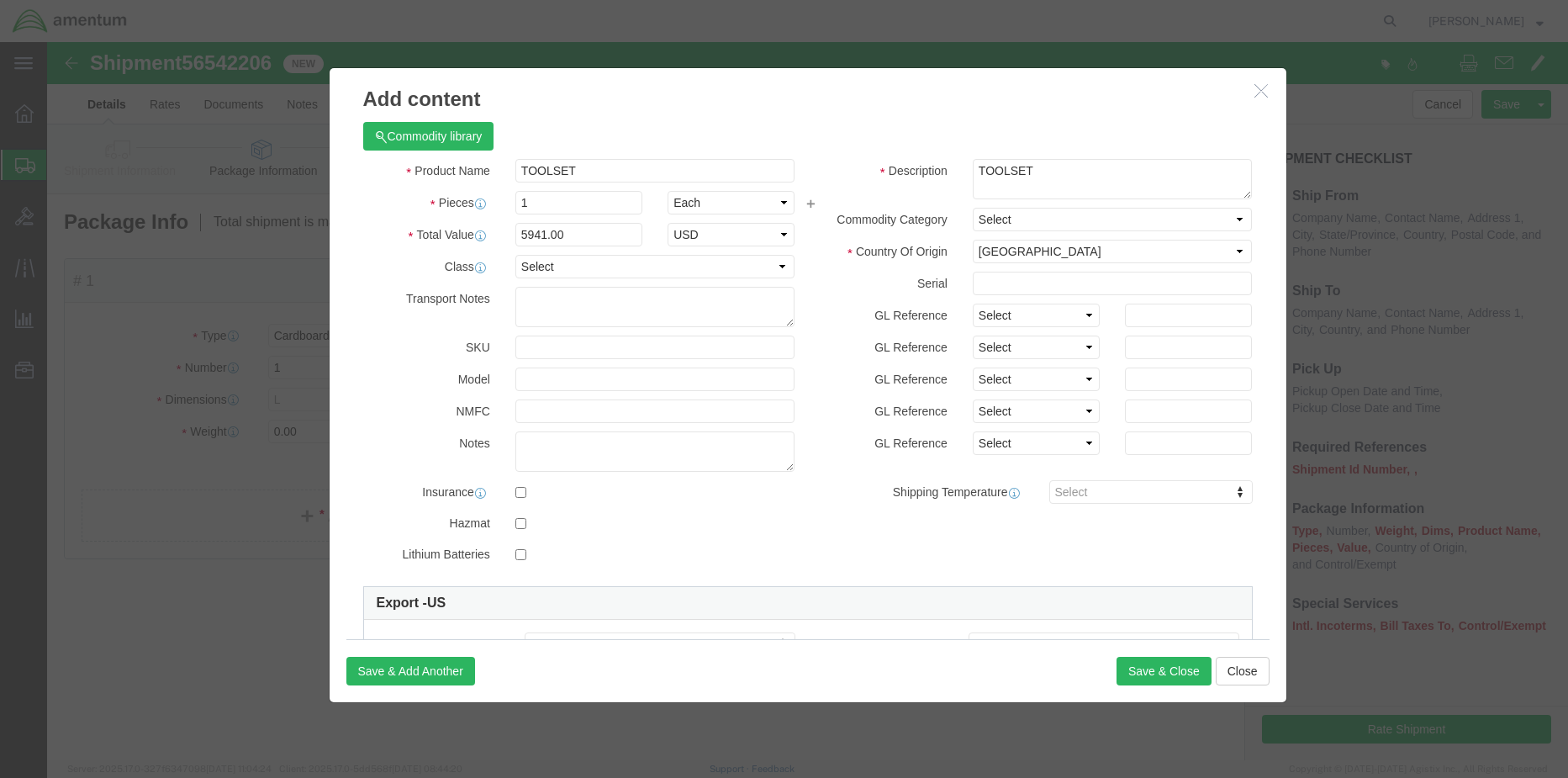
click div "Description TOOLSET Commodity Category Select Country Of Origin Select Afghanis…"
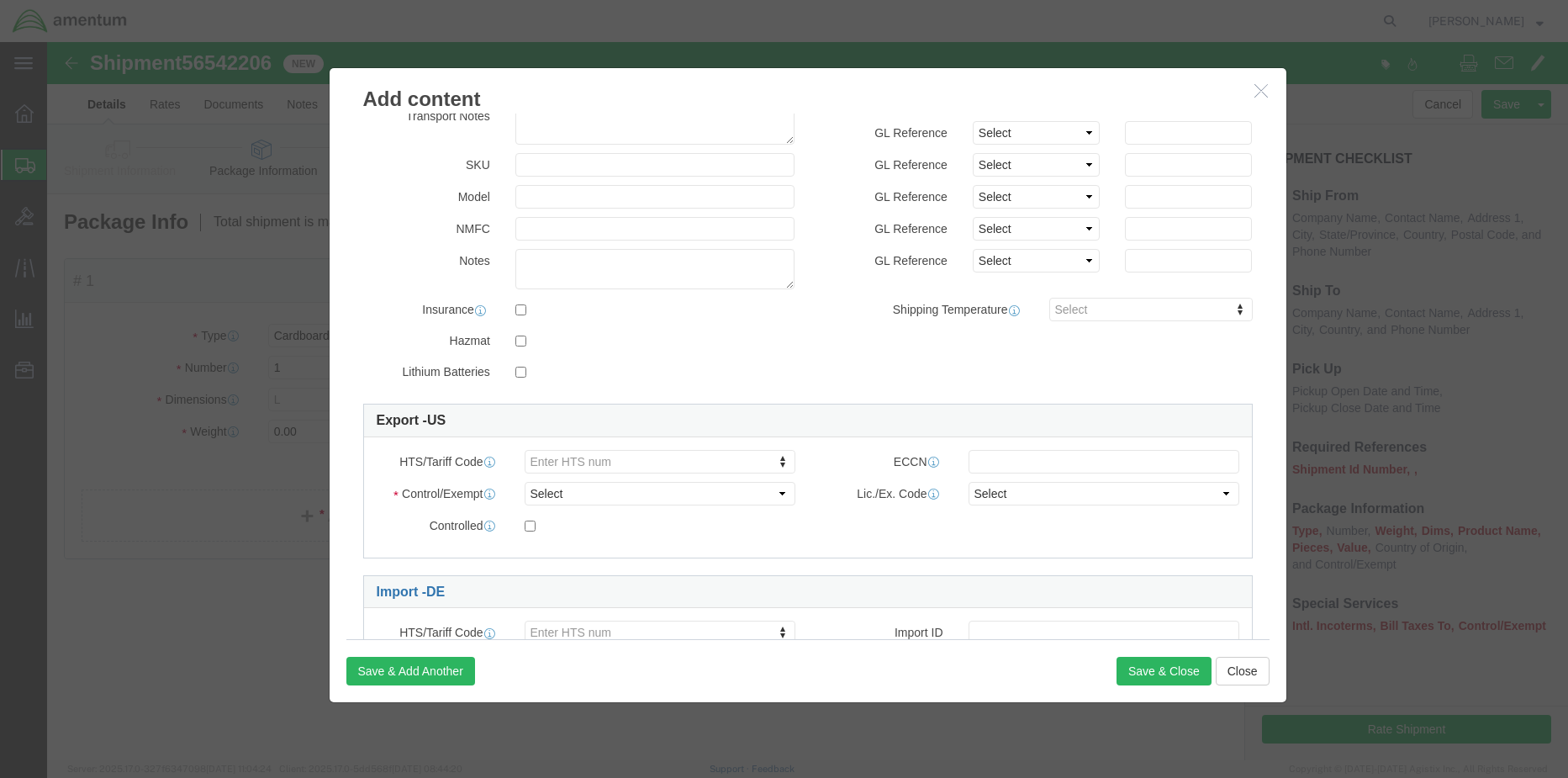
scroll to position [252, 0]
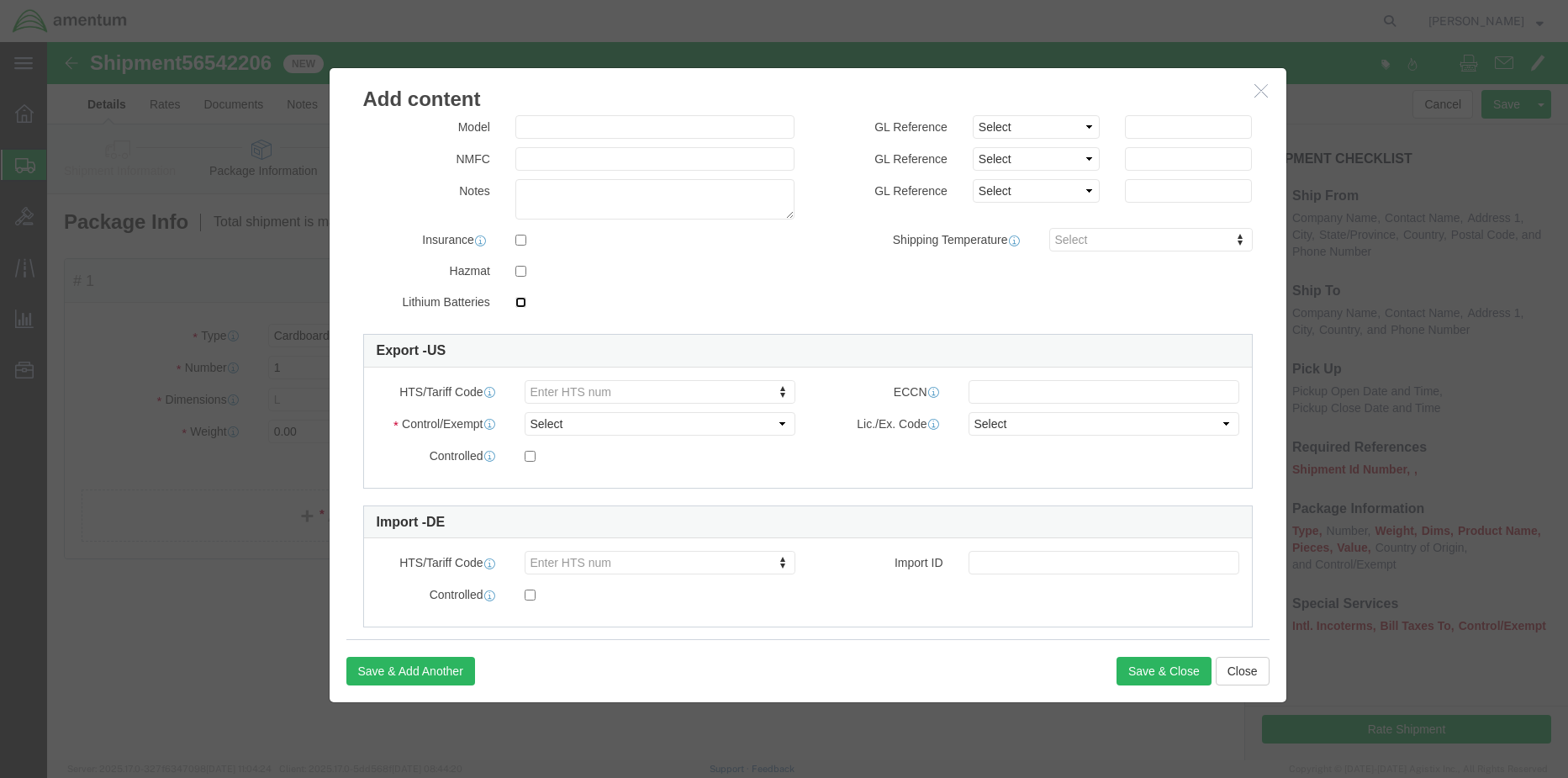
click input "checkbox"
checkbox input "true"
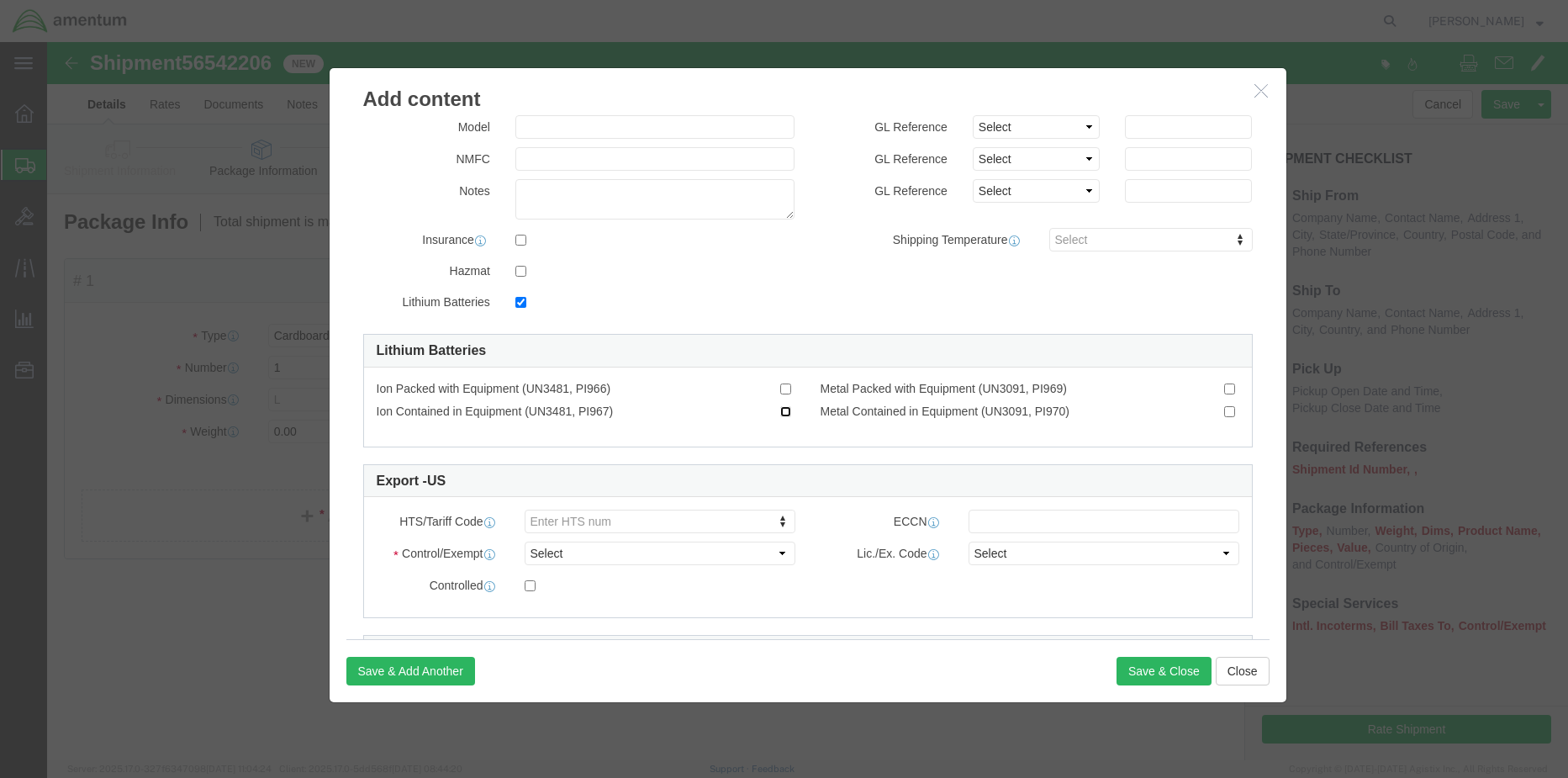
click input "Ion Contained in Equipment (UN3481, PI967)"
checkbox input "true"
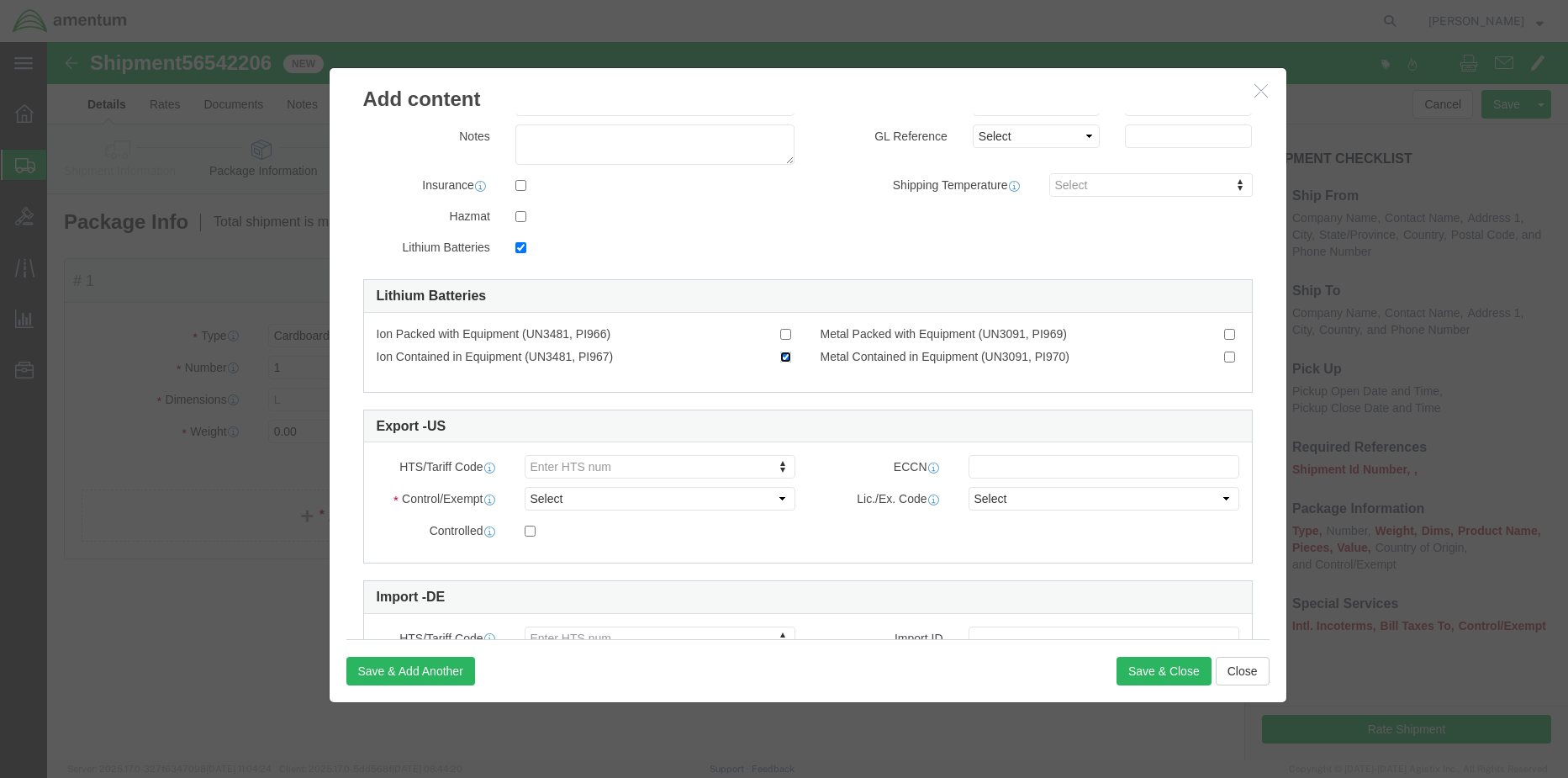
scroll to position [337, 0]
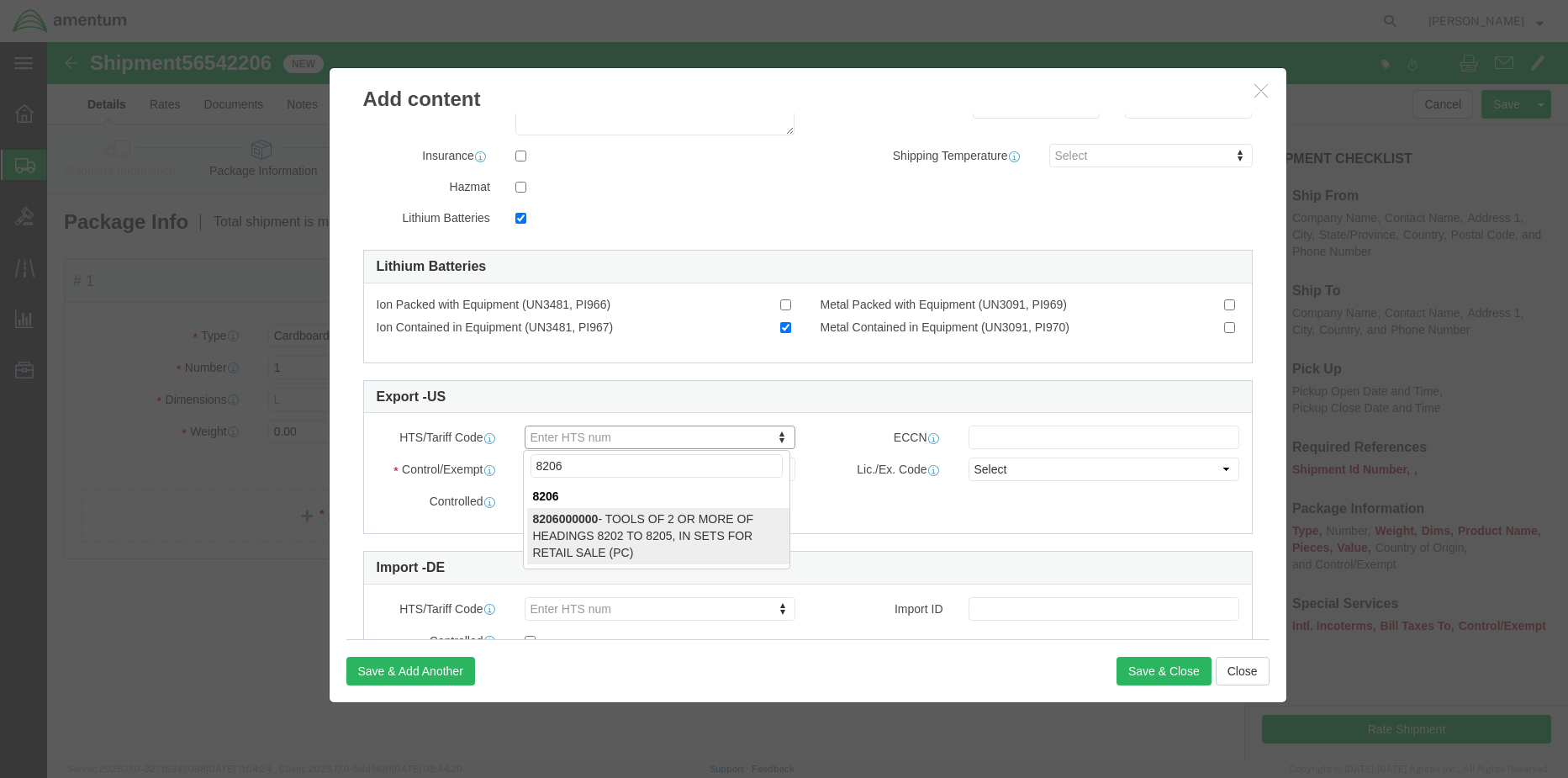
type input "8206"
select select "PC"
type input "8206000000"
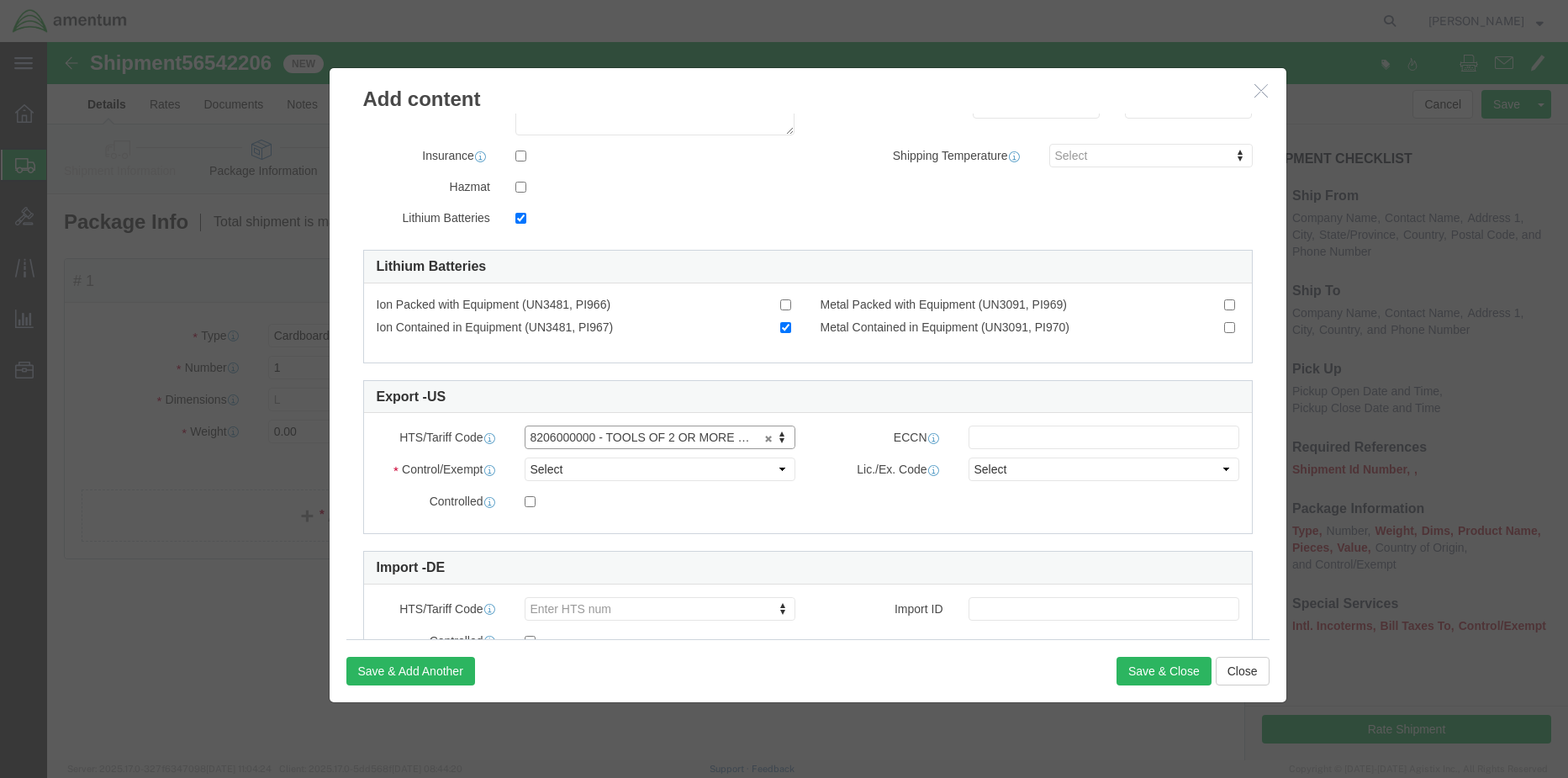
scroll to position [408, 0]
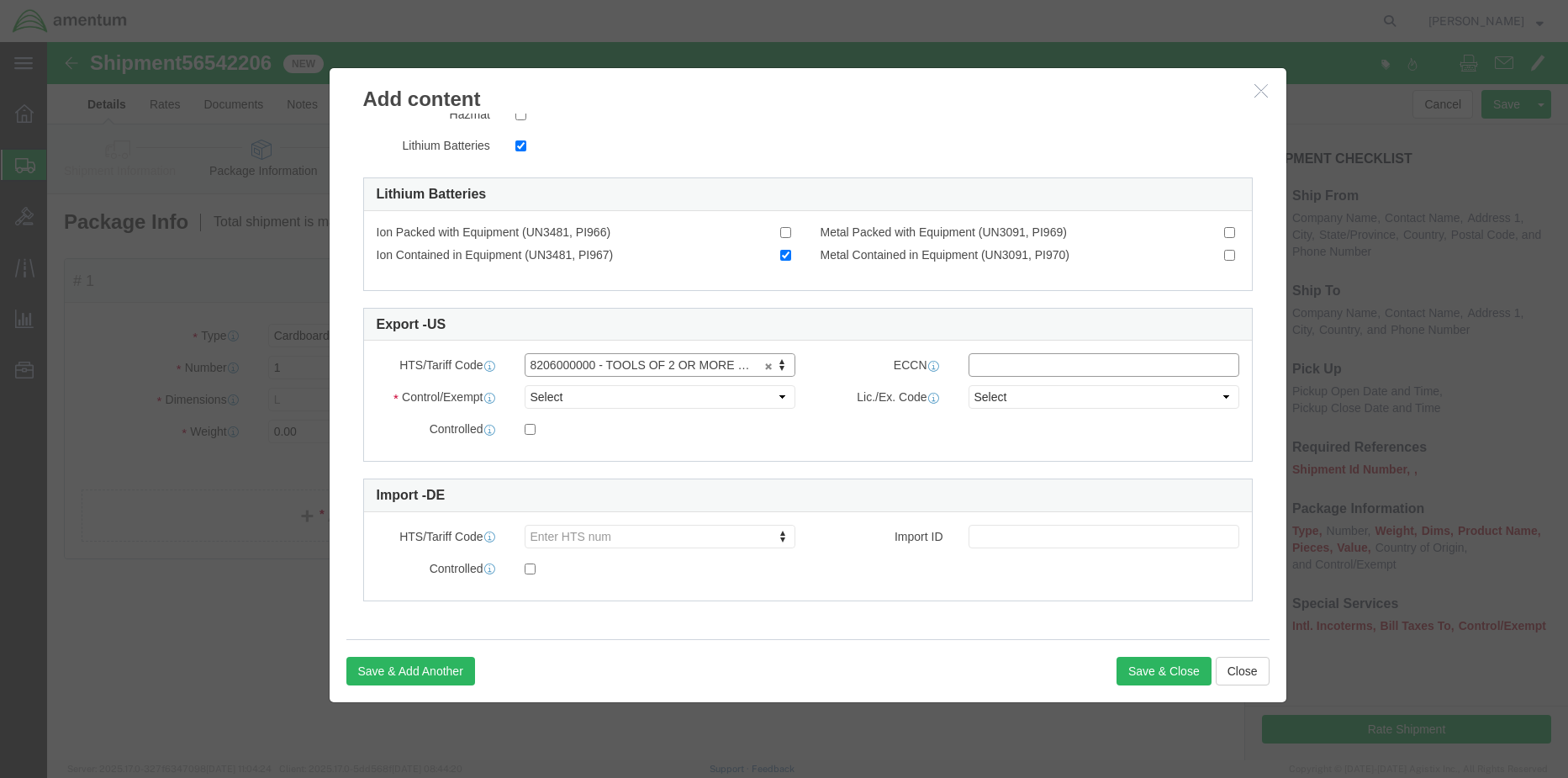
click input "text"
type input "R"
type input "EAR99"
click select "Select ATF BIS DEA EPA FDA FTR ITAR OFAC Other (OPA)"
select select "FTR"
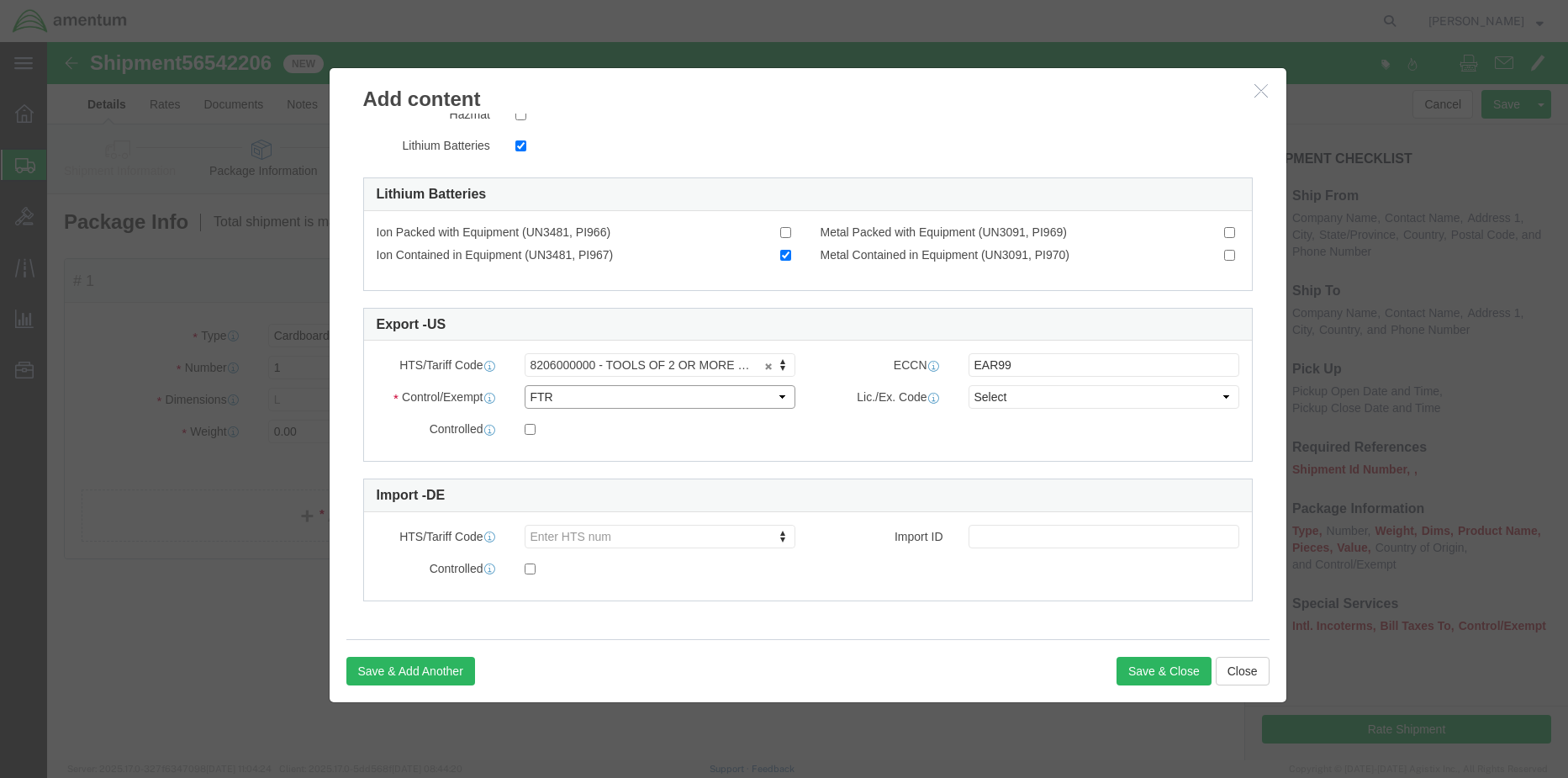
click select "Select ATF BIS DEA EPA FDA FTR ITAR OFAC Other (OPA)"
click select "Select 30.2(d)(2) 30.36 30.37(a) 30.37(f) 30.37(g) 30.37(h) 30.37(i) 30.37(j) 3…"
select select "30.37(a)"
click select "Select 30.2(d)(2) 30.36 30.37(a) 30.37(f) 30.37(g) 30.37(h) 30.37(i) 30.37(j) 3…"
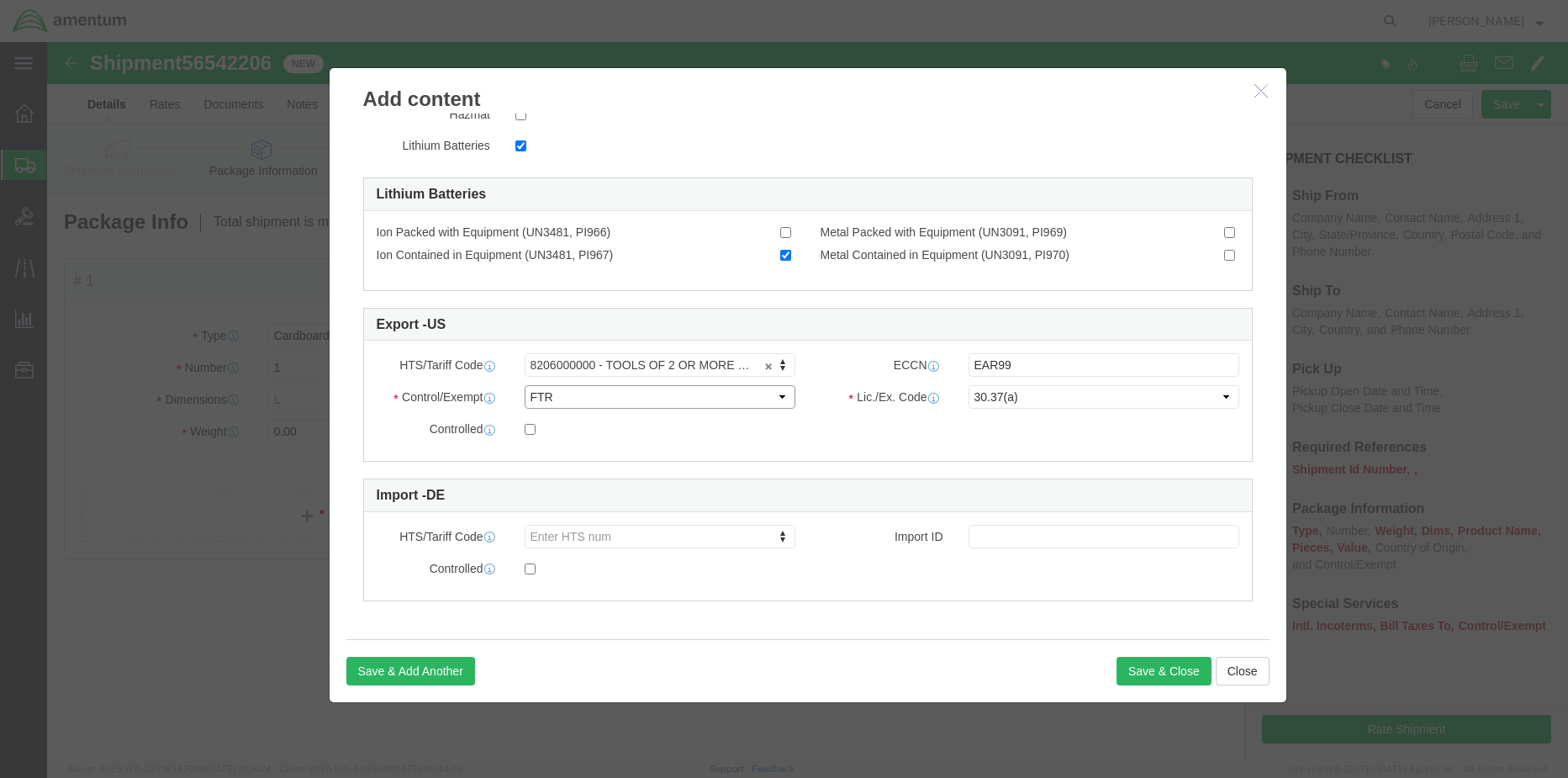
click select "Select ATF BIS DEA EPA FDA FTR ITAR OFAC Other (OPA)"
select select "BIS"
click select "Select ATF BIS DEA EPA FDA FTR ITAR OFAC Other (OPA)"
click select "Select AGR-Agricultural APP-Computers APR-Additional Permissive Exports AVS-Air…"
select select "NLR"
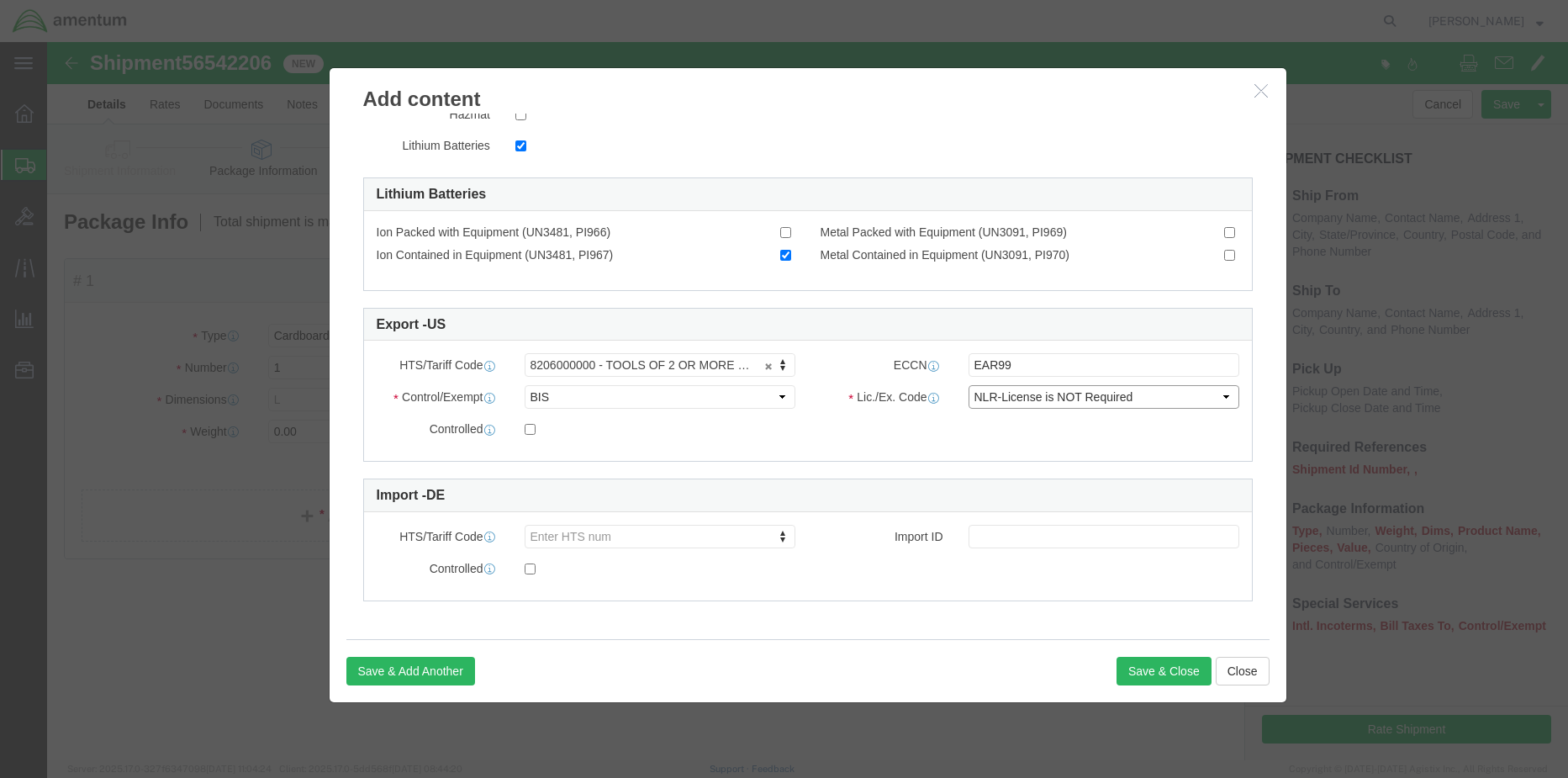
click select "Select AGR-Agricultural APP-Computers APR-Additional Permissive Exports AVS-Air…"
click button "Save & Close"
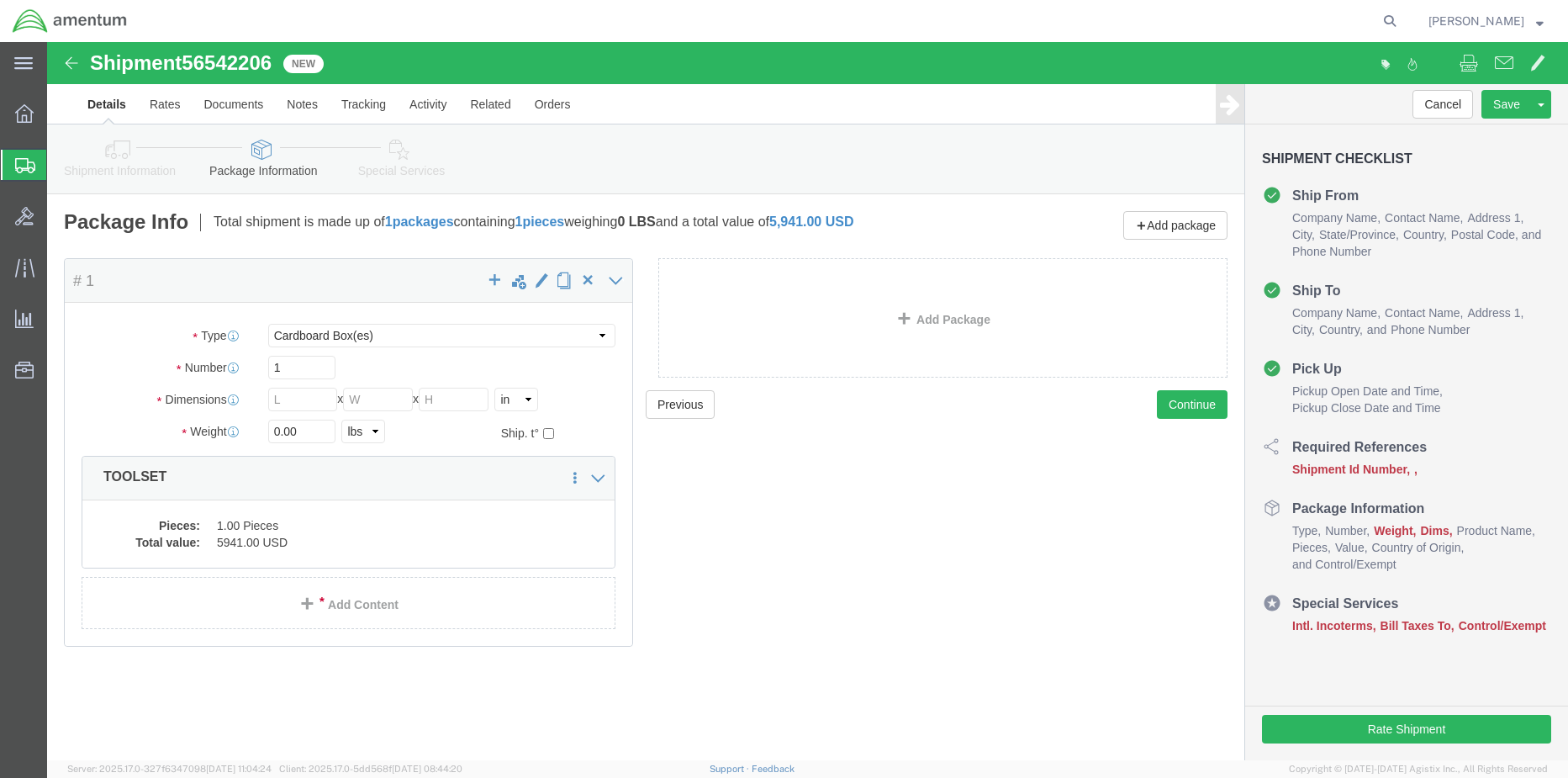
click link "Special Services"
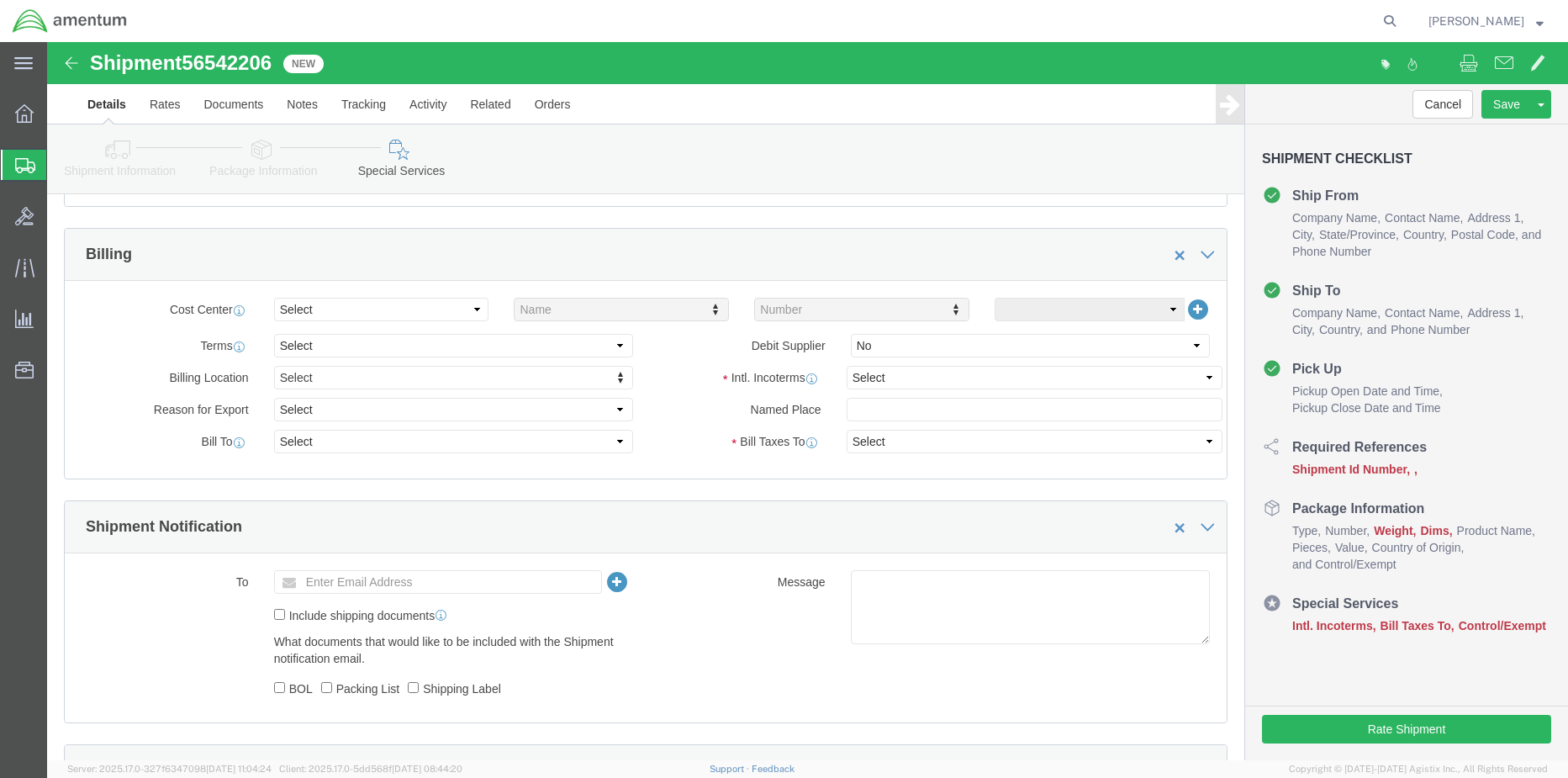
scroll to position [672, 0]
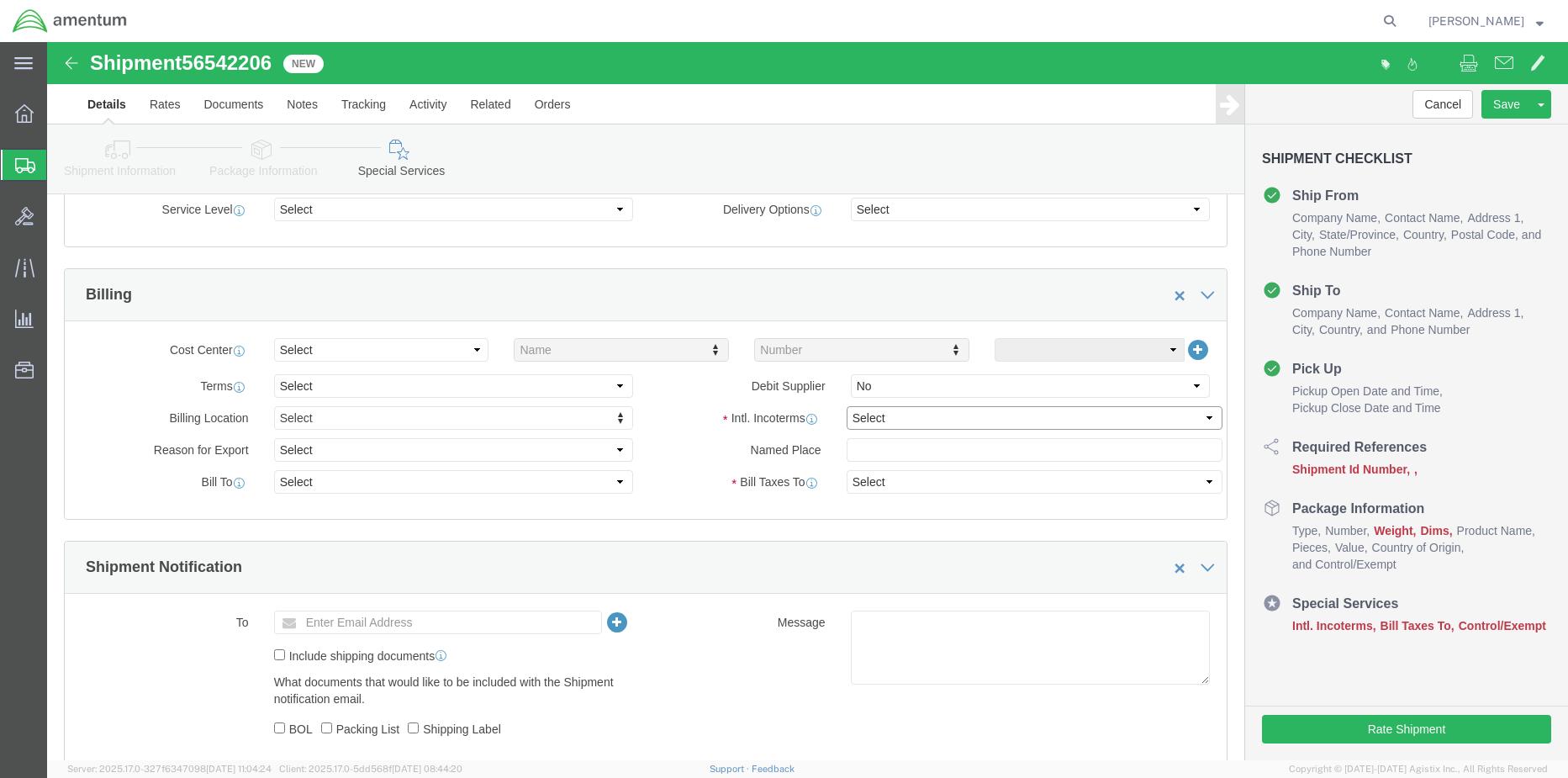
click select "Select Carriage Insurance Paid Carriage Paid To Cost and Freight Cost Insurance…"
select select "DDP"
click select "Select Carriage Insurance Paid Carriage Paid To Cost and Freight Cost Insurance…"
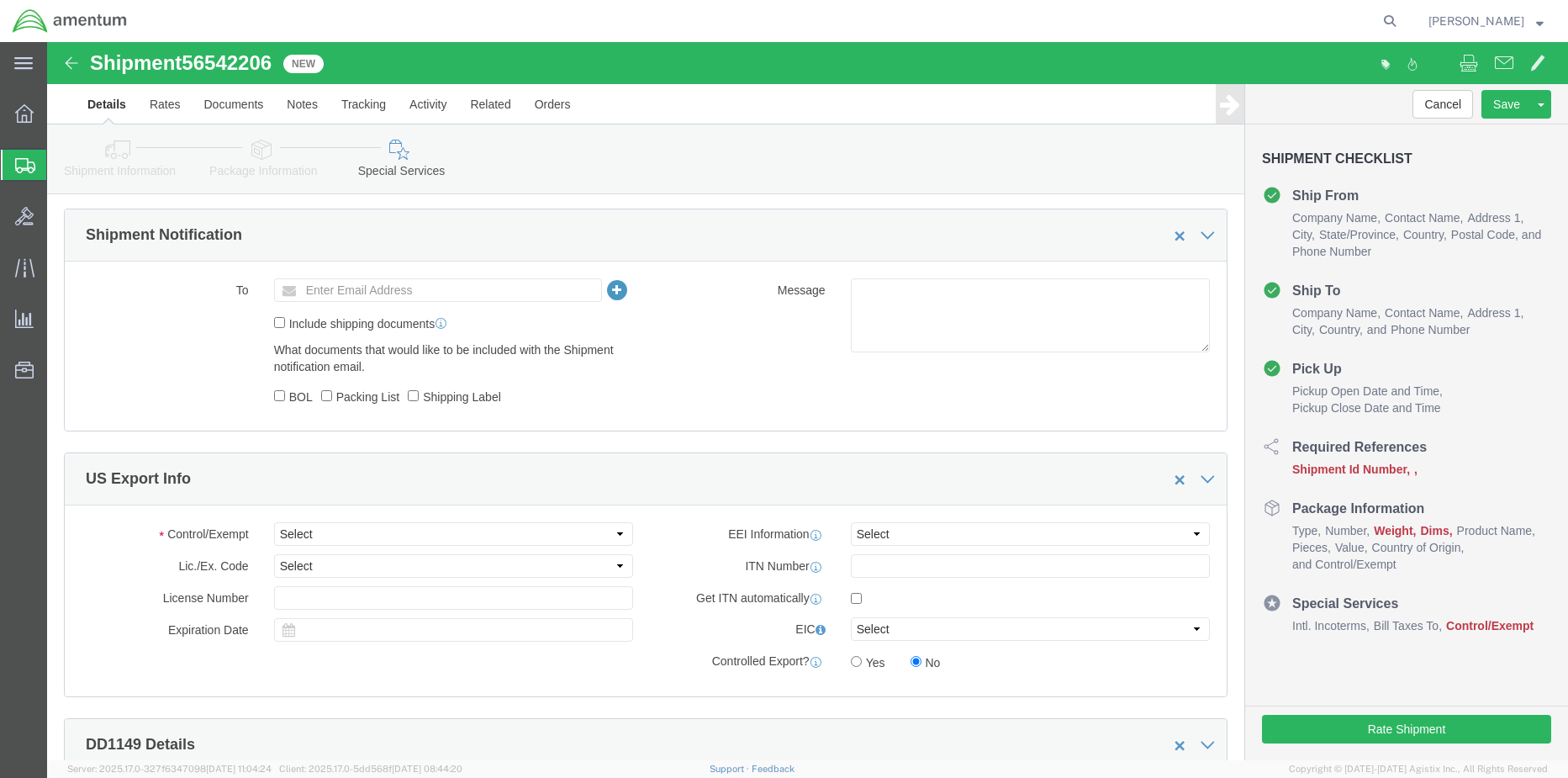
scroll to position [1093, 0]
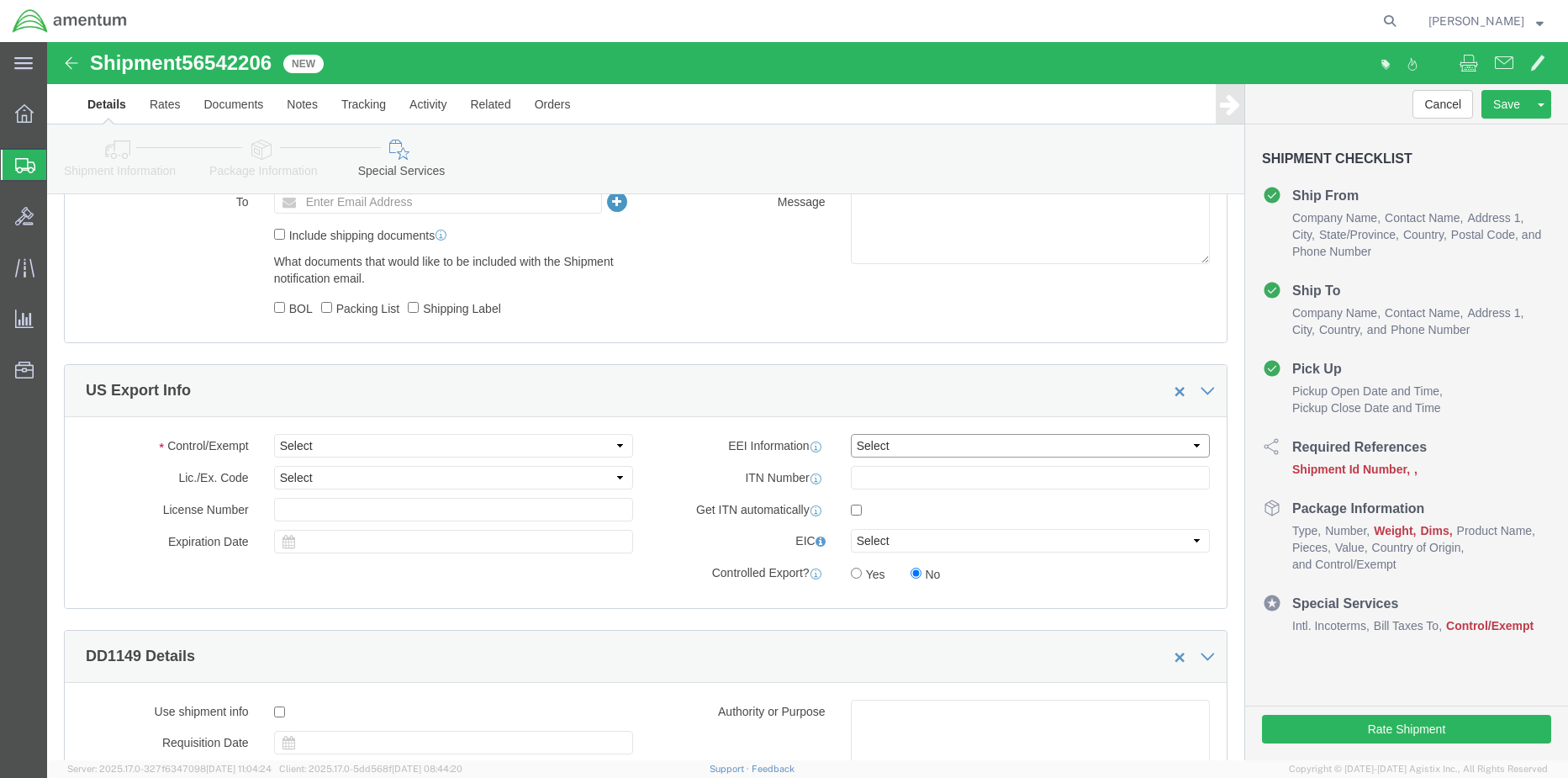
click select "Select AES-Direct EEI Carrier File EEI EEI Exempt"
select select "AESD"
click select "Select AES-Direct EEI Carrier File EEI EEI Exempt"
click input "text"
paste input "X20250819997496"
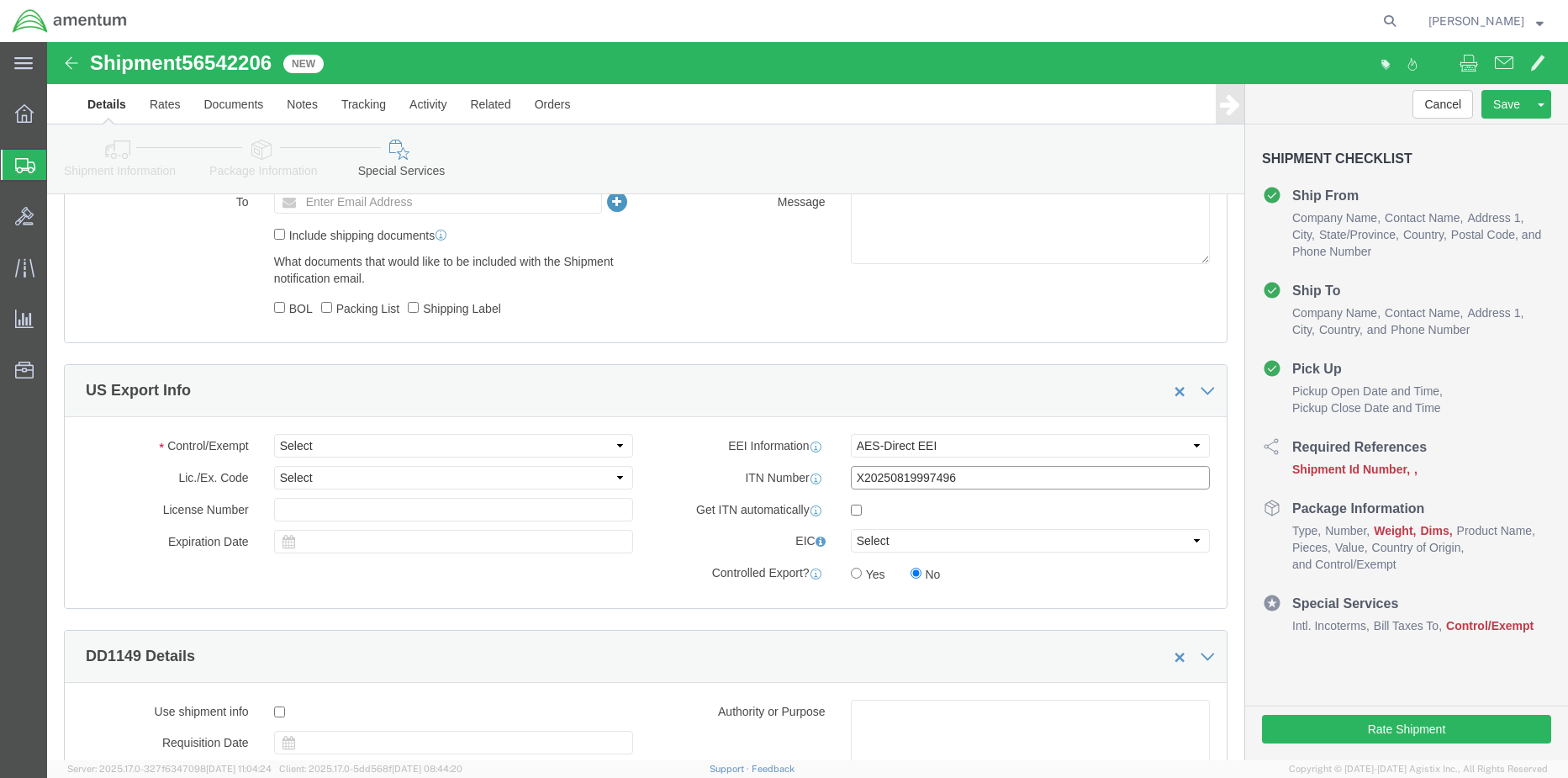
type input "X20250819997496"
click select "Select ATF BIS DEA EPA FDA FTR ITAR OFAC Other (OPA)"
select select "BIS"
click select "Select ATF BIS DEA EPA FDA FTR ITAR OFAC Other (OPA)"
click select "Select AGR-Agricultural APP-Computers APR-Additional Permissive Exports AVS-Air…"
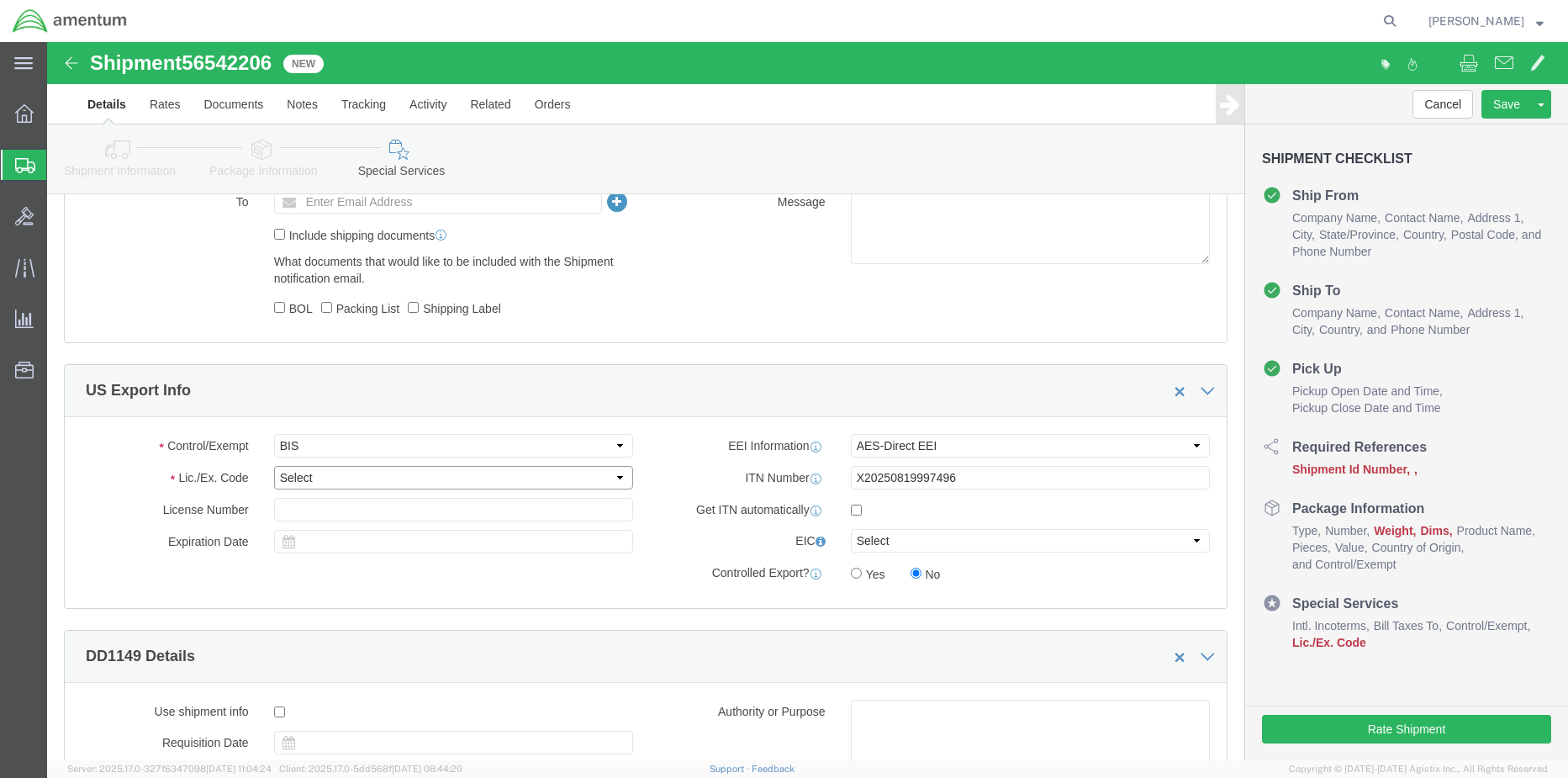
select select "NLR"
click select "Select AGR-Agricultural APP-Computers APR-Additional Permissive Exports AVS-Air…"
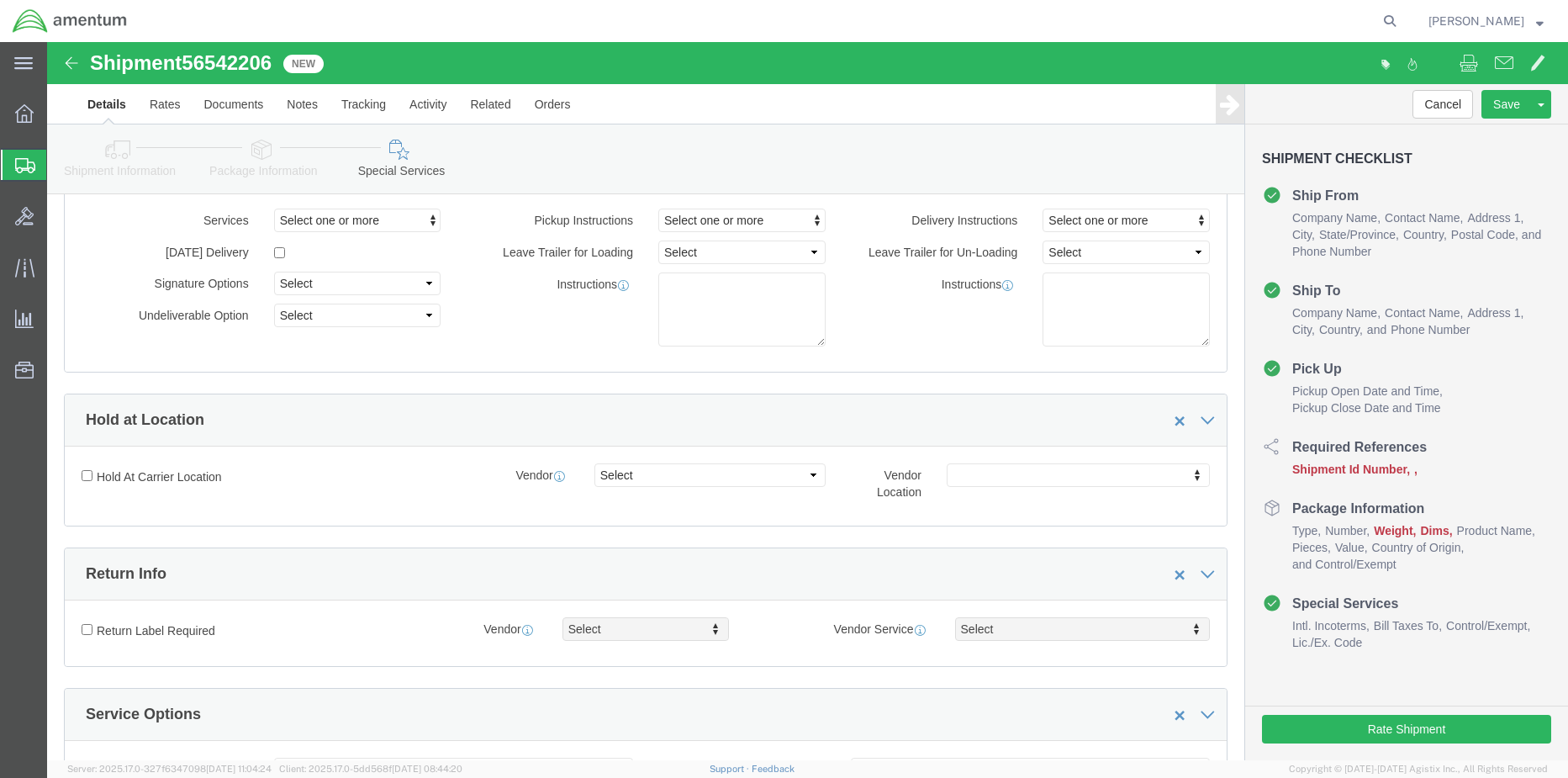
scroll to position [0, 0]
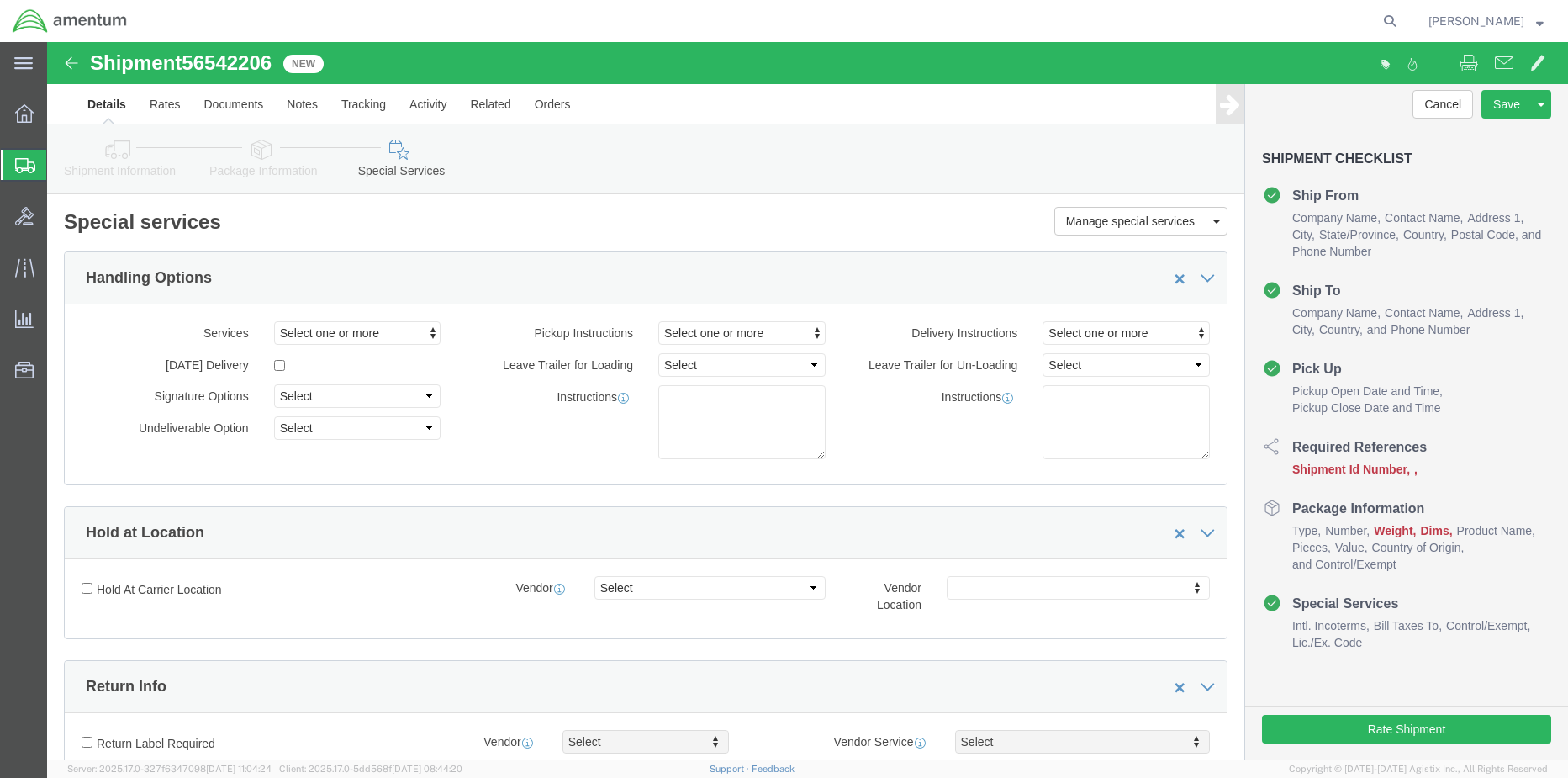
click icon
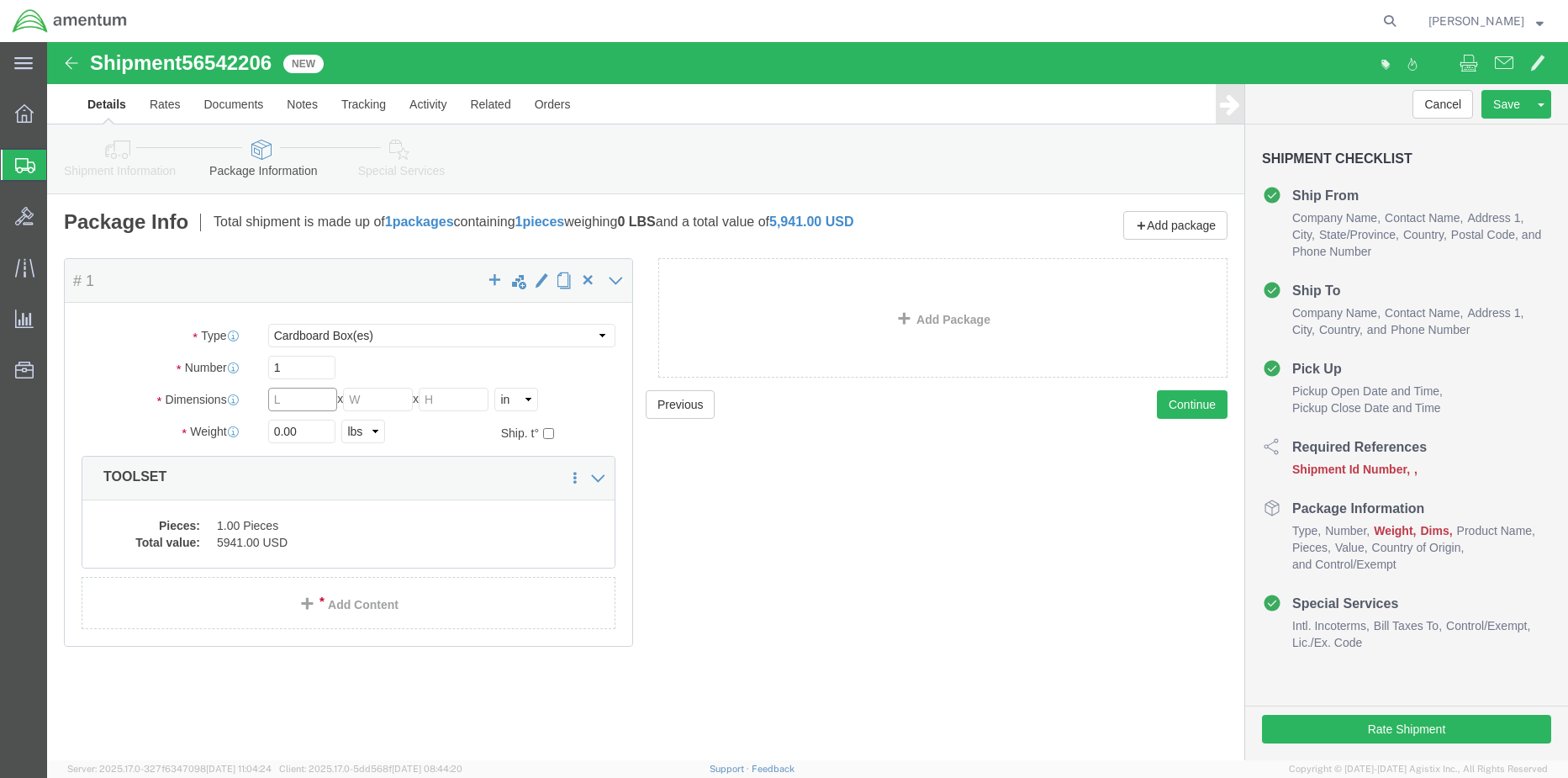
click input "text"
type input "83"
type input "33"
type input "74"
type input "1190"
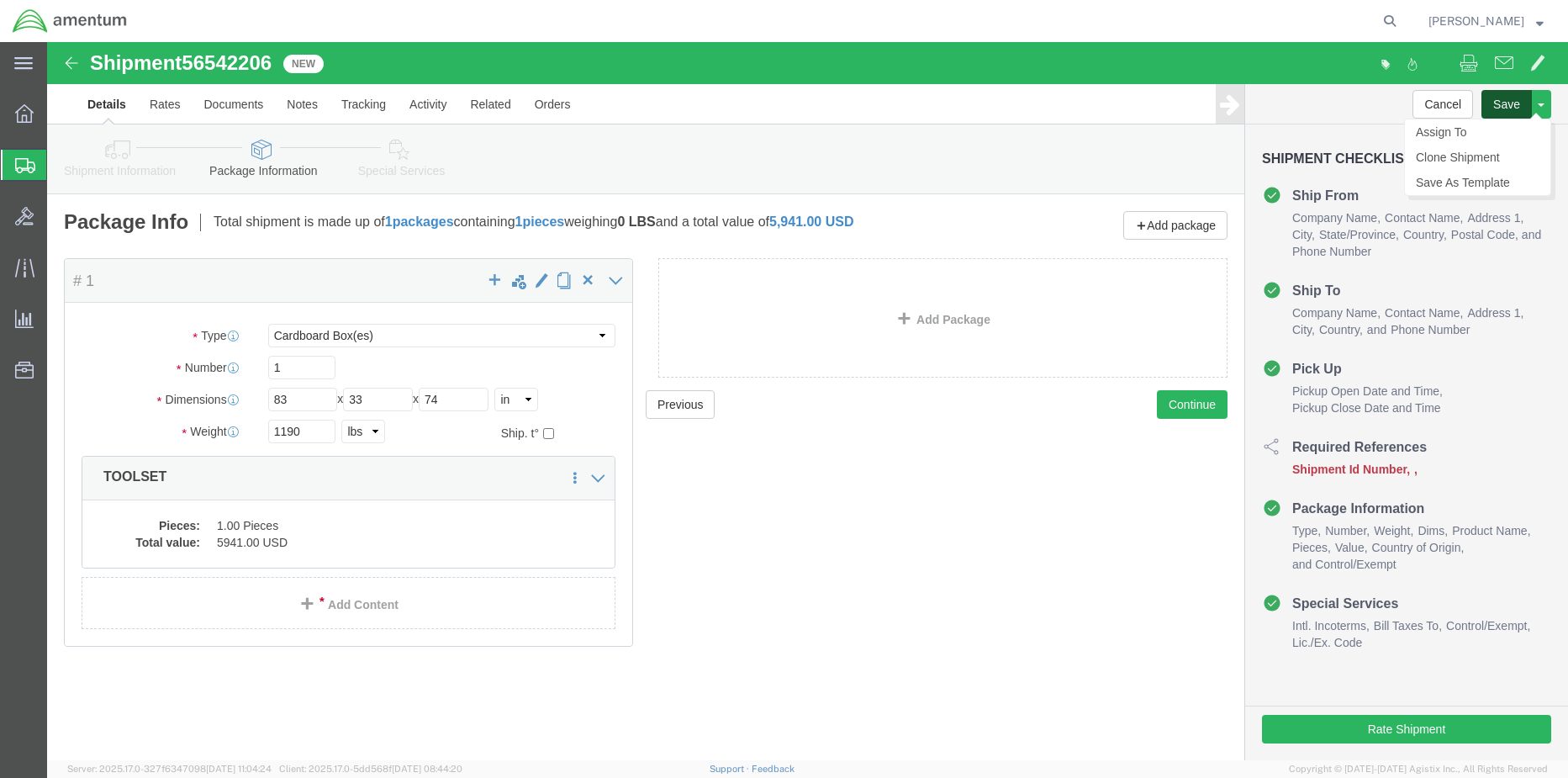
click button "Save"
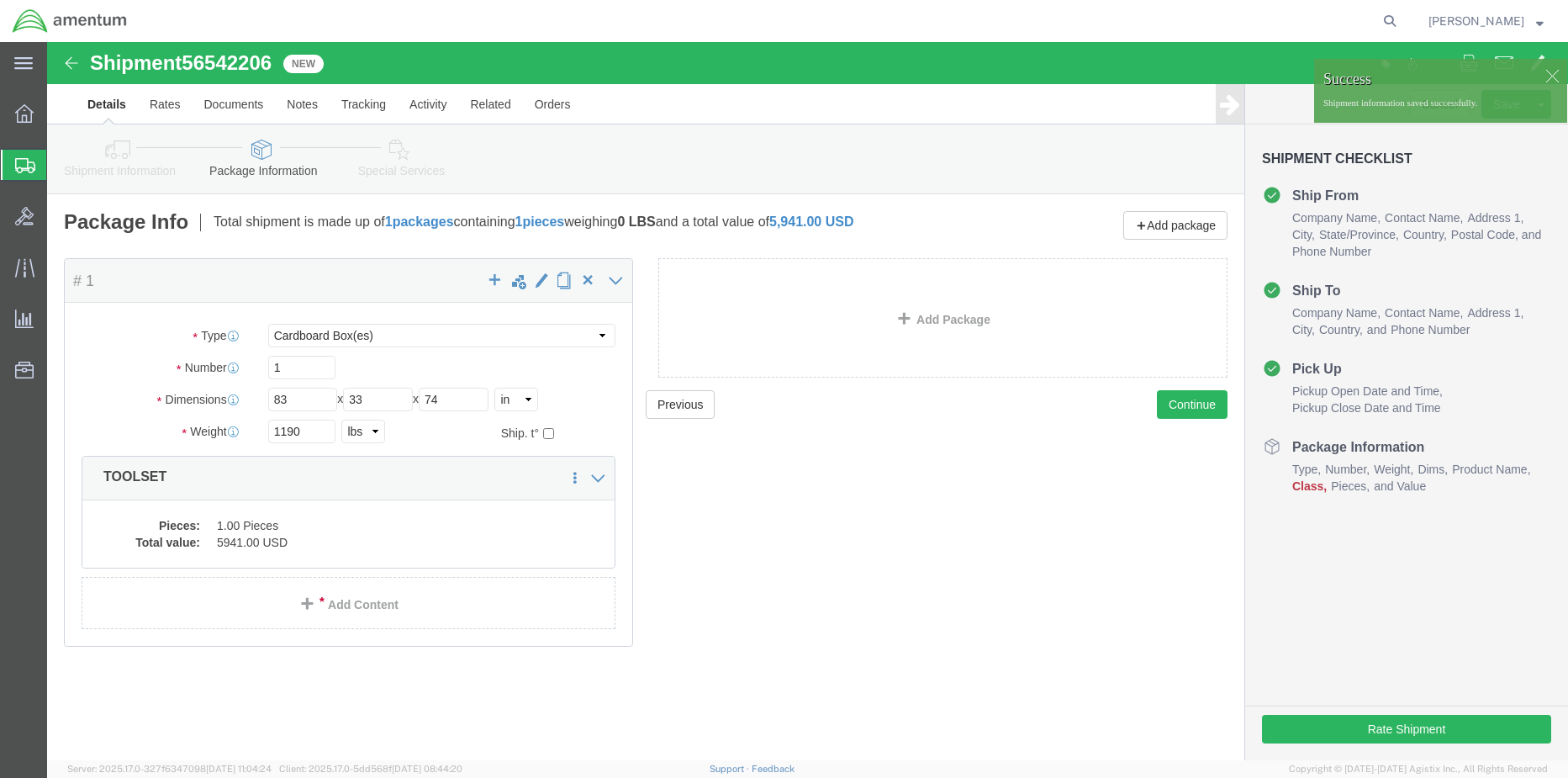
click icon
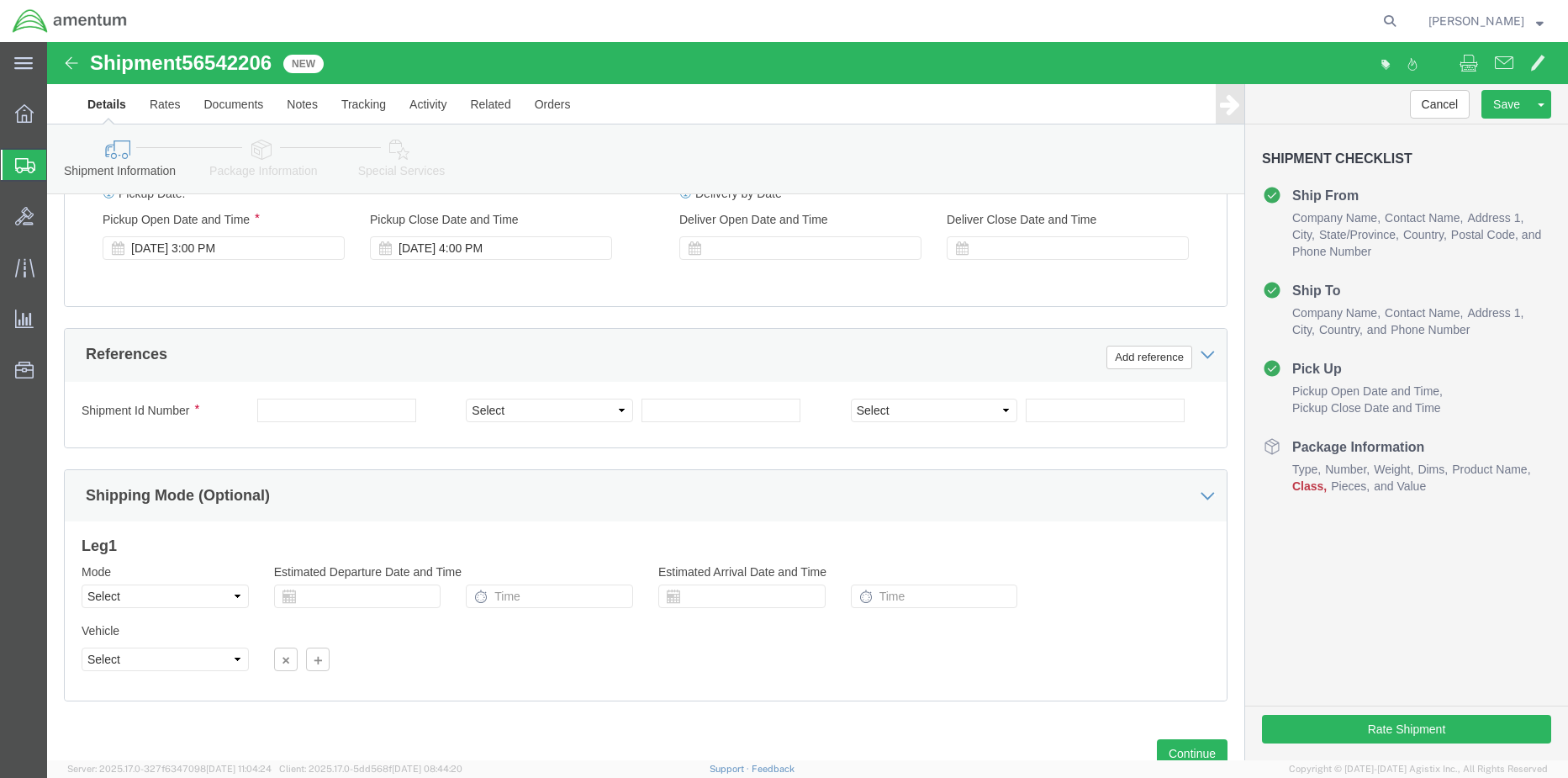
scroll to position [672, 0]
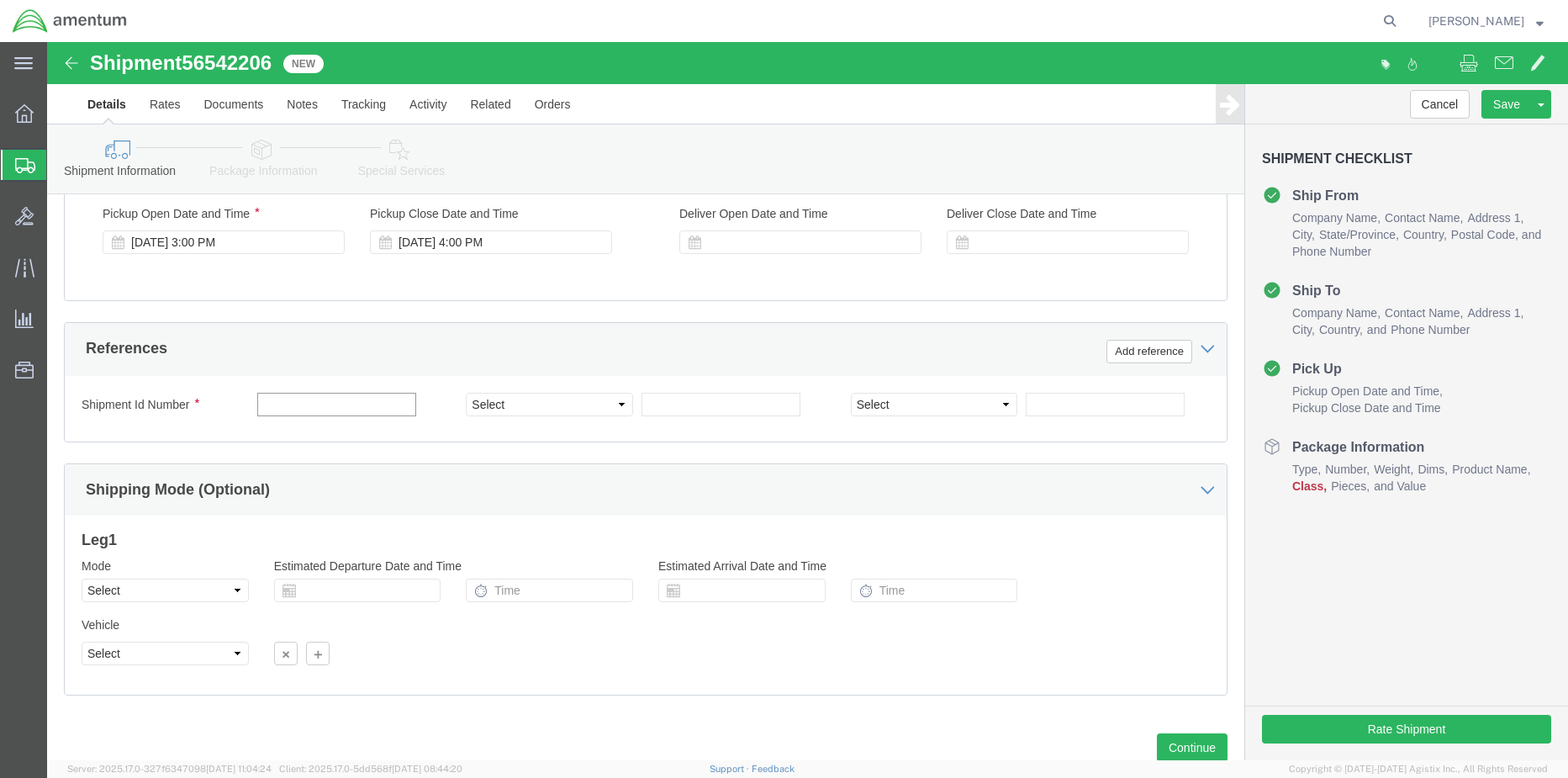
click input "text"
paste input "4857.1.2103.00.00.00.000.FRE"
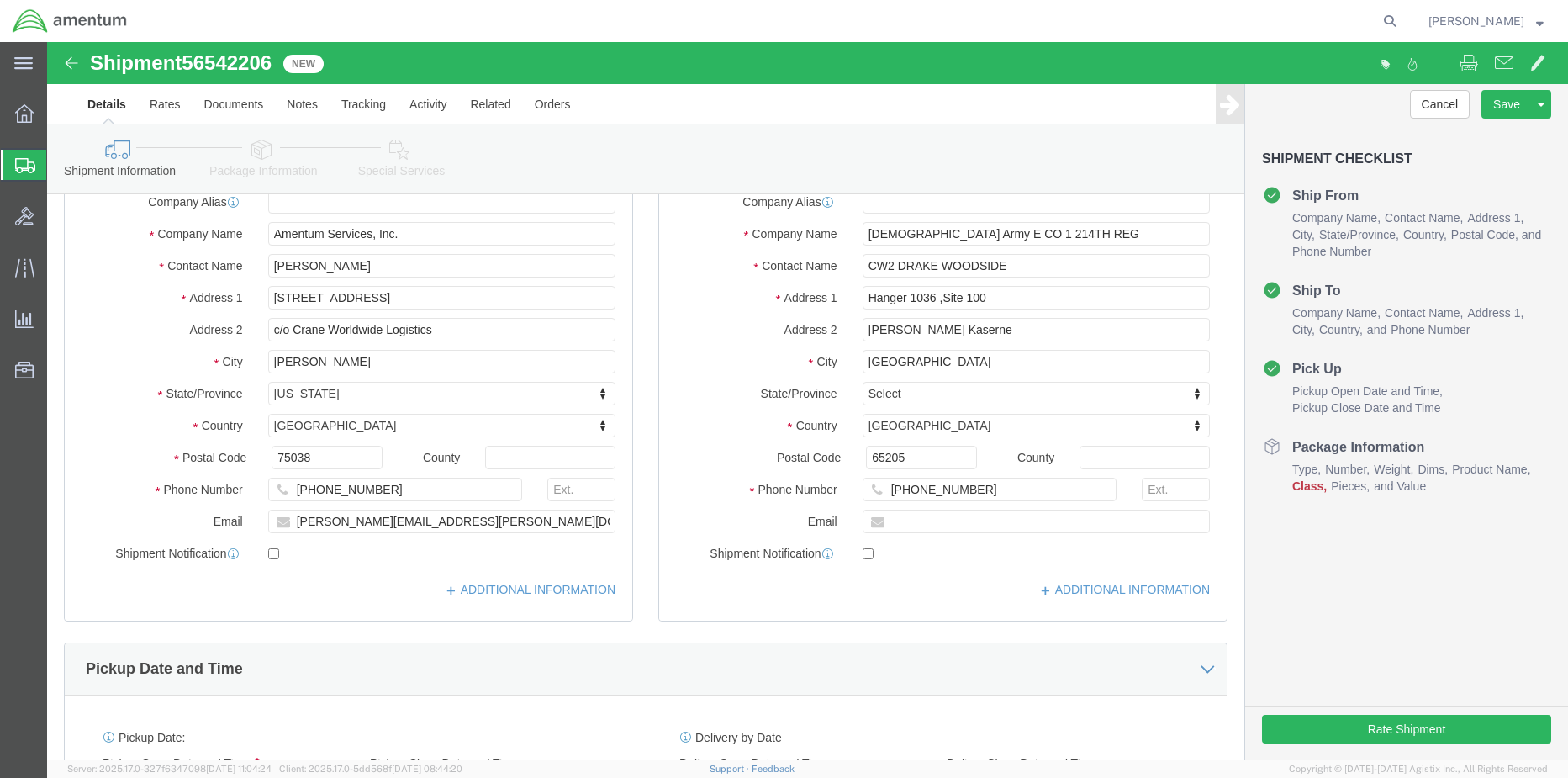
scroll to position [0, 0]
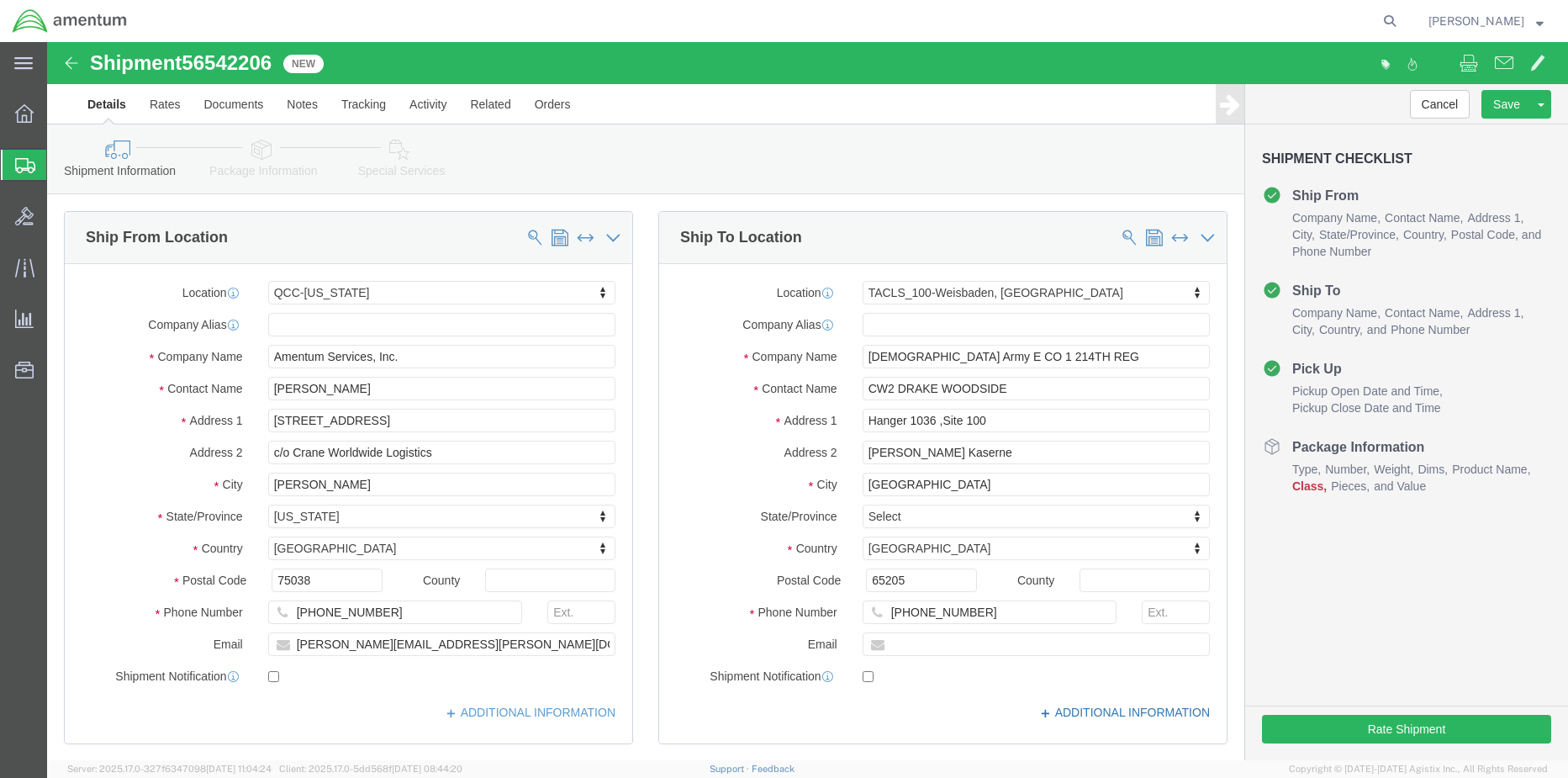
type input "4857.1.2103.00.00.00.000.FRE"
click icon
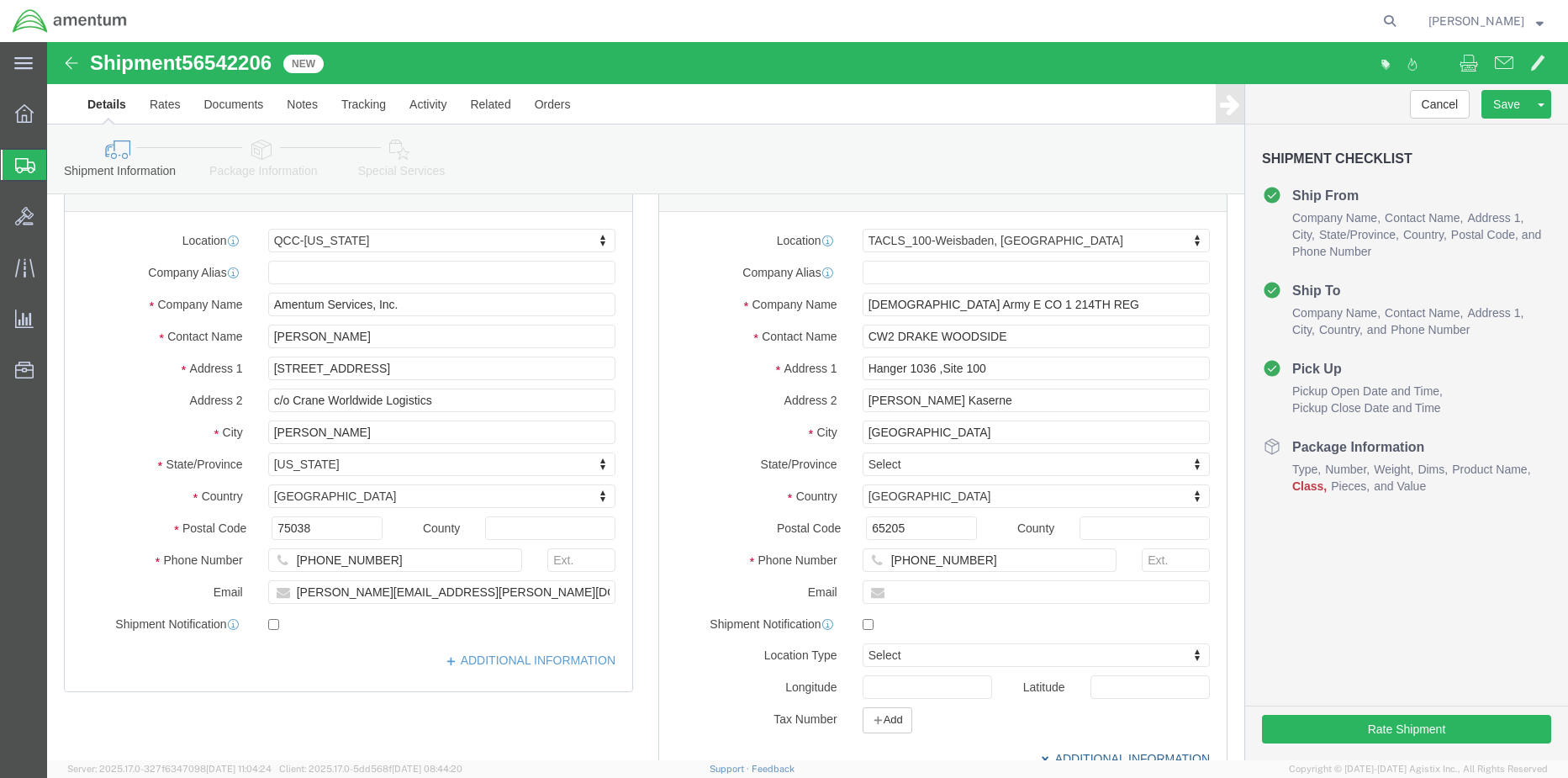
scroll to position [252, 0]
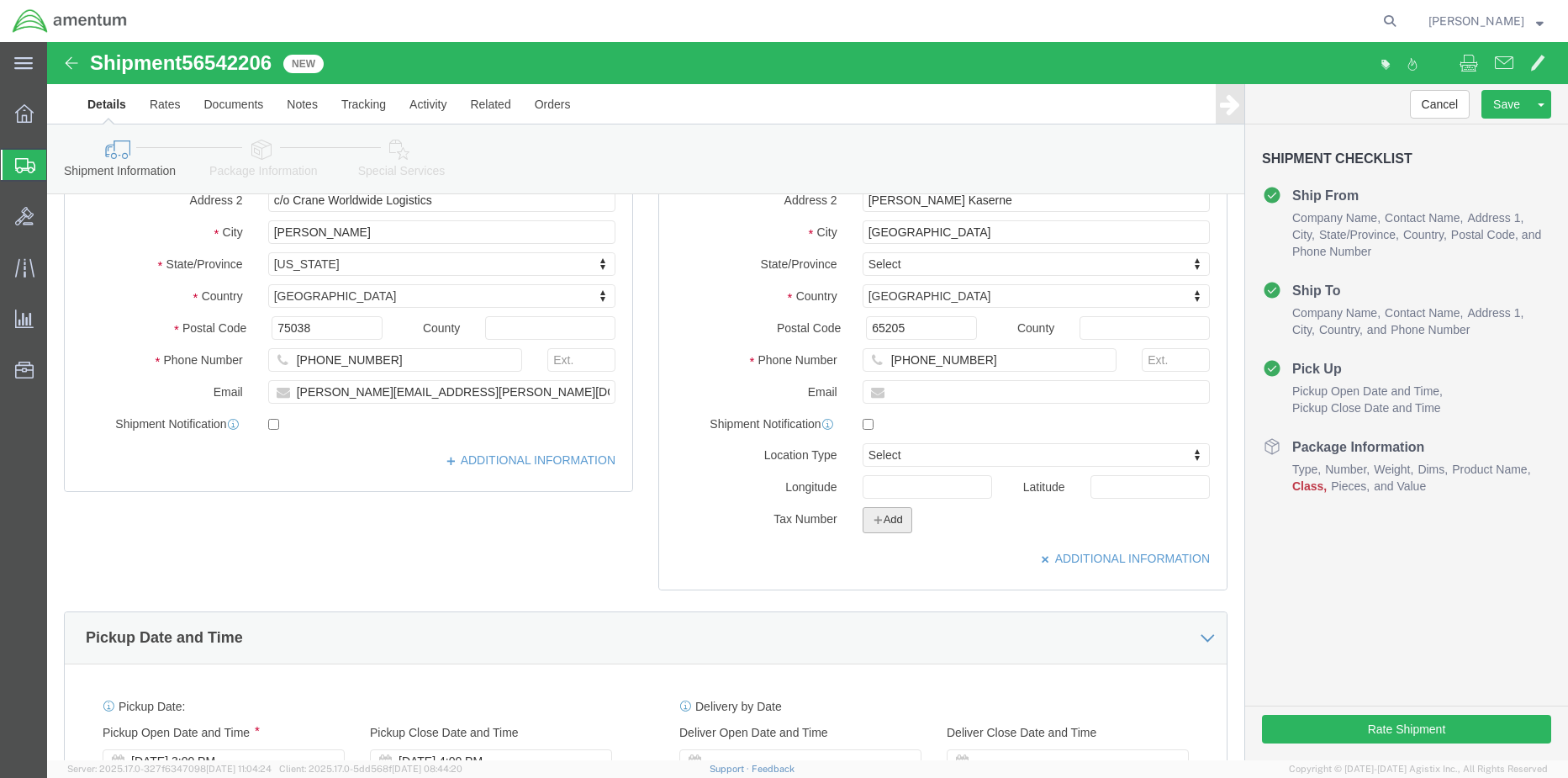
click icon "button"
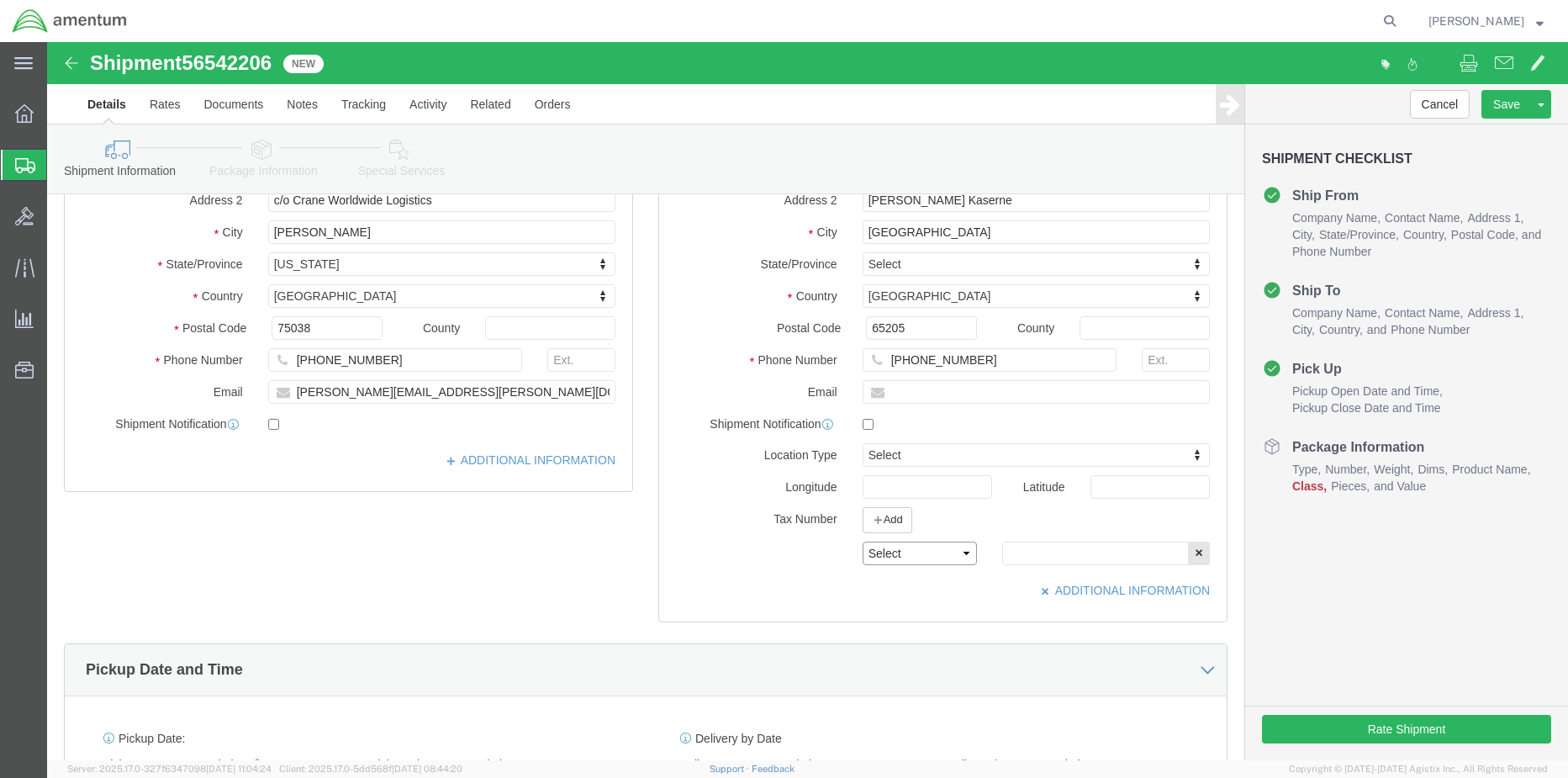
click select "Select EIN EORI TIN VAT Other"
select select "EORI"
click select "Select EIN EORI TIN VAT Other"
click input "text"
click icon "button"
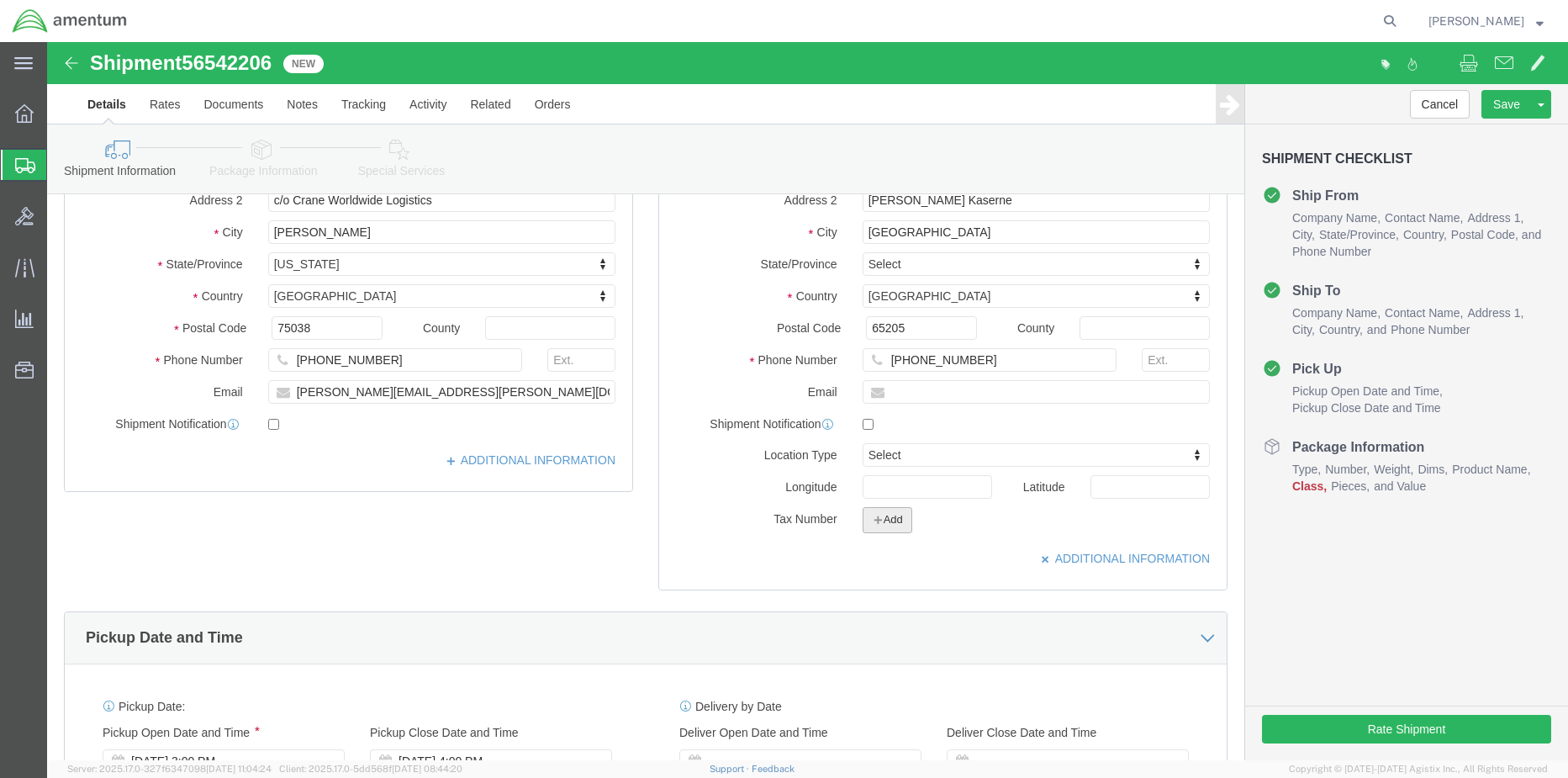
click button "Add"
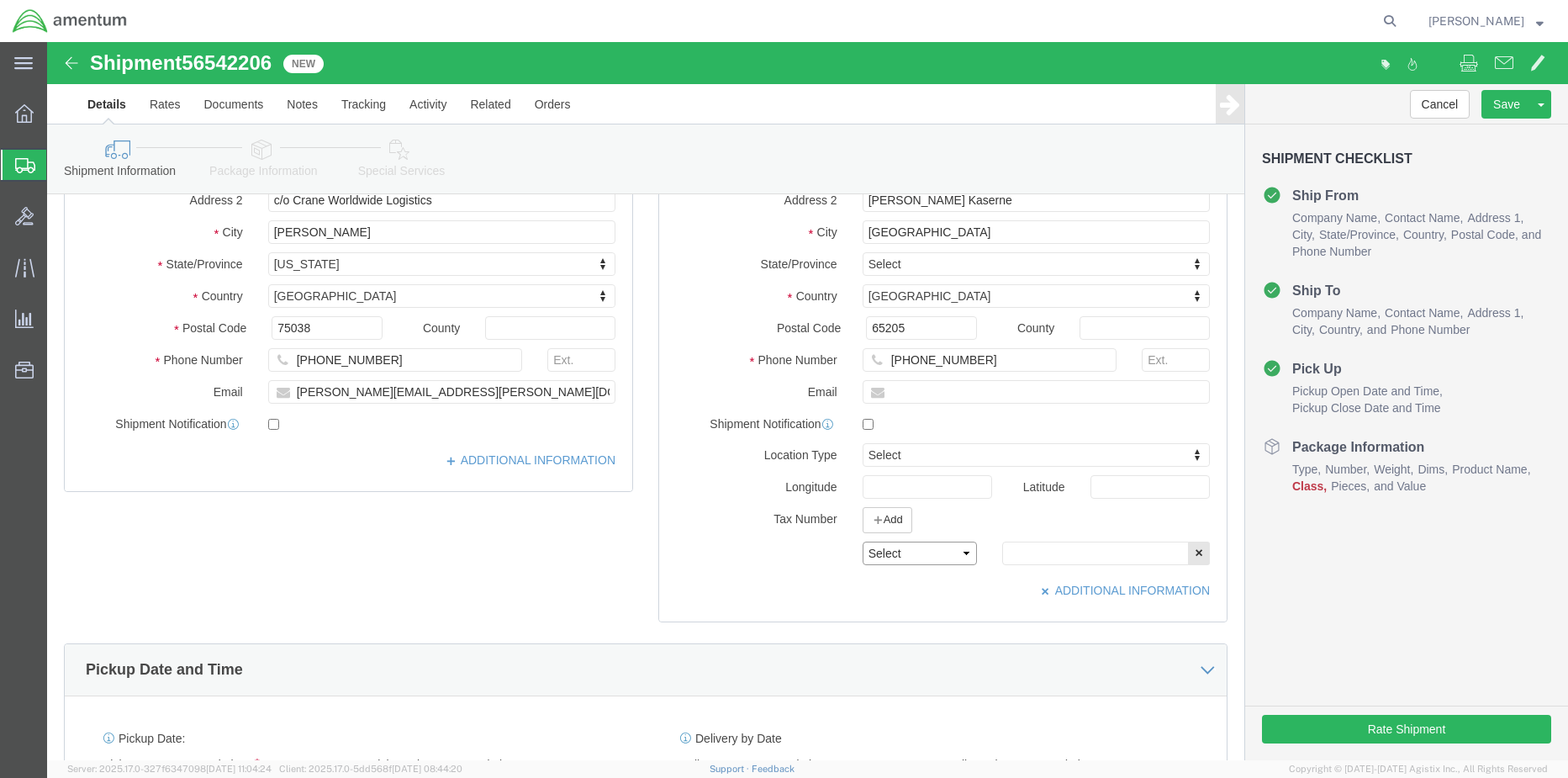
click select "Select EIN EORI TIN VAT Other"
select select "EORI"
click select "Select EIN EORI TIN VAT Other"
click input "text"
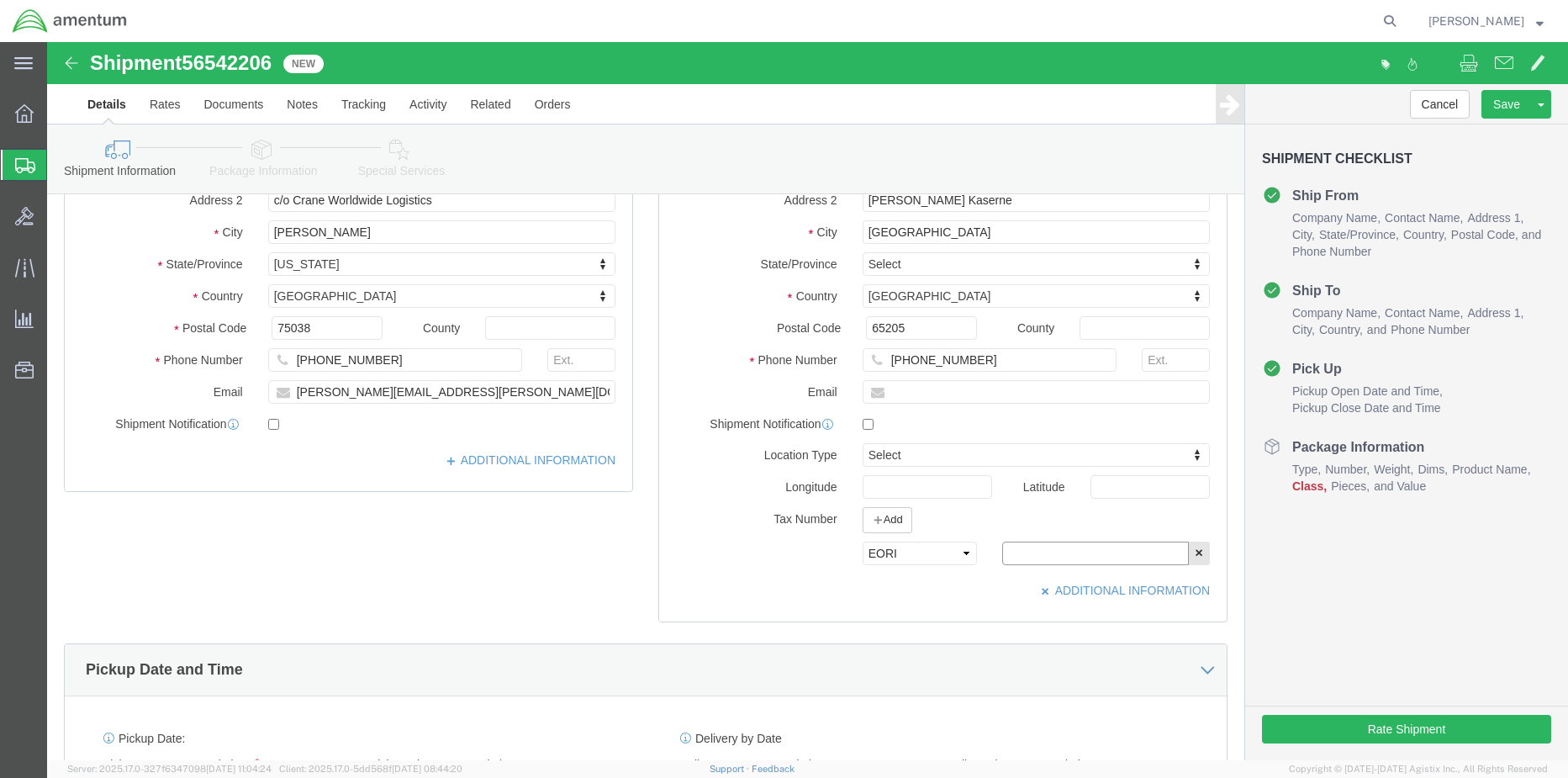
paste input "DE326998639953594"
type input "DE326998639953594"
click button "Rate Shipment"
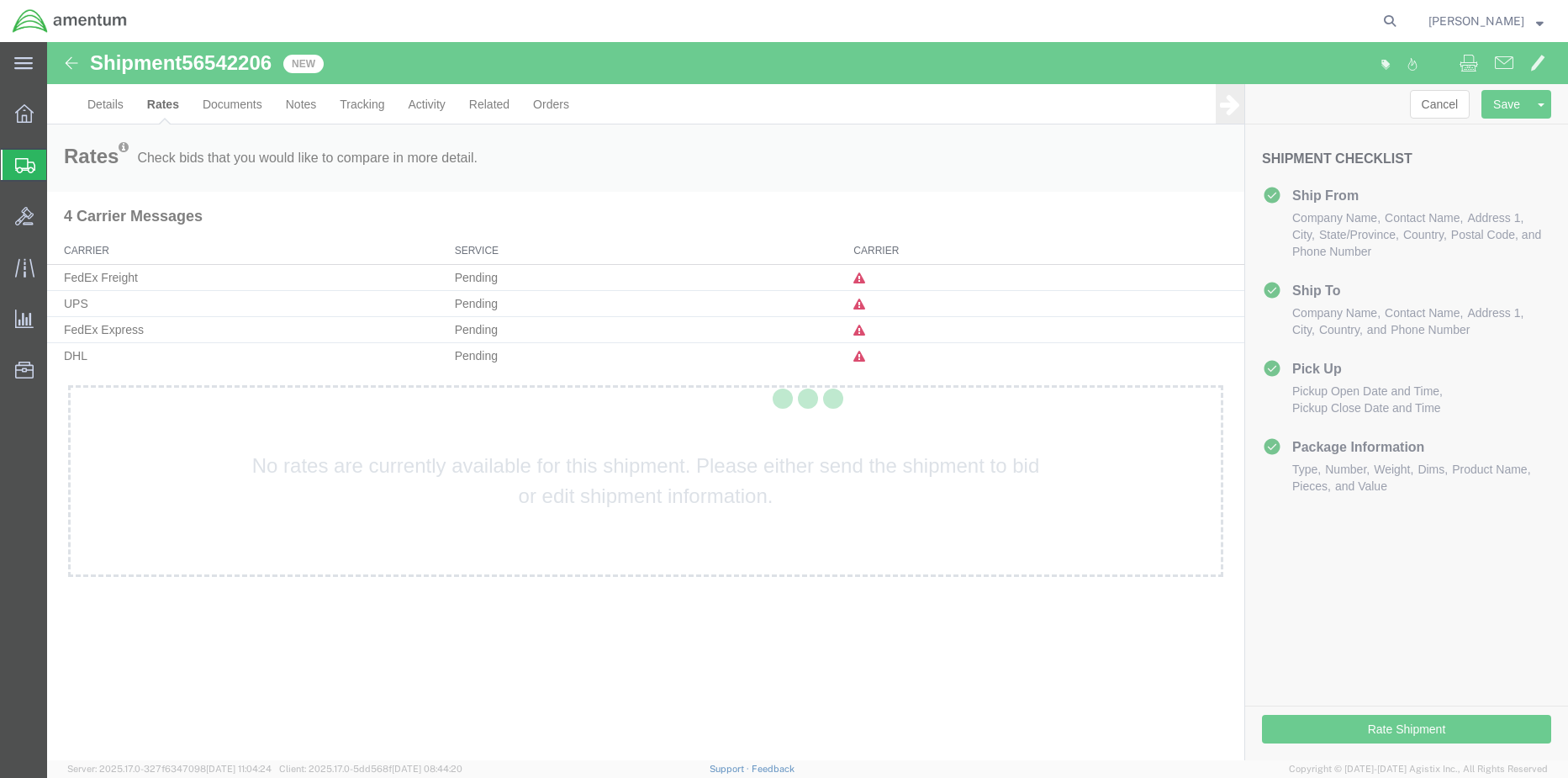
scroll to position [0, 0]
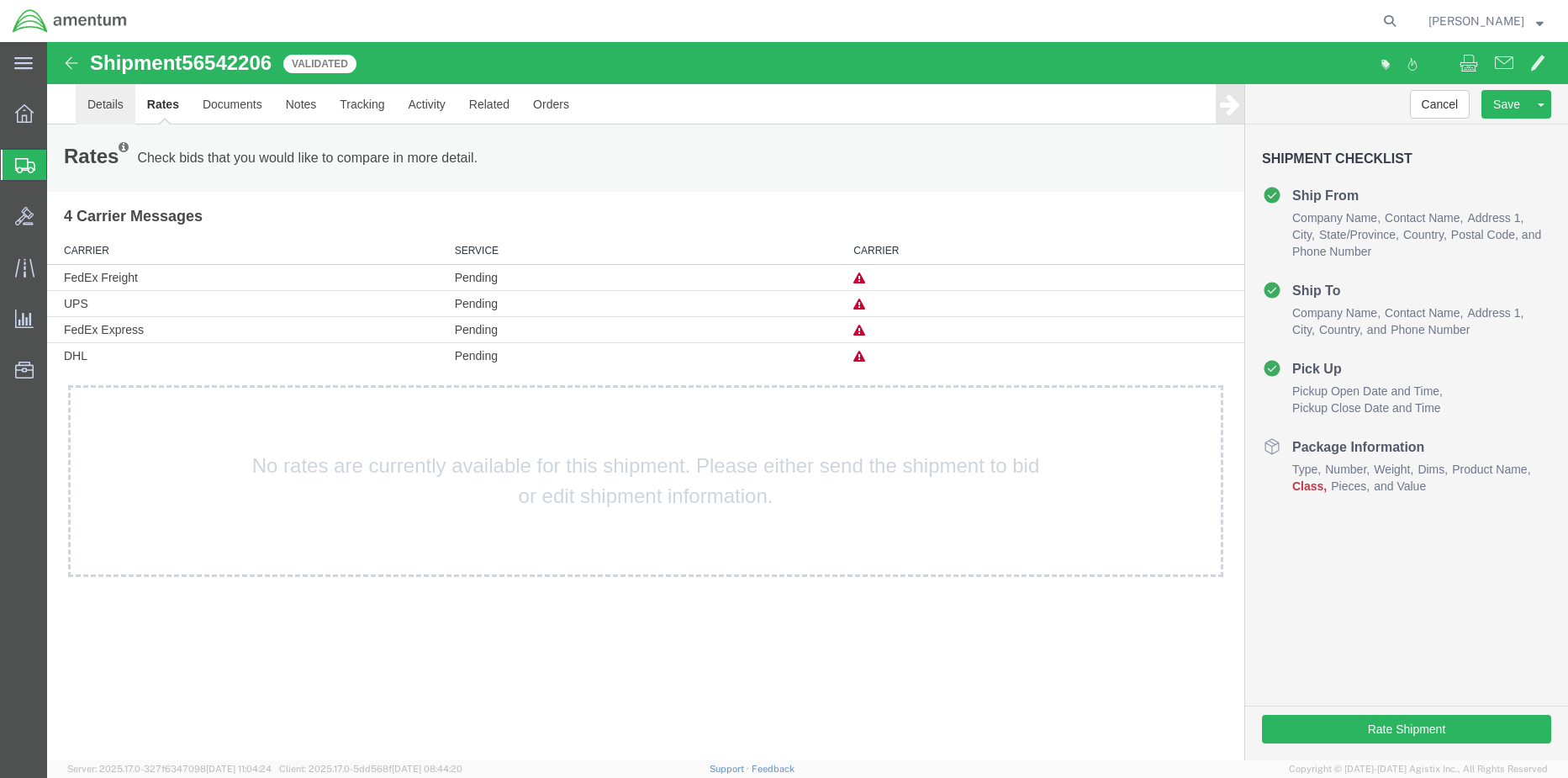
click at [109, 100] on link "Details" at bounding box center [105, 104] width 60 height 41
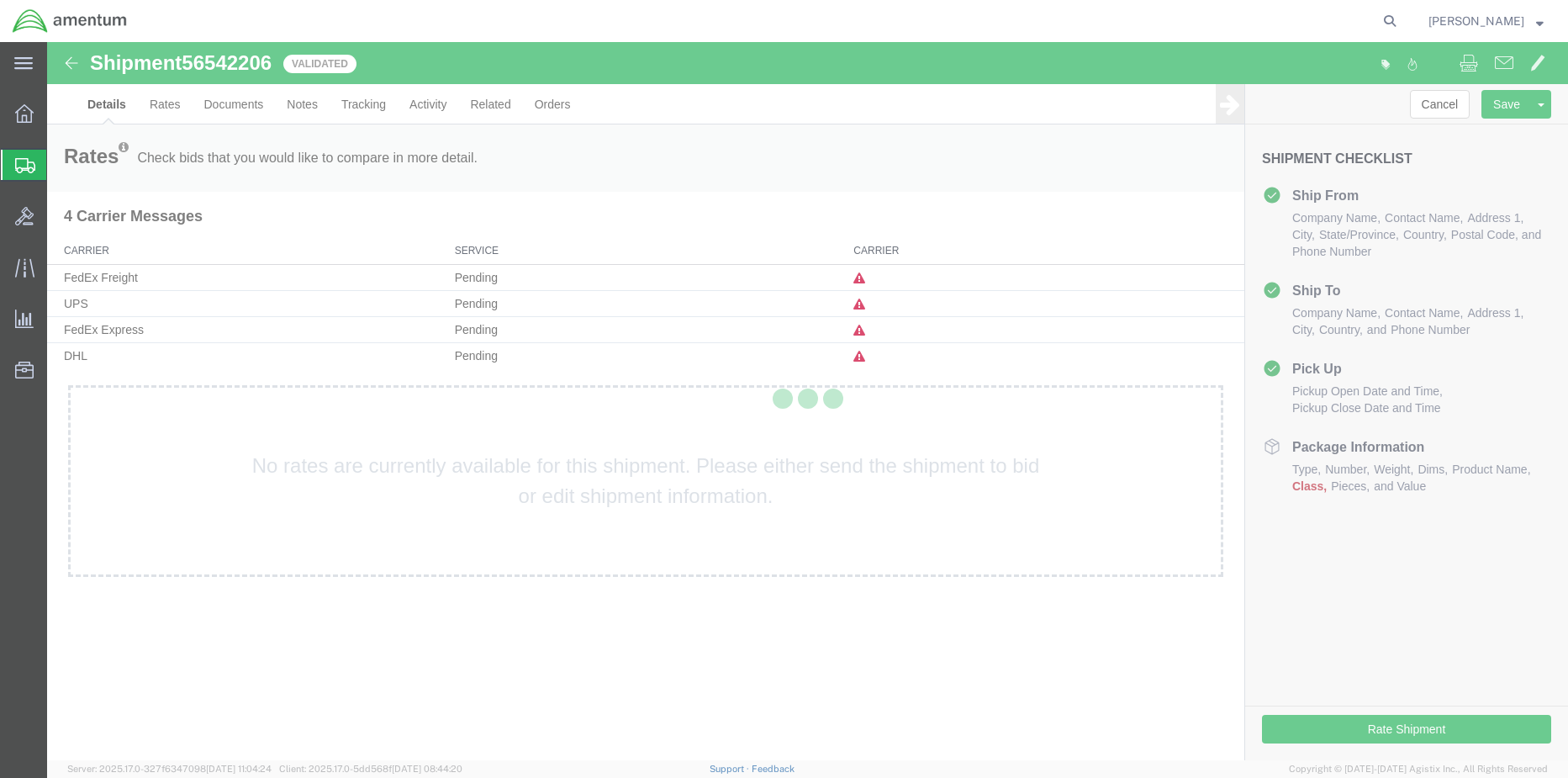
select select "42668"
select select "42677"
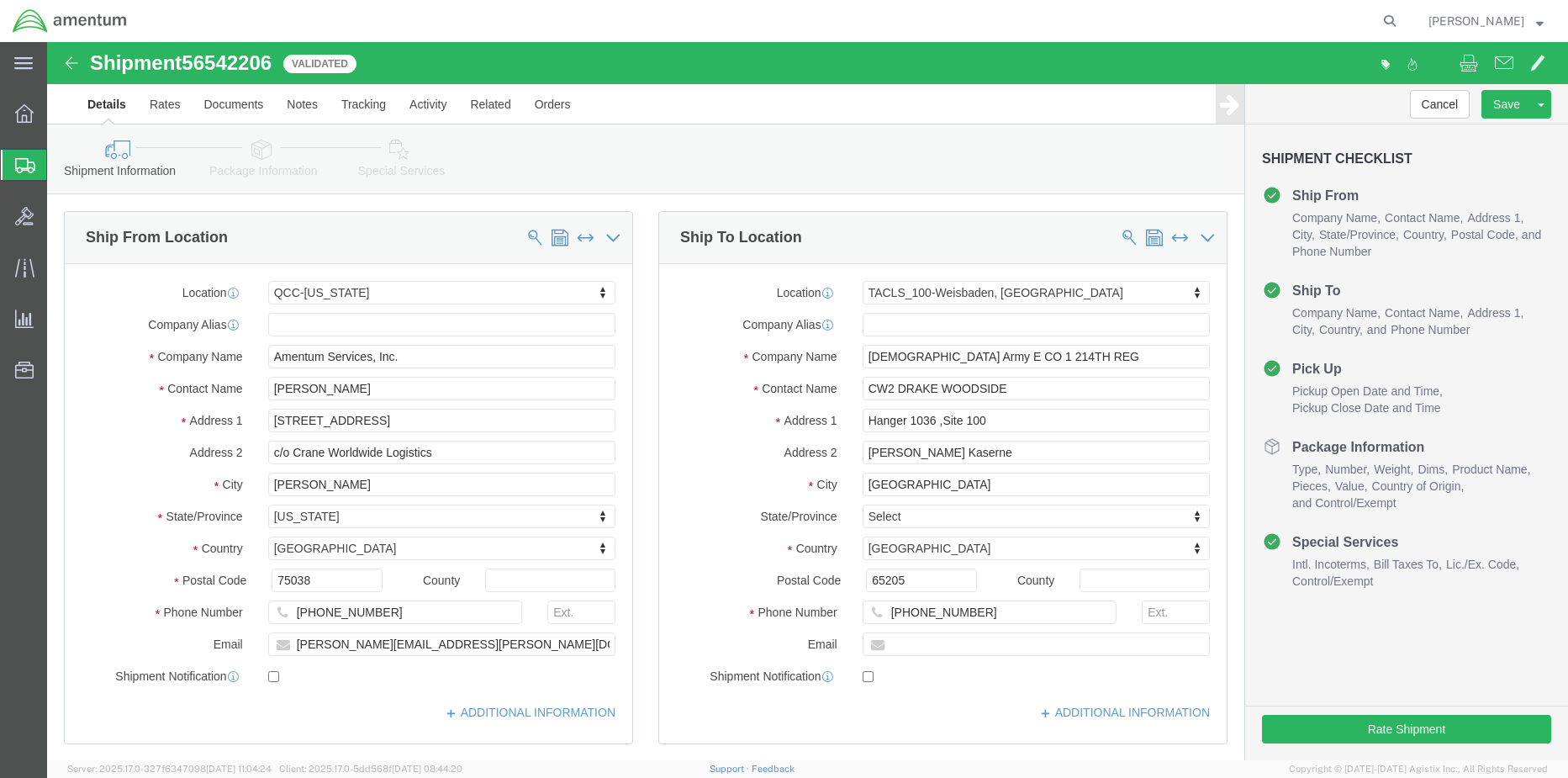
click span "56542206"
copy span "56542206"
click icon
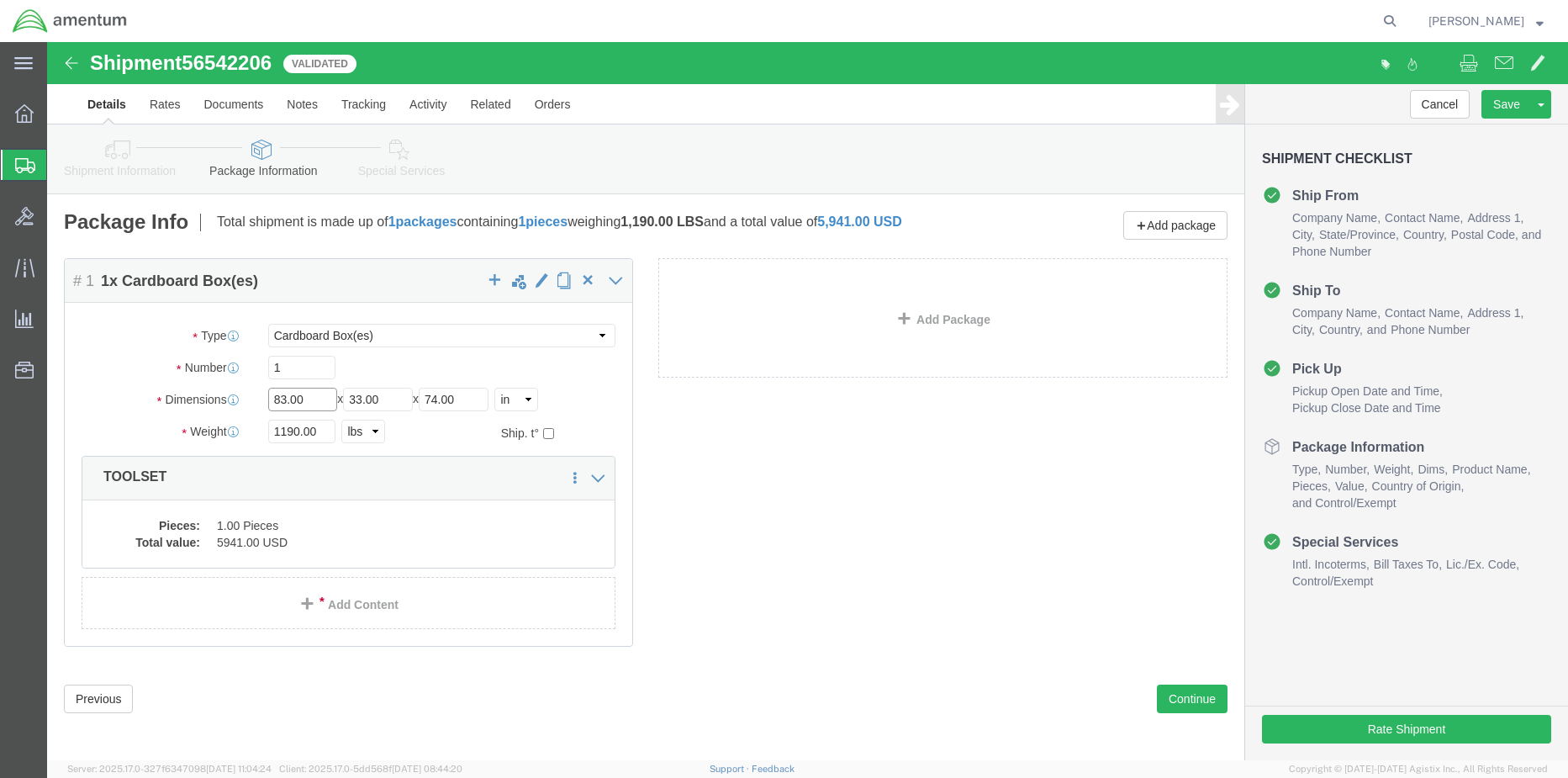
drag, startPoint x: 258, startPoint y: 371, endPoint x: 204, endPoint y: 367, distance: 54.1
click div "Dimensions Length 83.00 x Width 33.00 x Height 74.00 Select cm ft in"
type input "50"
click button "Continue"
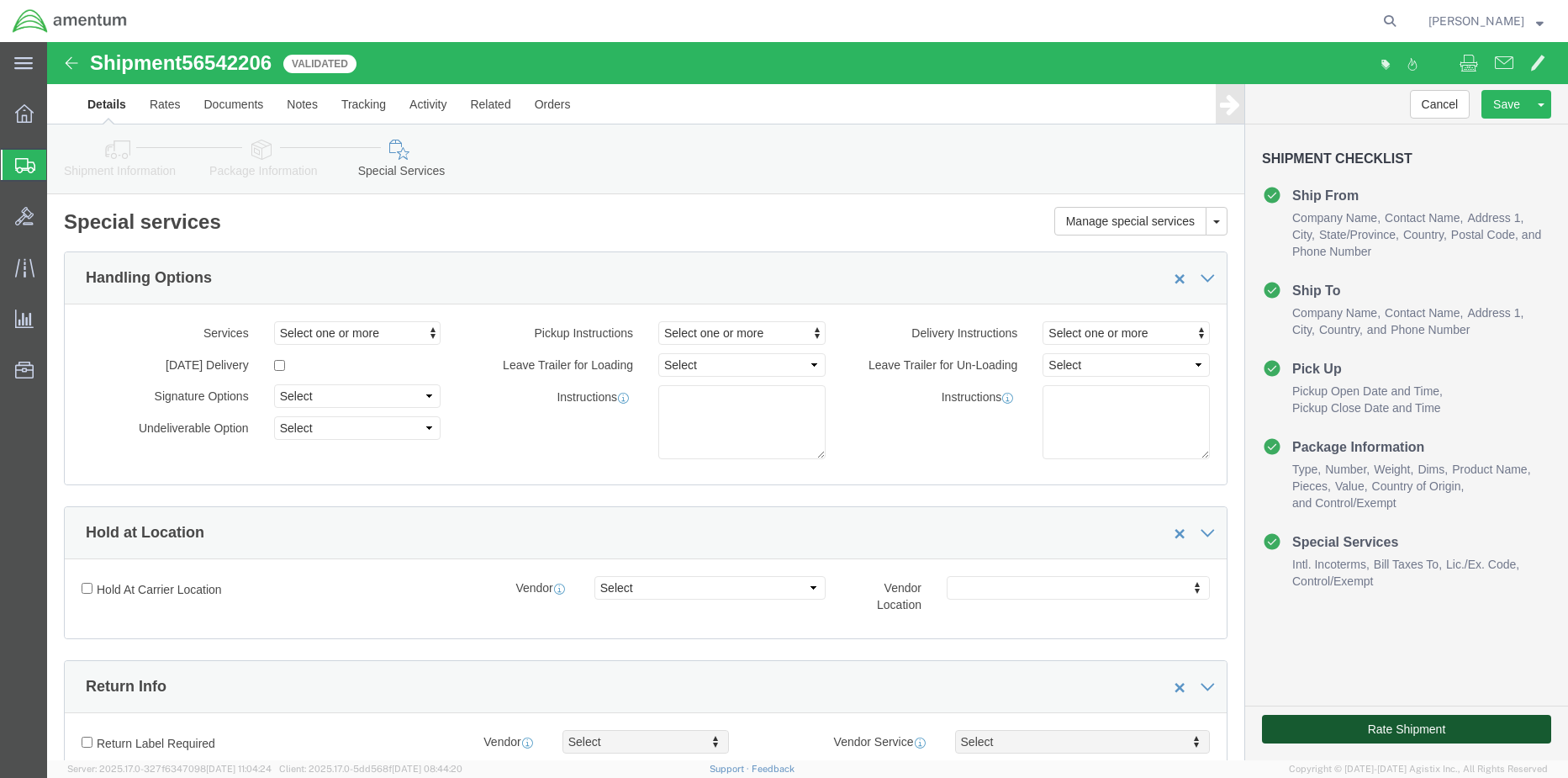
click button "Rate Shipment"
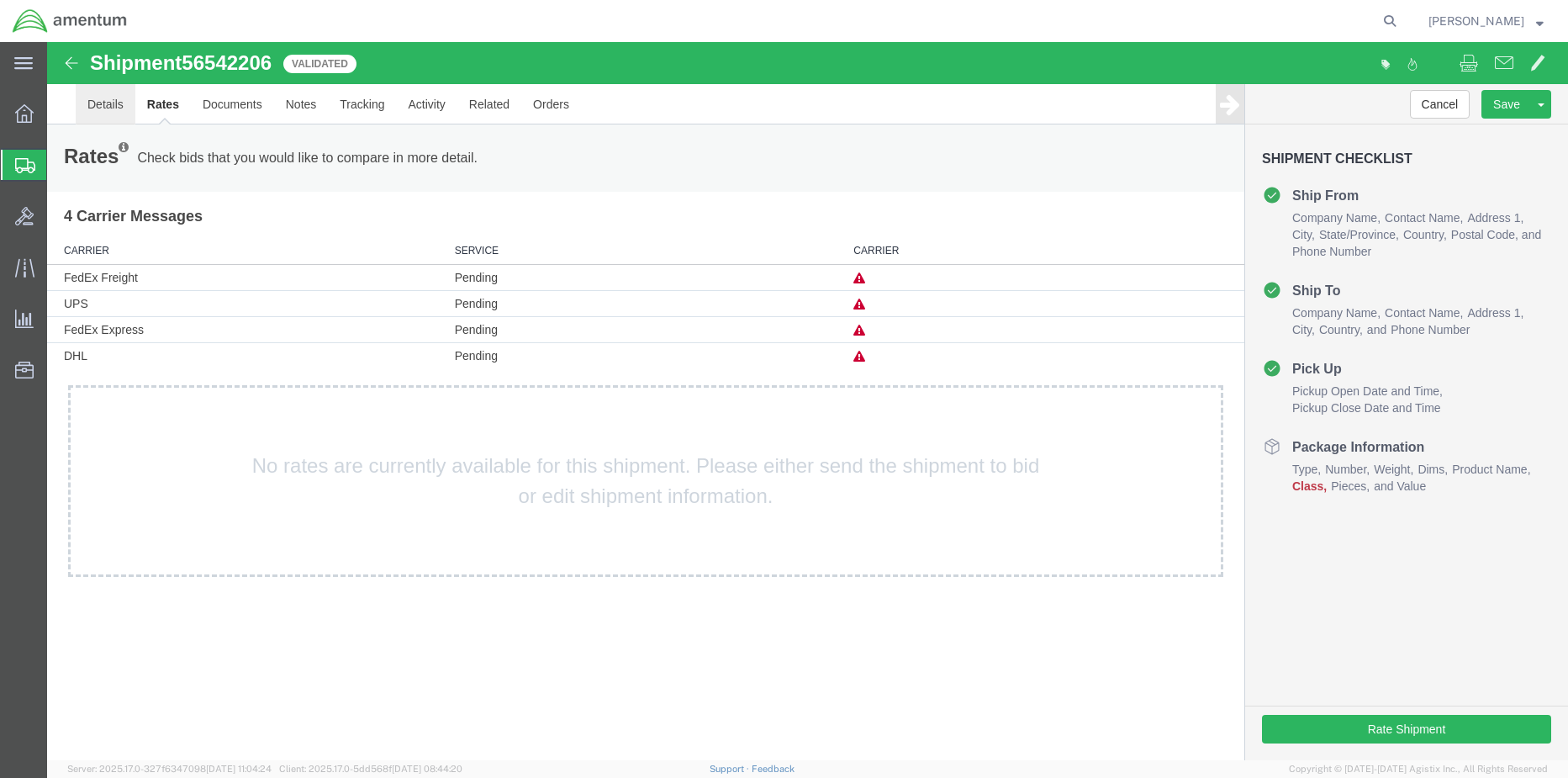
click at [91, 97] on link "Details" at bounding box center [105, 104] width 60 height 41
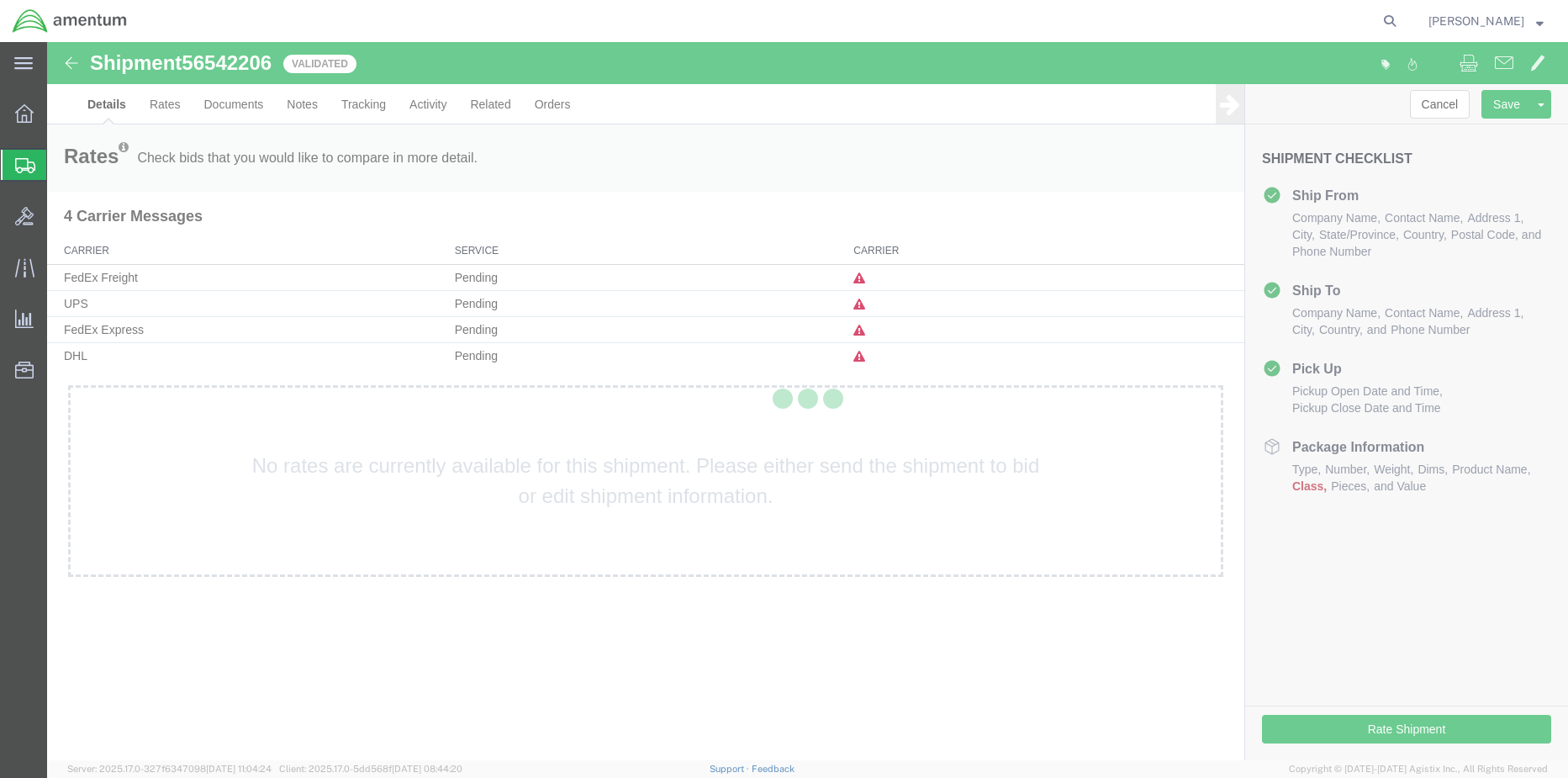
select select "42668"
select select "42677"
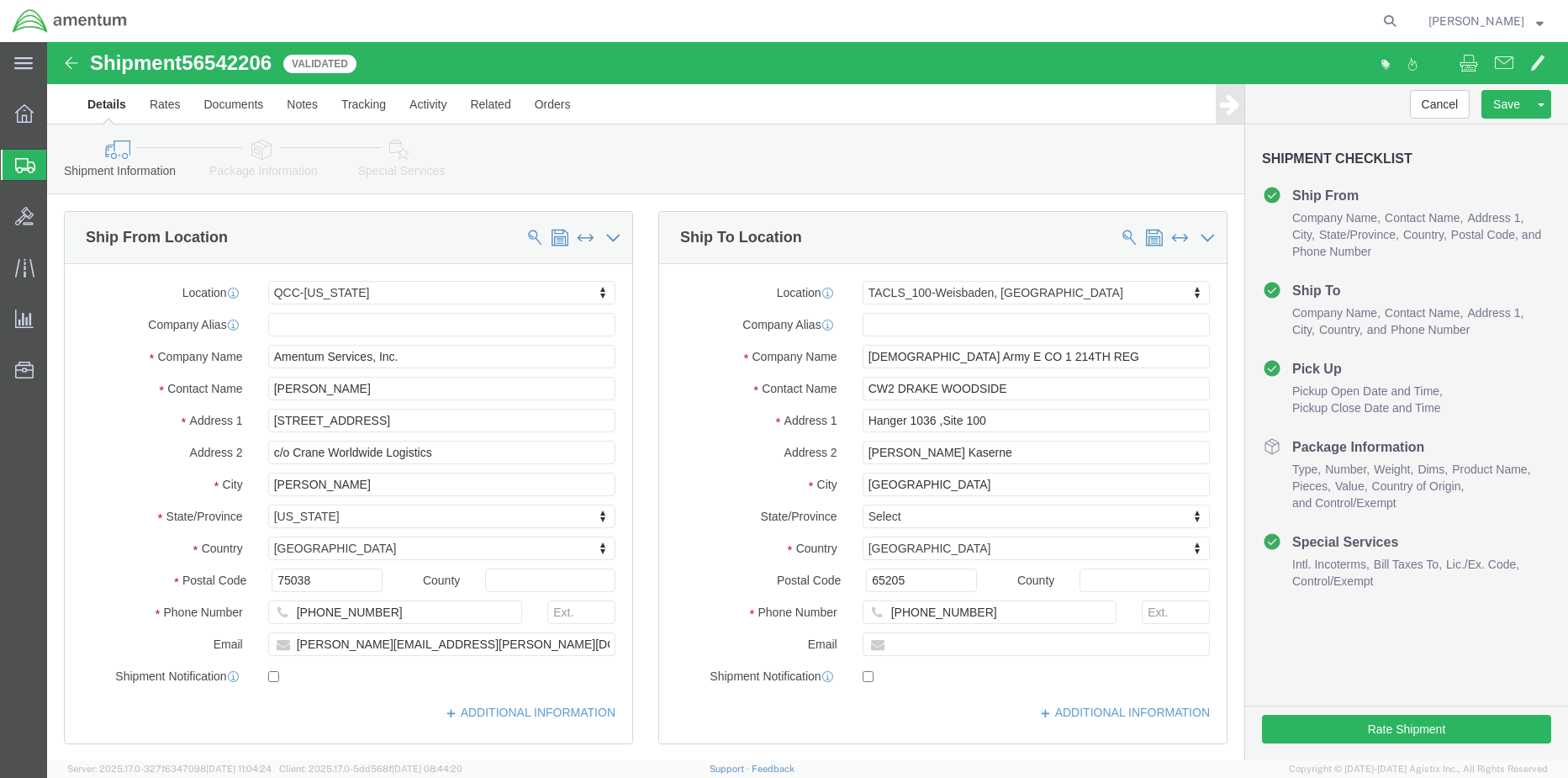
click icon
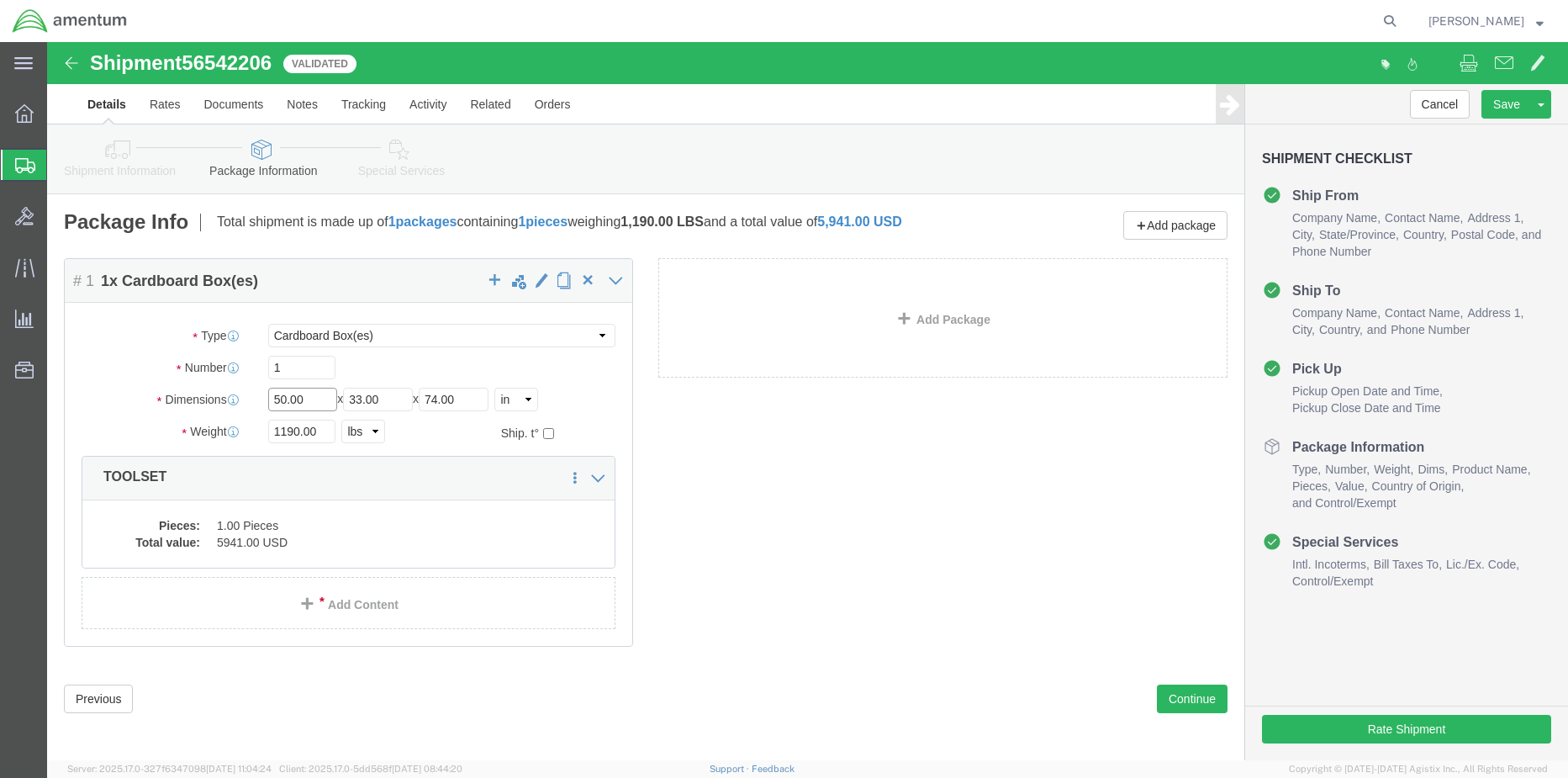
drag, startPoint x: 263, startPoint y: 369, endPoint x: 186, endPoint y: 362, distance: 77.3
click div "Dimensions Length 50.00 x Width 33.00 x Height 74.00 Select cm ft in"
type input "48"
type input "40"
type input "42"
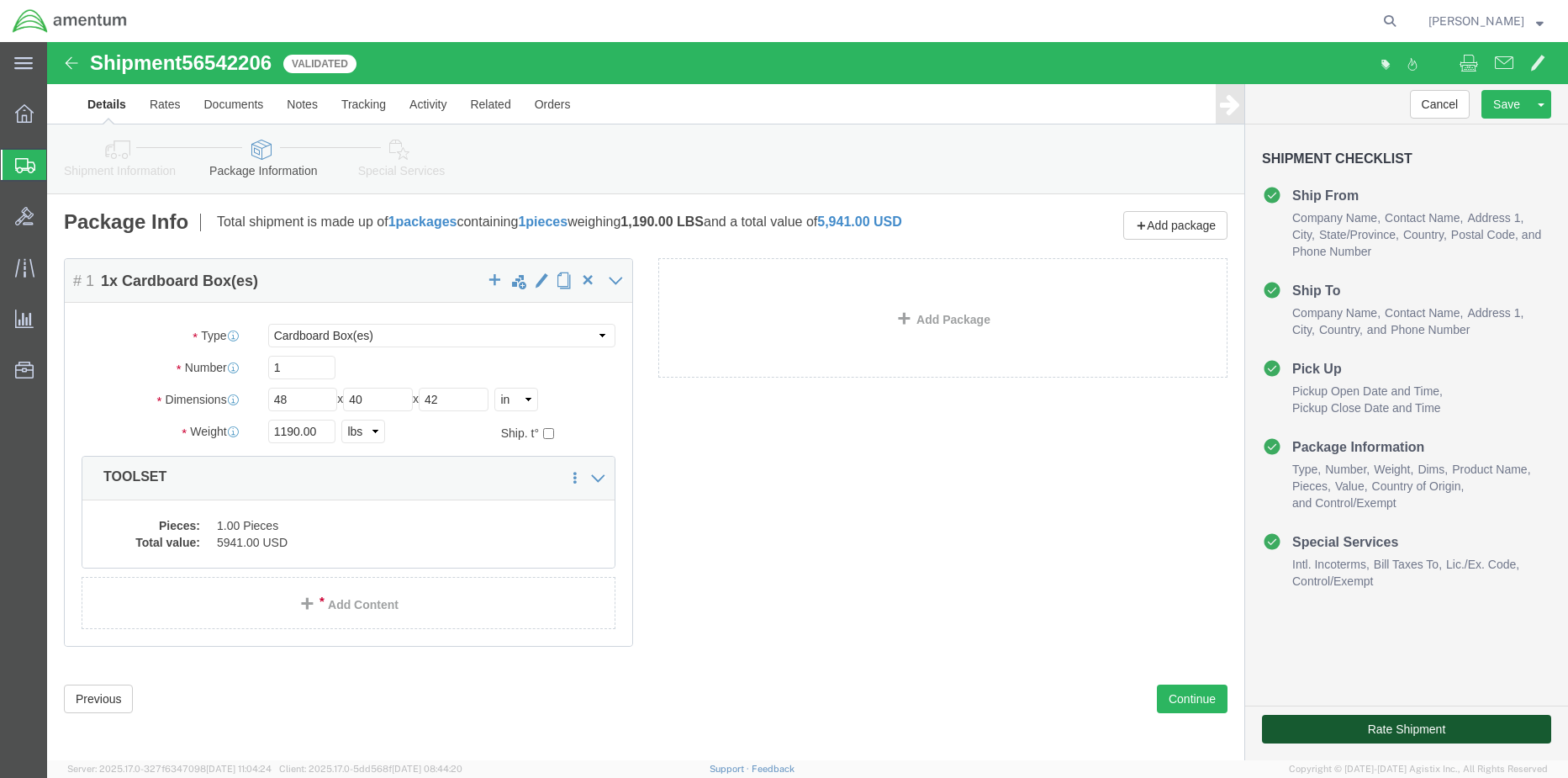
click button "Rate Shipment"
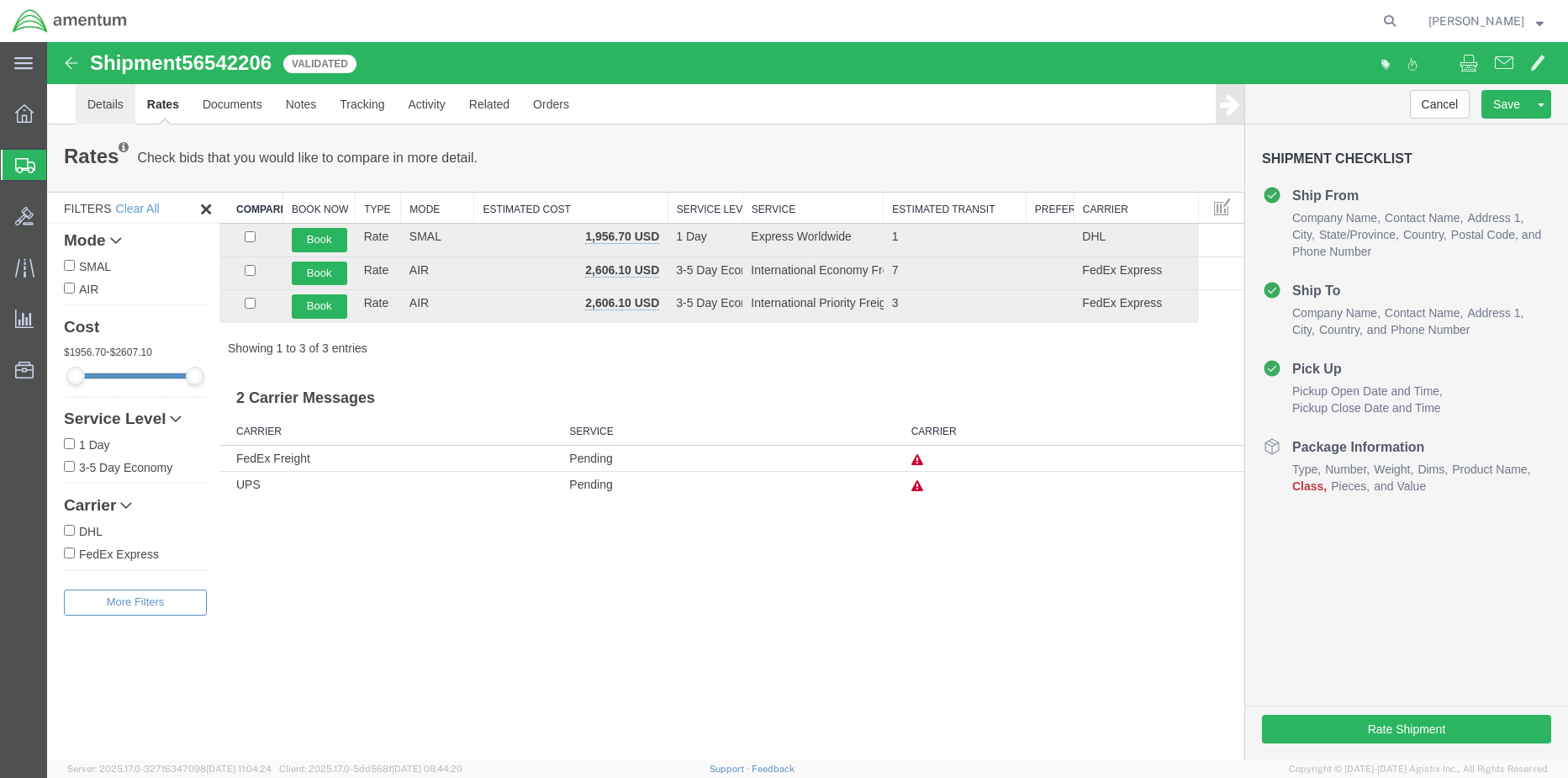
click at [111, 110] on link "Details" at bounding box center [105, 104] width 60 height 41
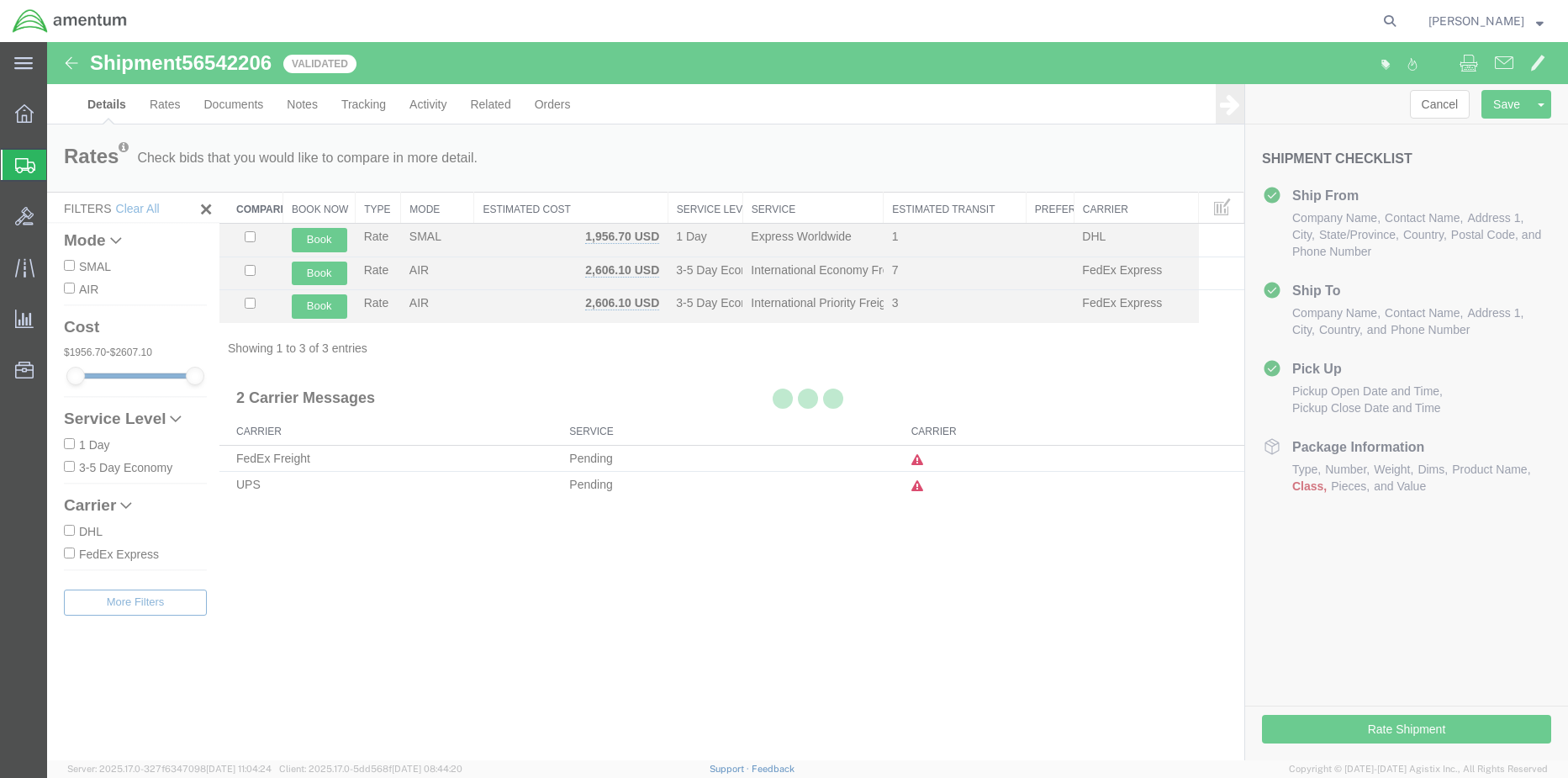
select select "42668"
select select "42677"
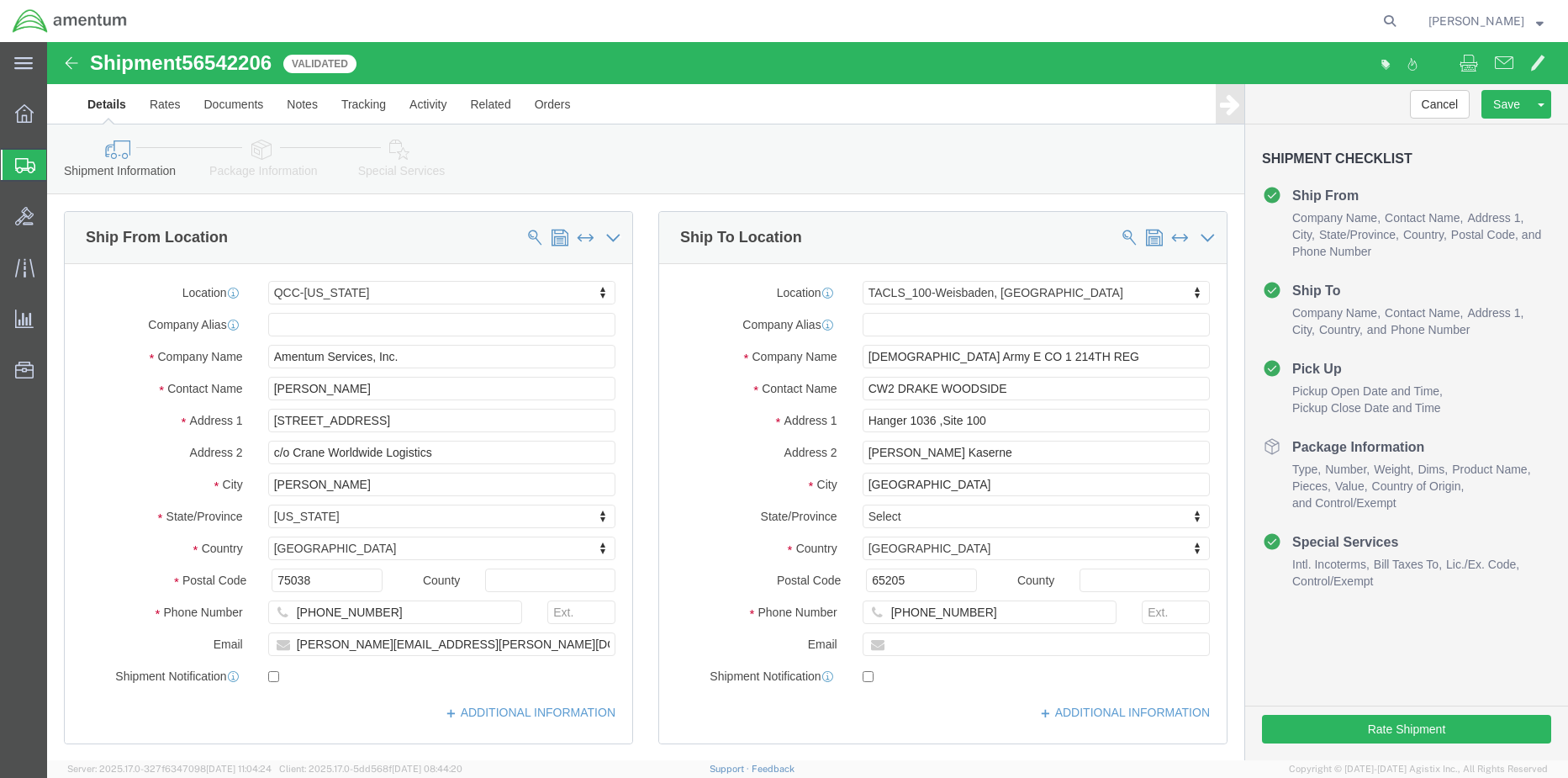
click icon
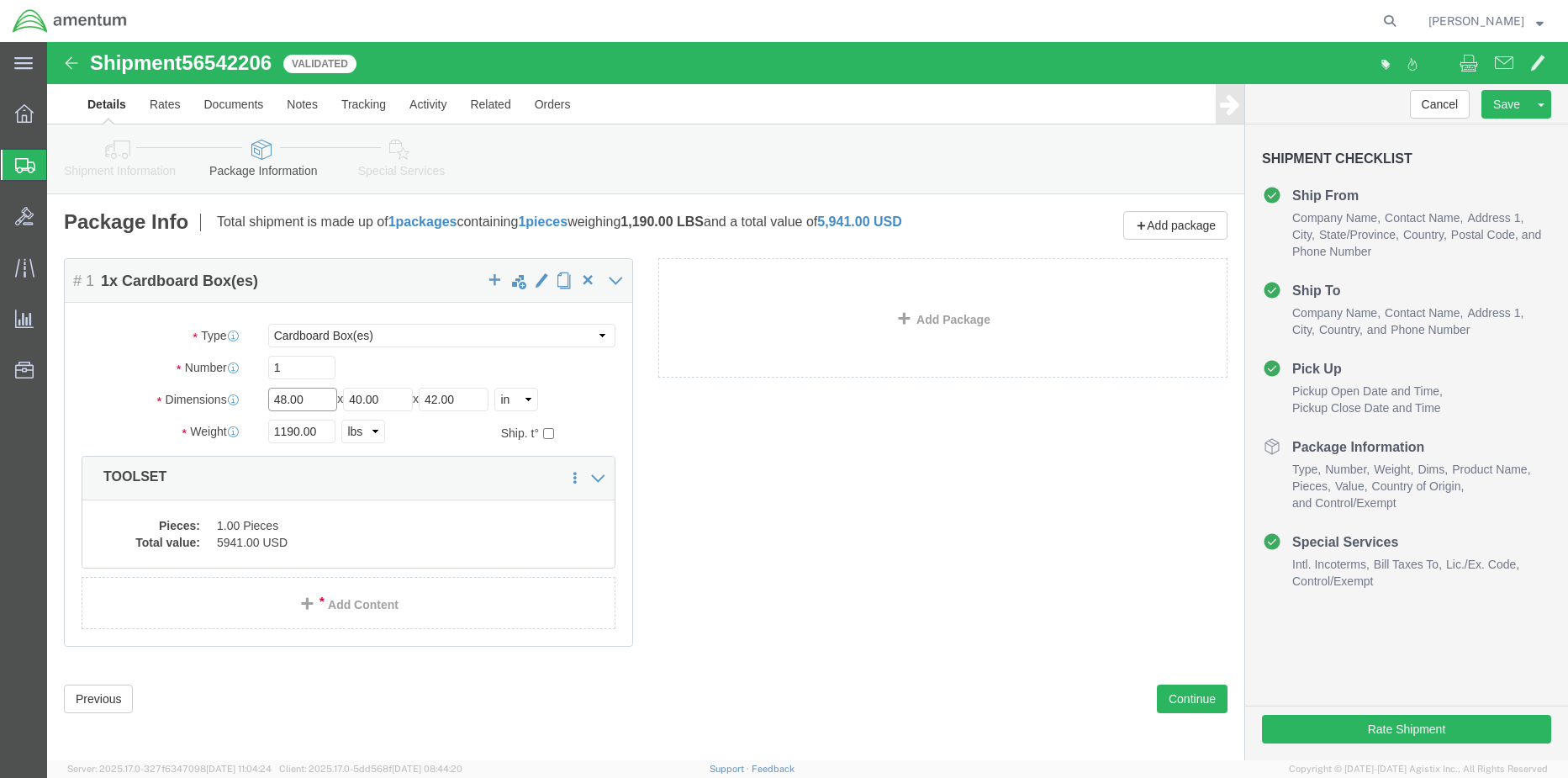
drag, startPoint x: 258, startPoint y: 375, endPoint x: 208, endPoint y: 370, distance: 50.2
click div "Length 48.00 x Width 40.00 x Height 42.00 Select cm ft in"
type input "83"
type input "33"
type input "74"
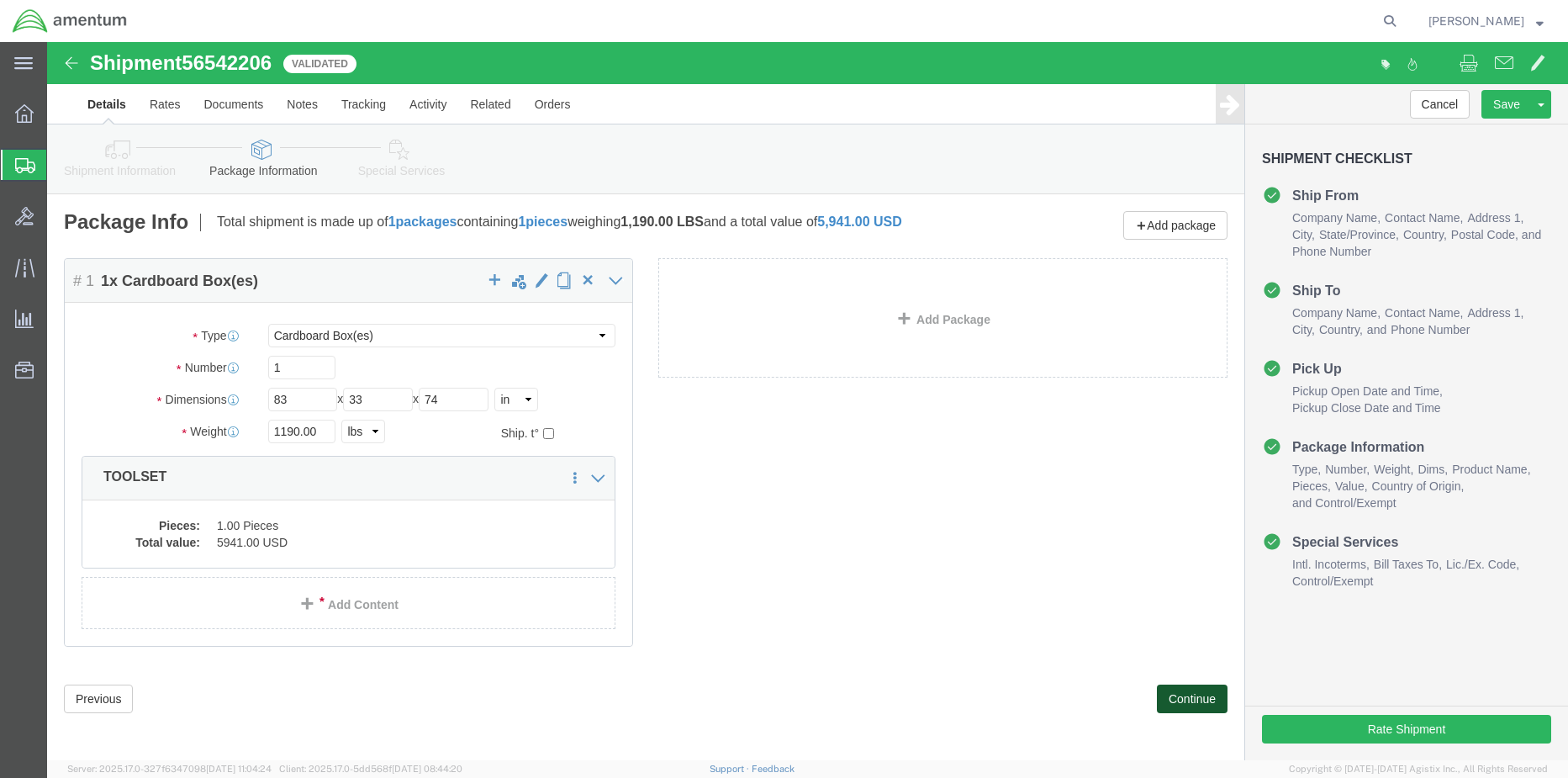
click button "Continue"
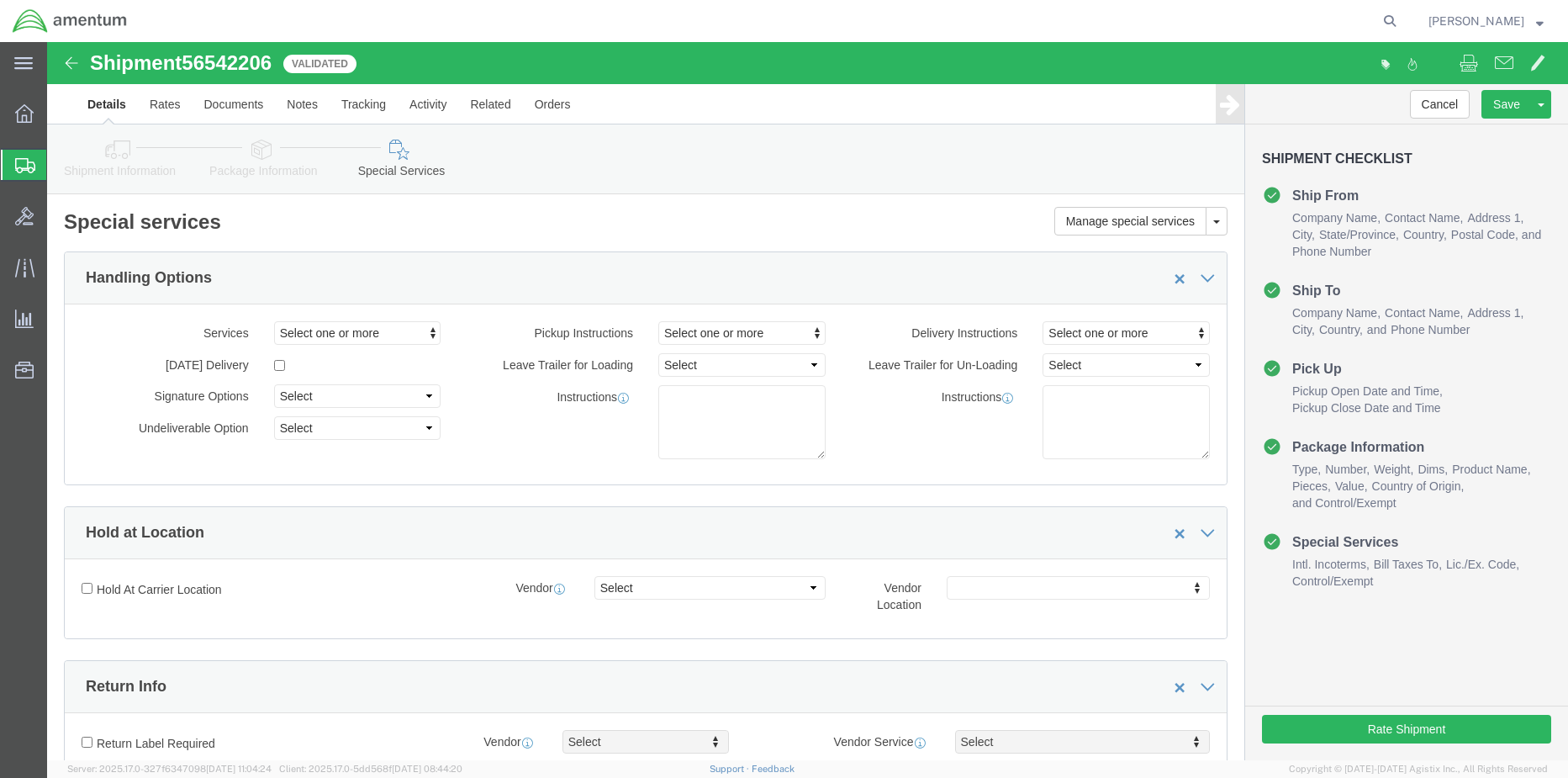
click span "56542206"
copy span "56542206"
